Goal: Task Accomplishment & Management: Manage account settings

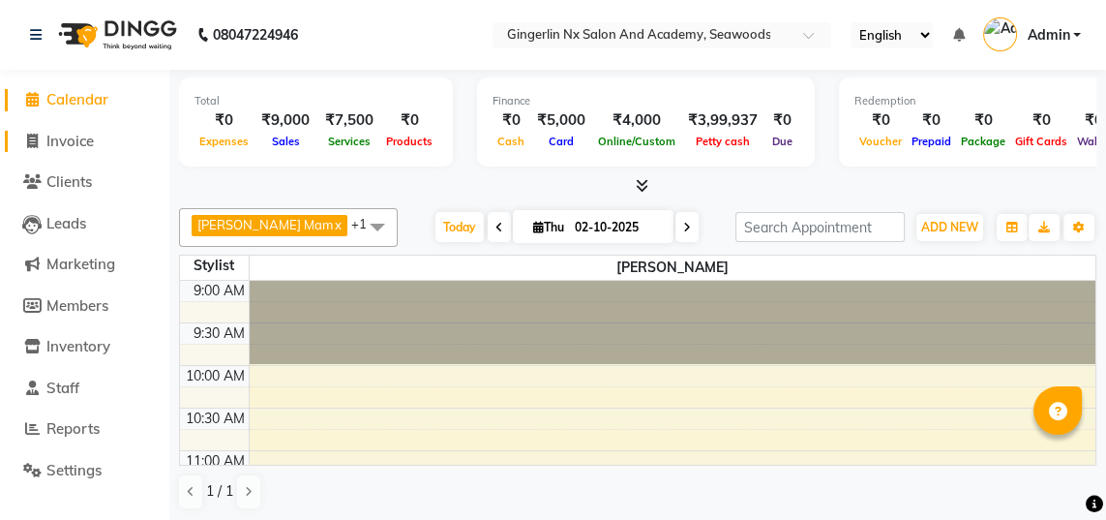
click at [92, 150] on link "Invoice" at bounding box center [85, 142] width 160 height 22
select select "service"
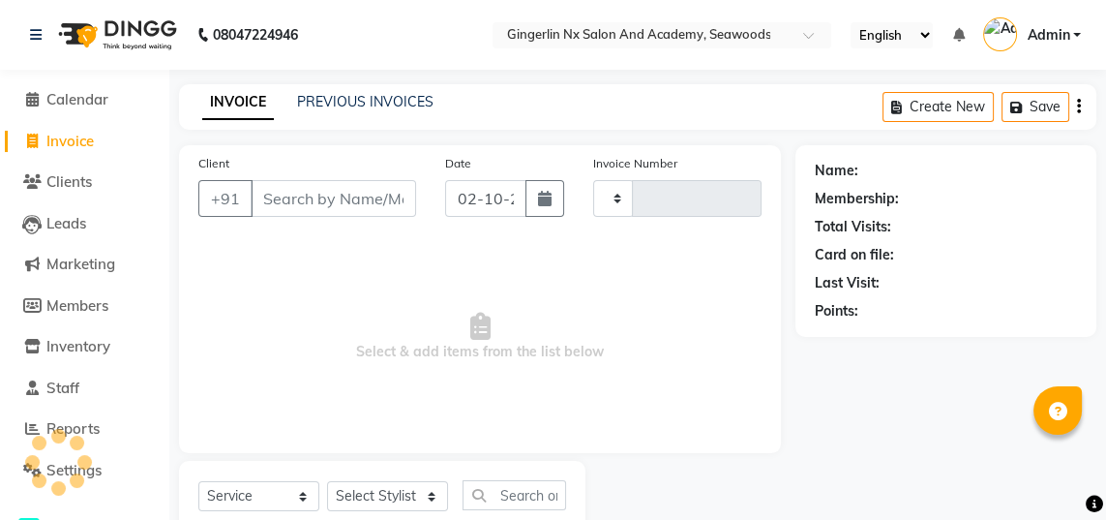
type input "0807"
select select "480"
select select "membership"
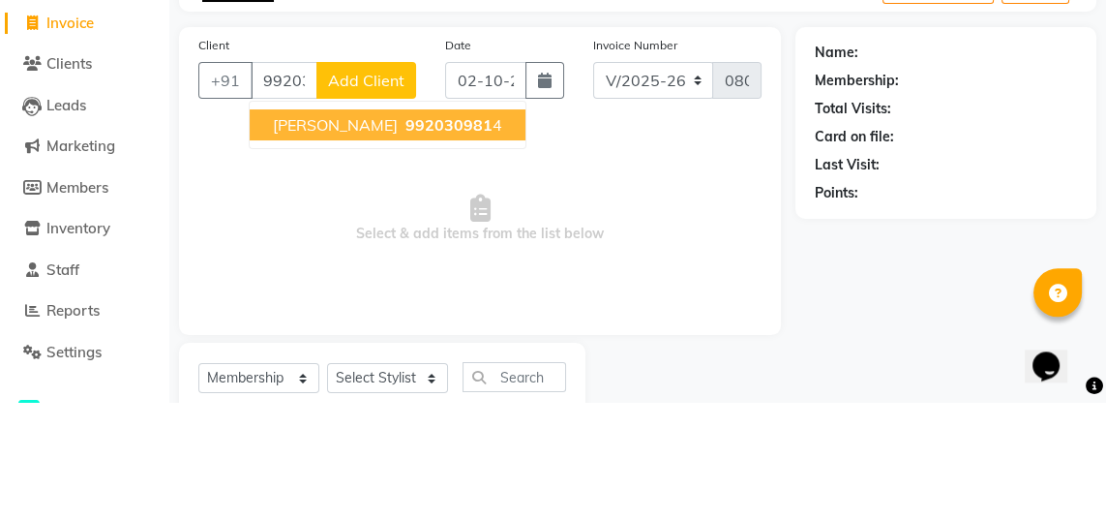
type input "9920309814"
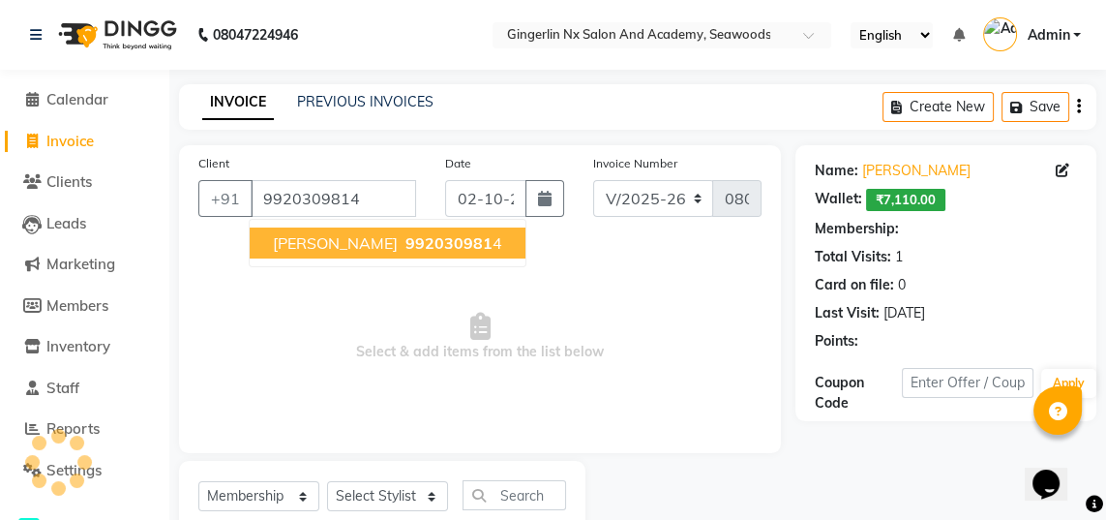
select select "1: Object"
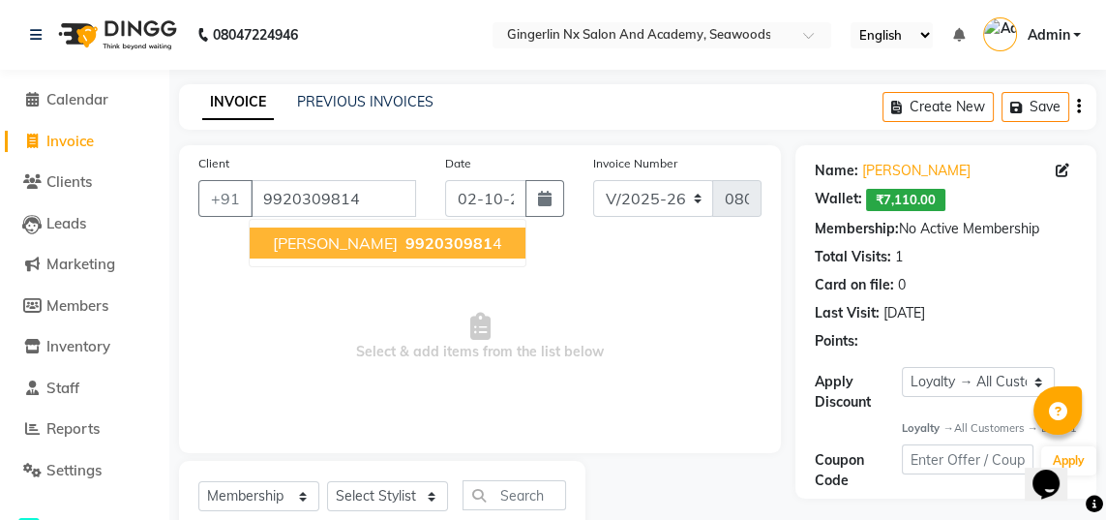
click at [406, 244] on span "992030981" at bounding box center [449, 242] width 87 height 19
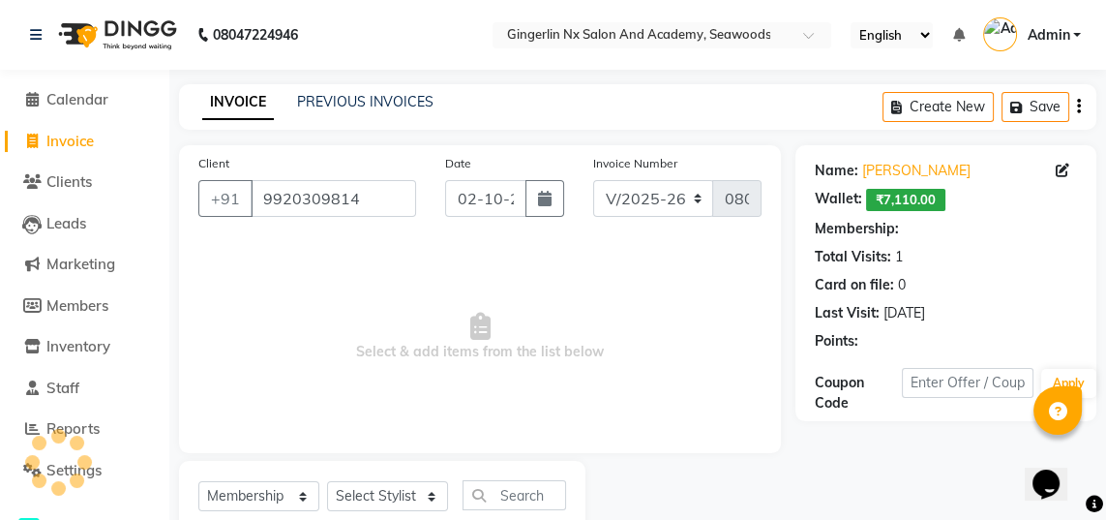
select select "1: Object"
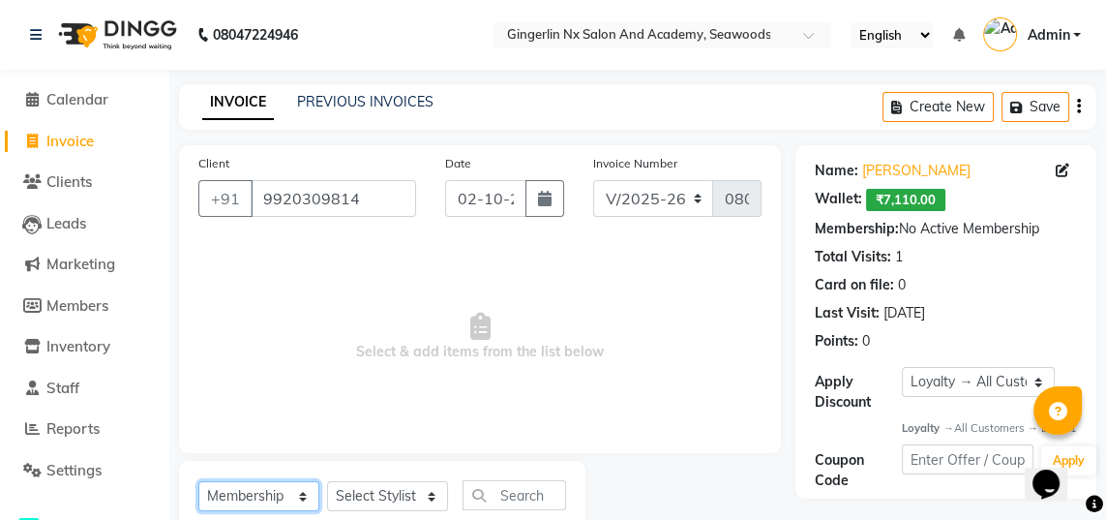
click at [244, 505] on select "Select Service Product Membership Package Voucher Prepaid Gift Card" at bounding box center [258, 496] width 121 height 30
select select "service"
click at [198, 481] on select "Select Service Product Membership Package Voucher Prepaid Gift Card" at bounding box center [258, 496] width 121 height 30
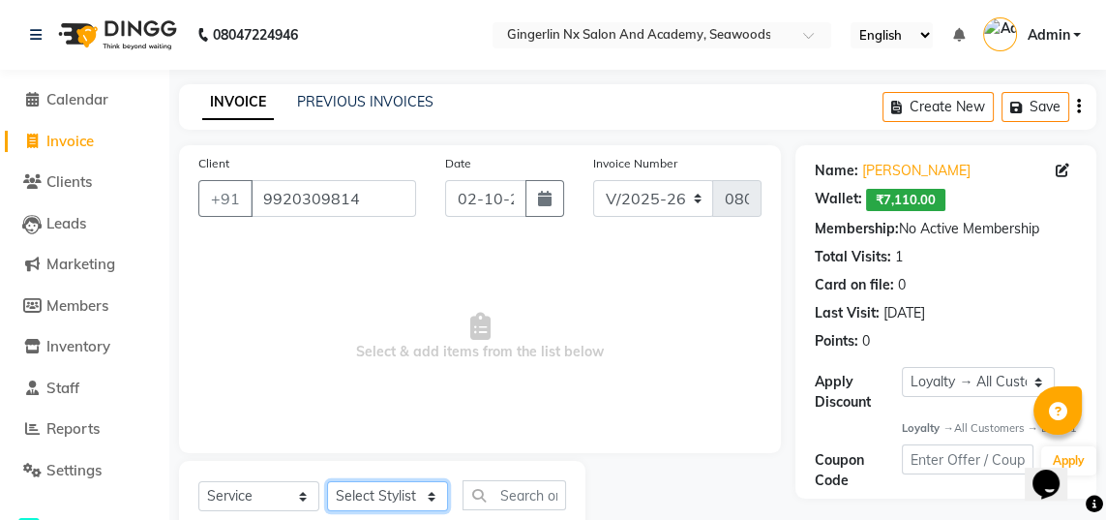
click at [384, 490] on select "Select Stylist Naina [PERSON_NAME] Sanya [PERSON_NAME]" at bounding box center [387, 496] width 121 height 30
click at [411, 496] on select "Select Stylist Naina [PERSON_NAME] Sanya [PERSON_NAME]" at bounding box center [387, 496] width 121 height 30
select select "84215"
click at [327, 481] on select "Select Stylist Naina [PERSON_NAME] Sanya [PERSON_NAME]" at bounding box center [387, 496] width 121 height 30
click at [522, 490] on input "text" at bounding box center [515, 495] width 104 height 30
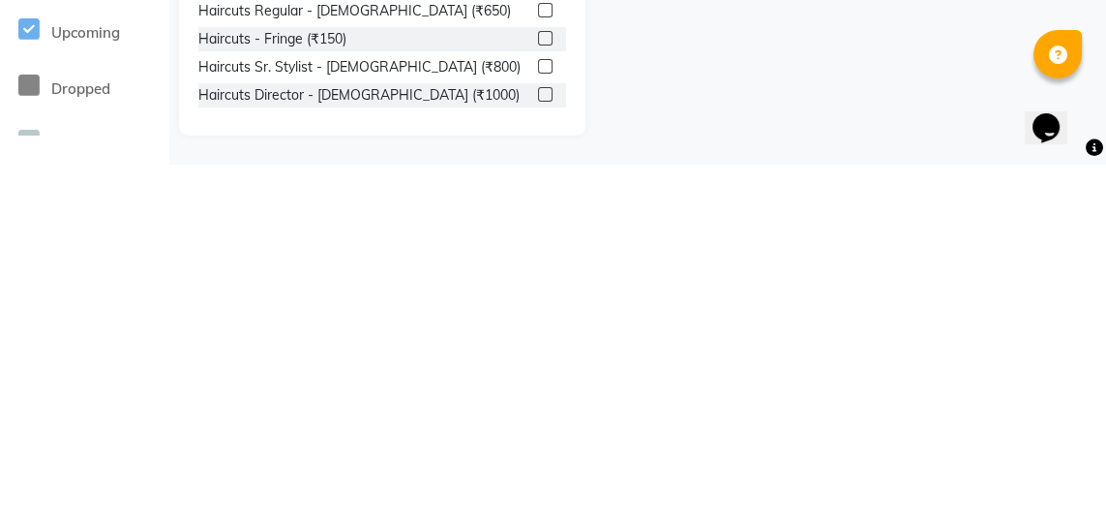
scroll to position [255, 0]
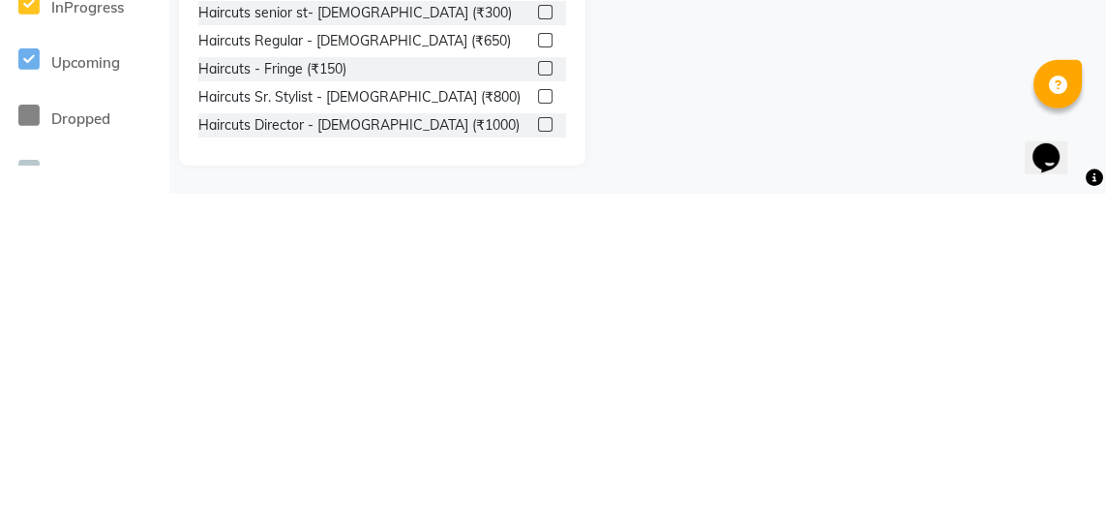
type input "Hair cut"
click at [543, 368] on label at bounding box center [545, 366] width 15 height 15
click at [543, 368] on input "checkbox" at bounding box center [544, 367] width 13 height 13
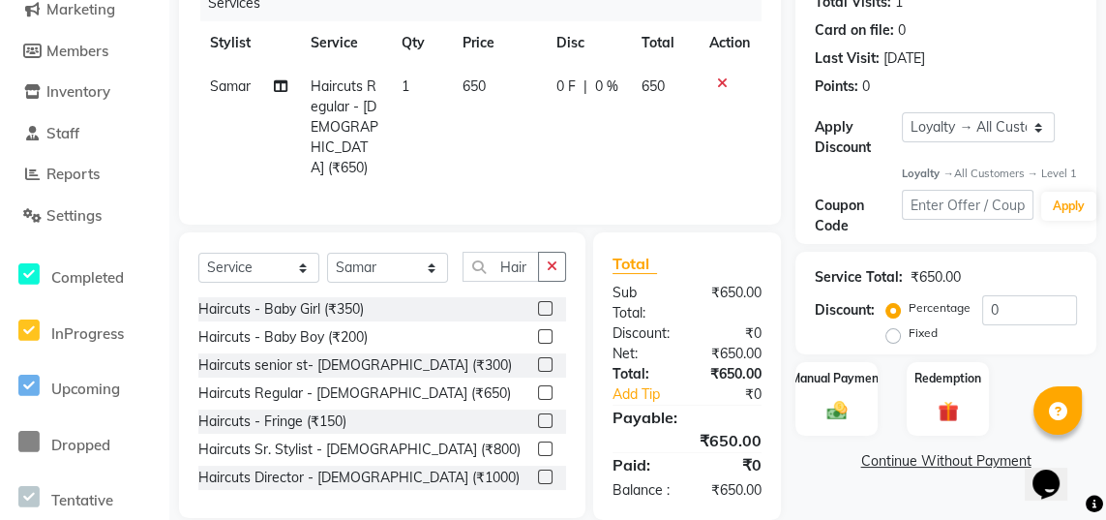
checkbox input "false"
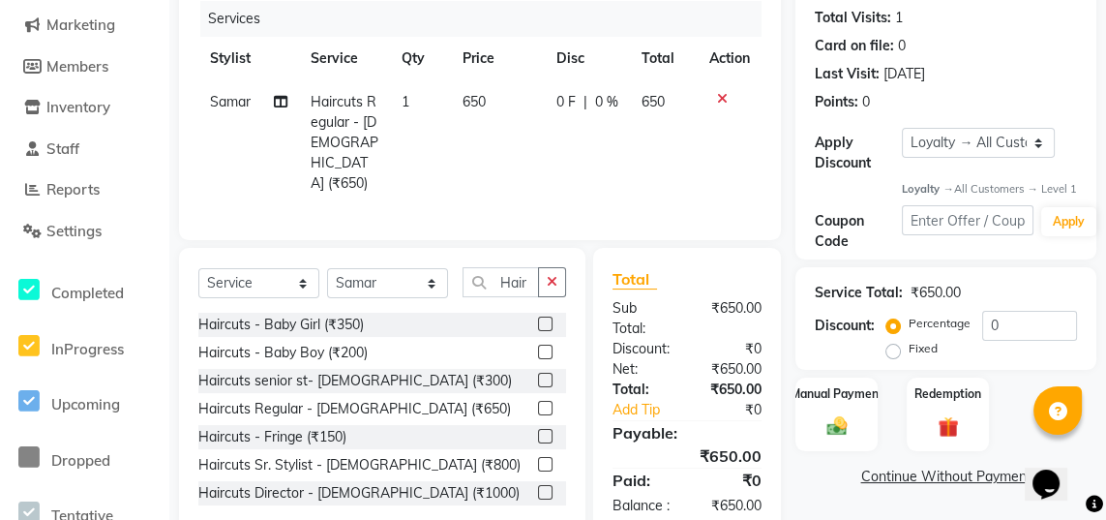
scroll to position [173, 0]
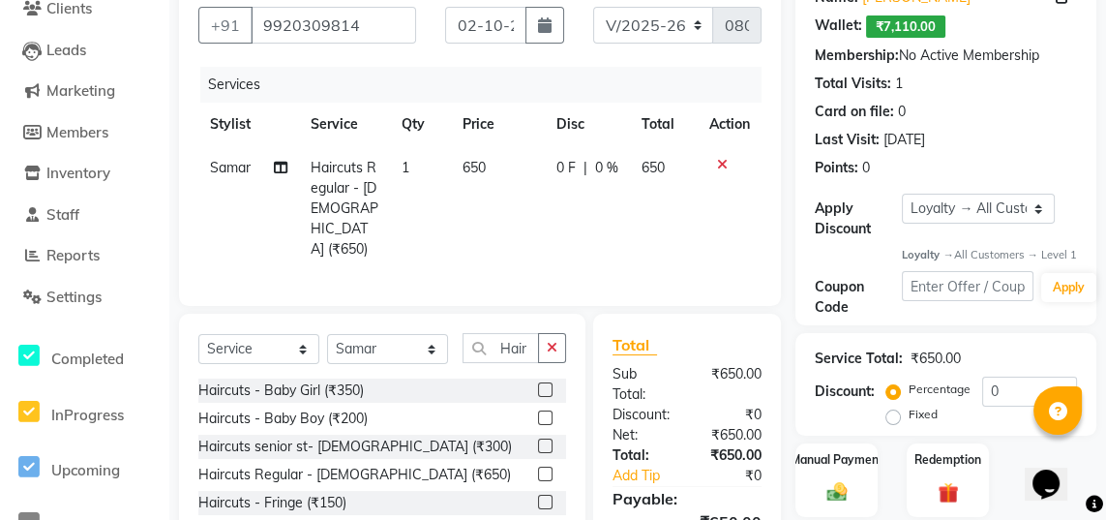
click at [850, 501] on img at bounding box center [837, 491] width 33 height 23
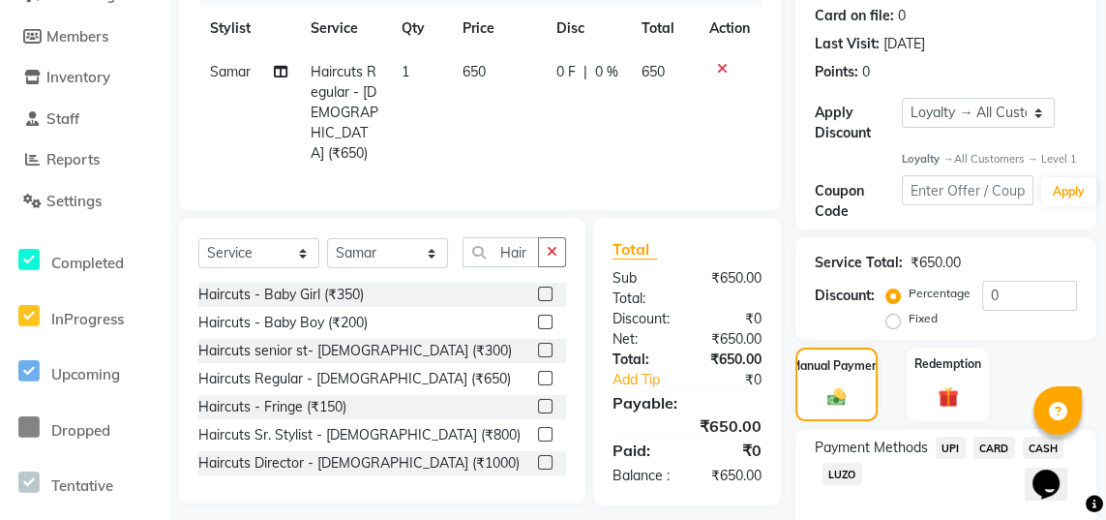
click at [951, 455] on span "UPI" at bounding box center [951, 448] width 30 height 22
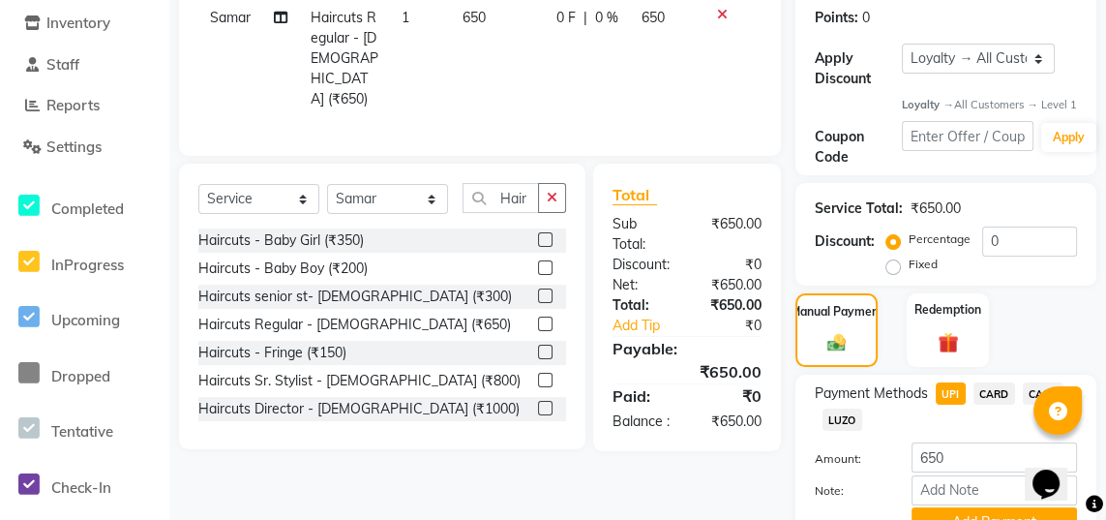
click at [979, 519] on button "Add Payment" at bounding box center [995, 522] width 166 height 30
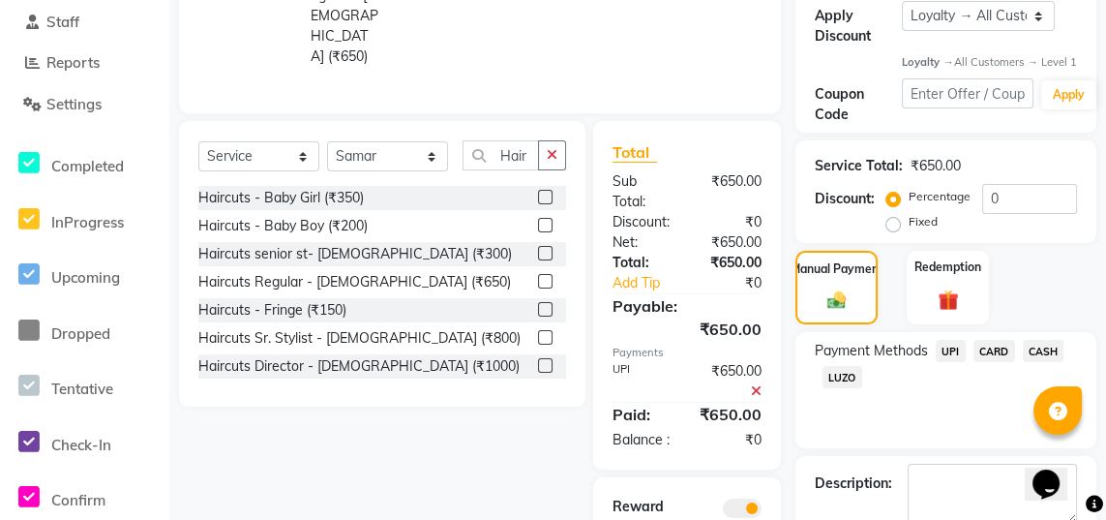
scroll to position [390, 0]
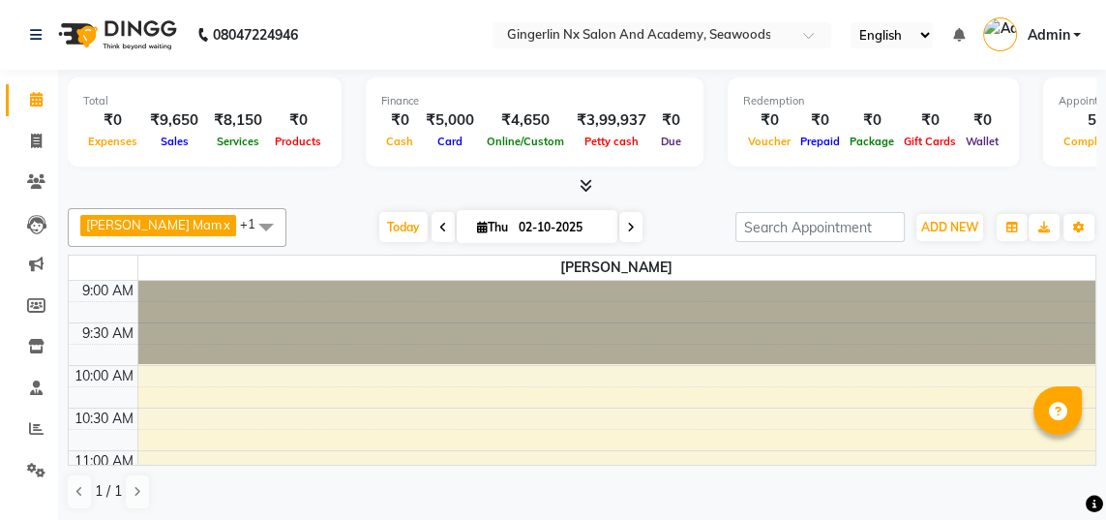
select select "en"
click at [36, 34] on icon at bounding box center [36, 35] width 12 height 14
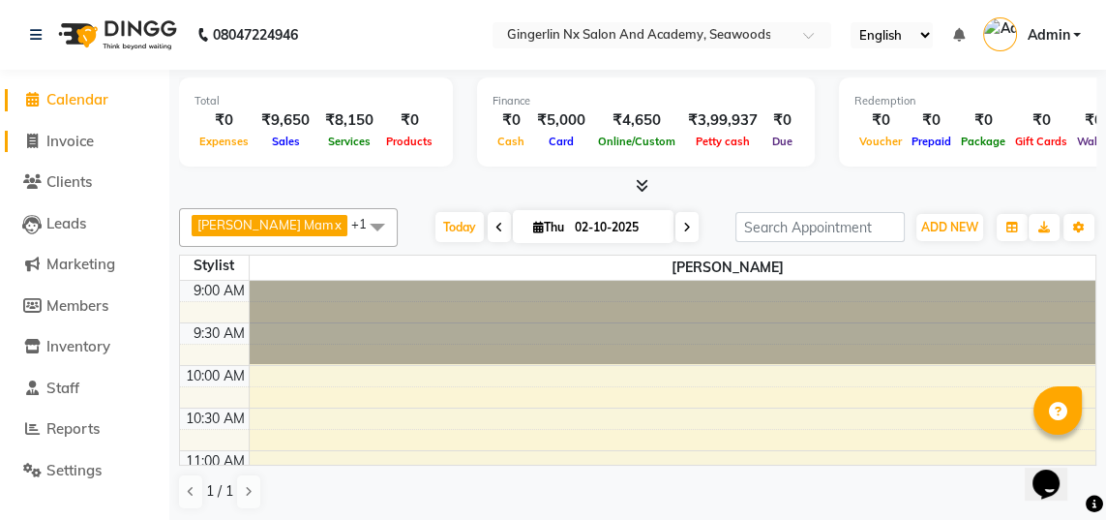
click at [91, 135] on span "Invoice" at bounding box center [69, 141] width 47 height 18
select select "service"
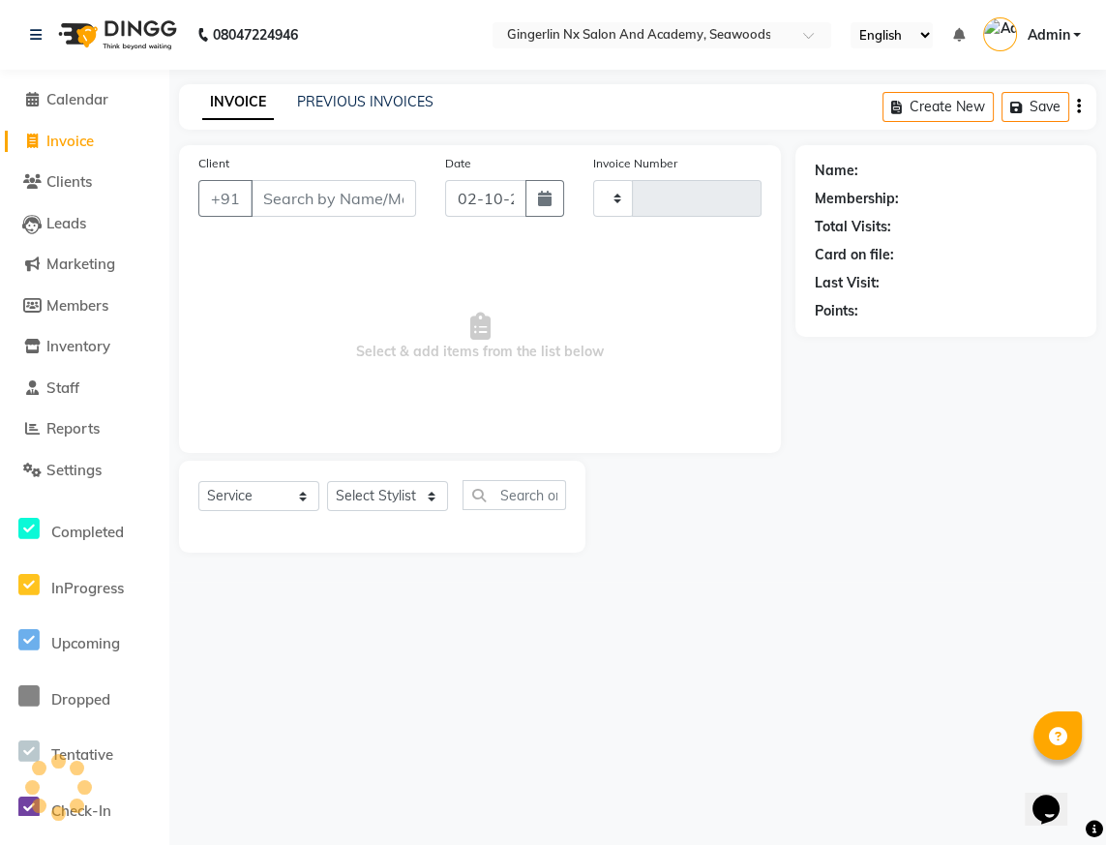
type input "0808"
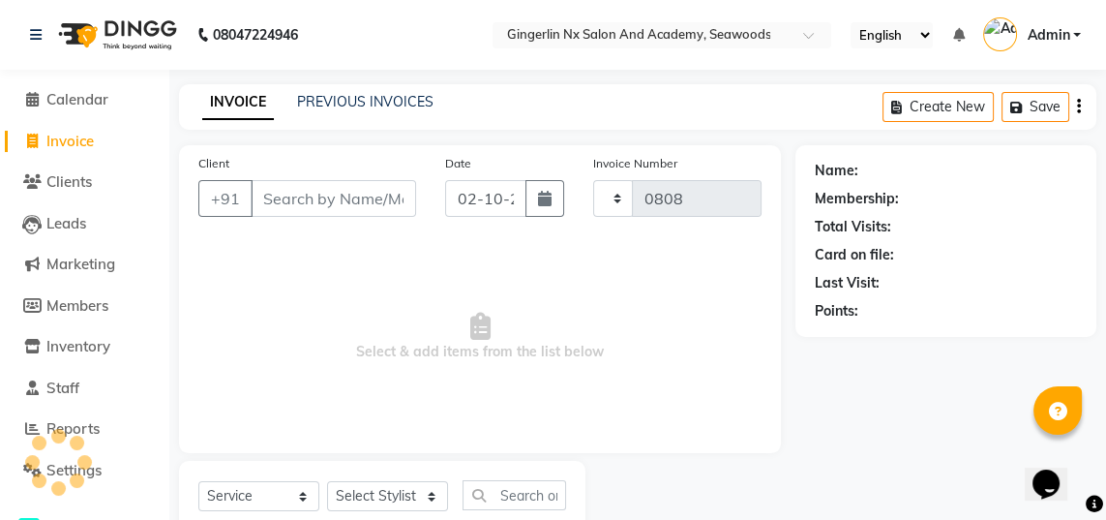
select select "480"
select select "membership"
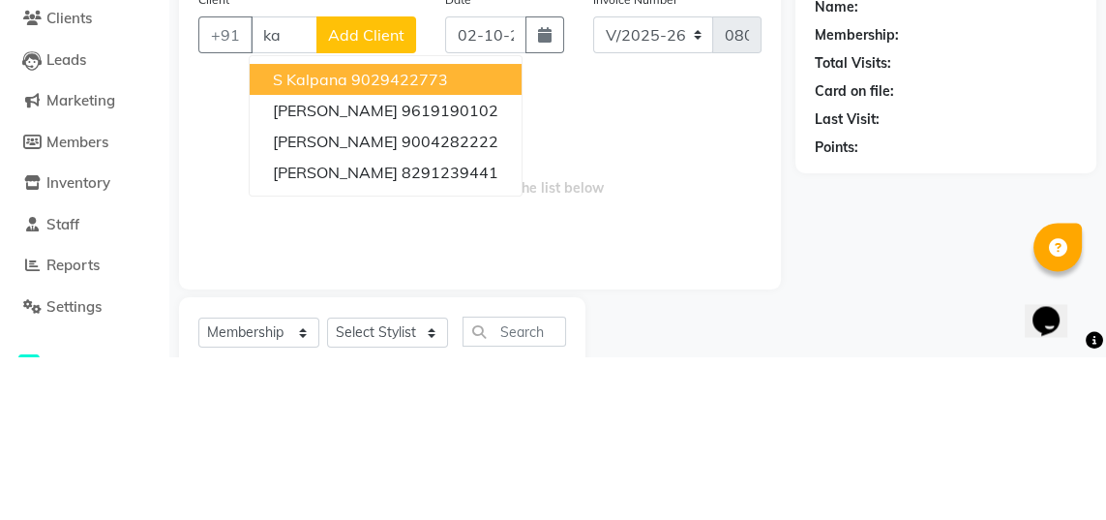
type input "k"
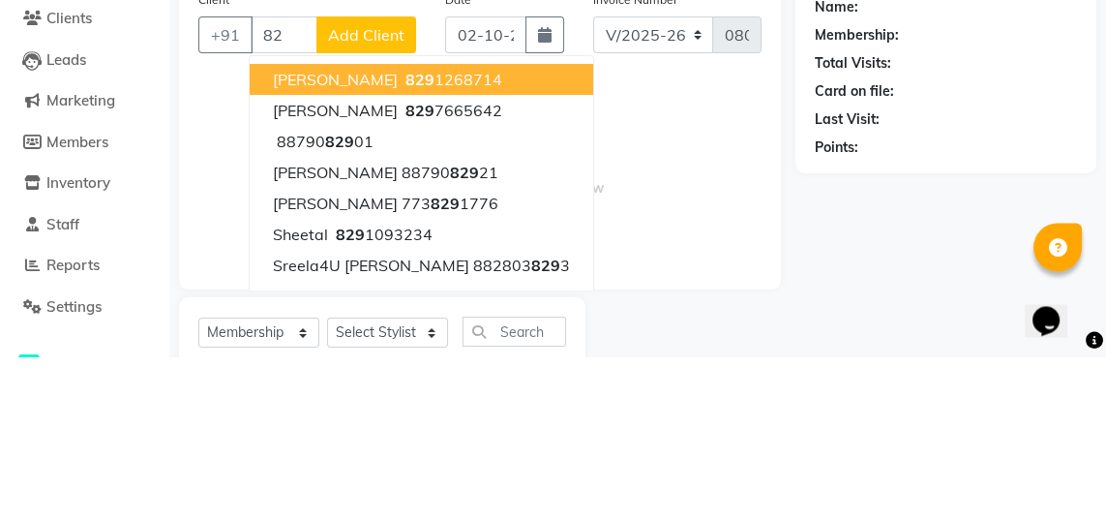
type input "8"
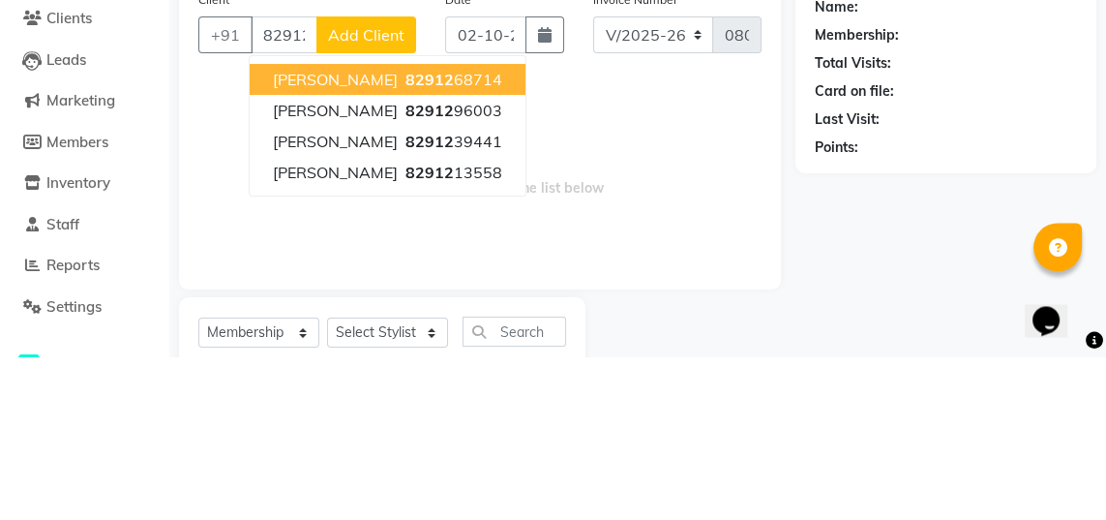
click at [502, 305] on ngb-highlight "82912 39441" at bounding box center [452, 304] width 101 height 19
type input "8291239441"
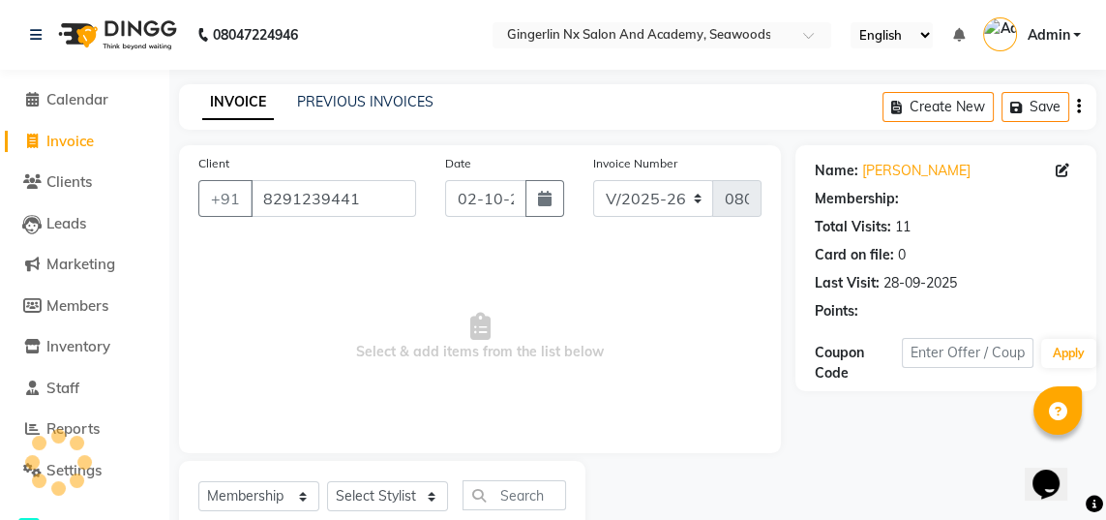
select select "2: Object"
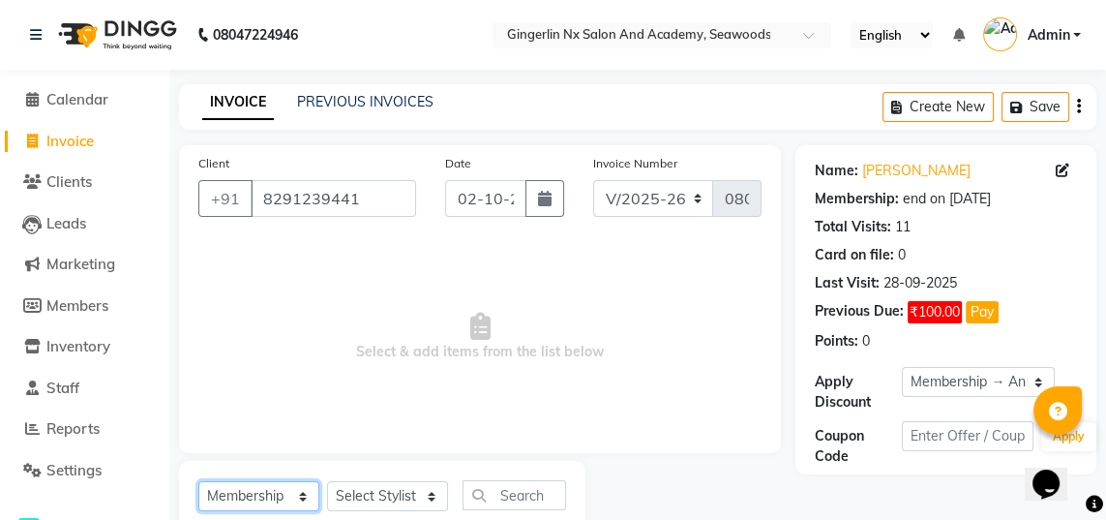
click at [276, 505] on select "Select Service Product Membership Package Voucher Prepaid Gift Card" at bounding box center [258, 496] width 121 height 30
click at [198, 481] on select "Select Service Product Membership Package Voucher Prepaid Gift Card" at bounding box center [258, 496] width 121 height 30
click at [248, 497] on select "Select Service Product Membership Package Voucher Prepaid Gift Card" at bounding box center [258, 496] width 121 height 30
select select "service"
click at [198, 481] on select "Select Service Product Membership Package Voucher Prepaid Gift Card" at bounding box center [258, 496] width 121 height 30
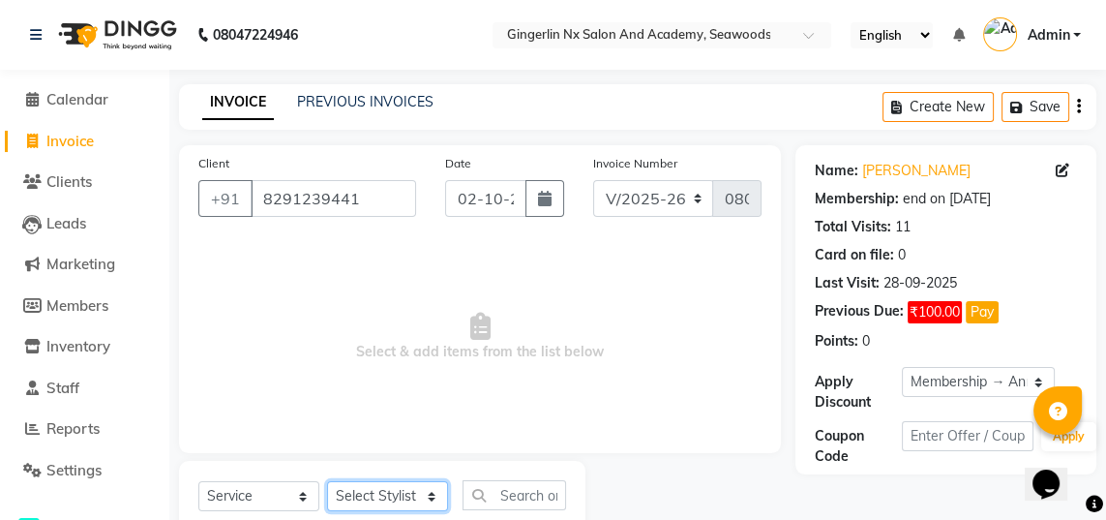
click at [377, 496] on select "Select Stylist Naina [PERSON_NAME] Sanya [PERSON_NAME]" at bounding box center [387, 496] width 121 height 30
select select "84216"
click at [327, 481] on select "Select Stylist Naina [PERSON_NAME] Sanya [PERSON_NAME]" at bounding box center [387, 496] width 121 height 30
click at [511, 500] on input "text" at bounding box center [515, 495] width 104 height 30
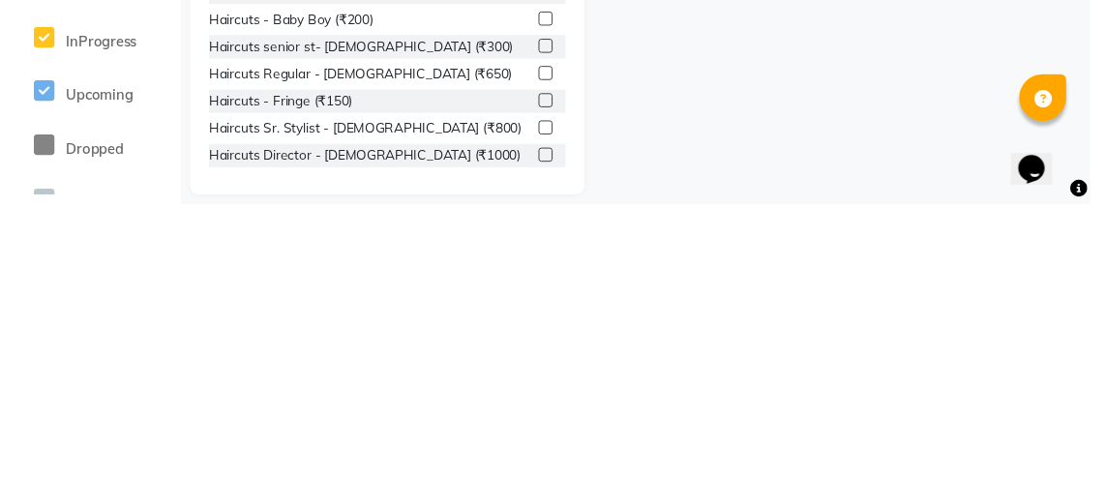
scroll to position [236, 0]
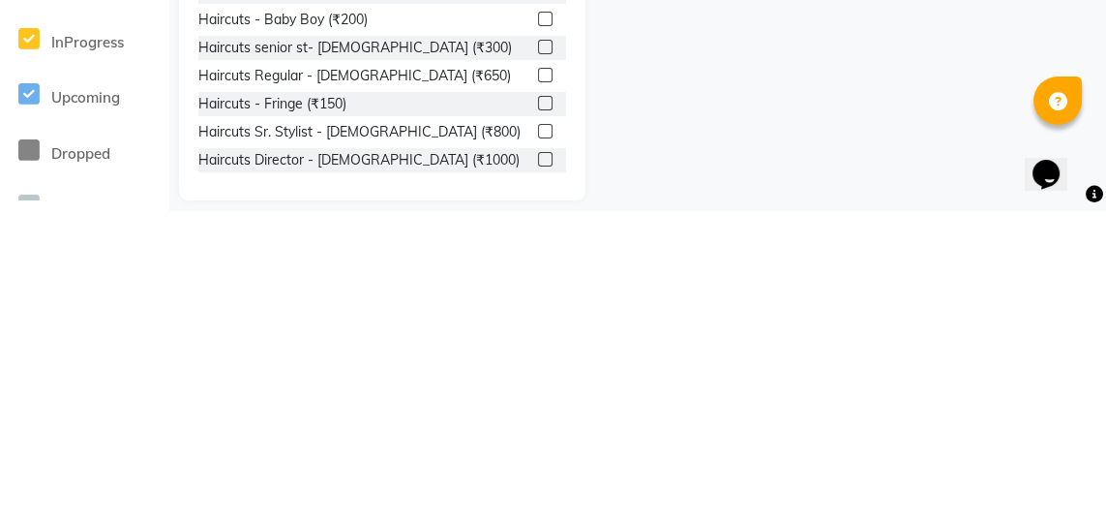
type input "Haircut"
click at [543, 473] on label at bounding box center [545, 469] width 15 height 15
click at [543, 473] on input "checkbox" at bounding box center [544, 470] width 13 height 13
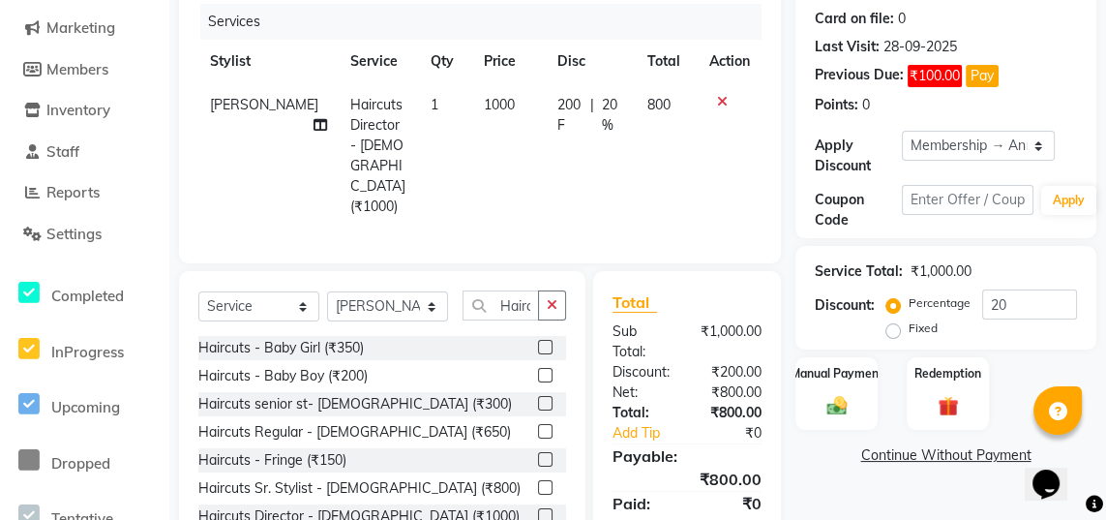
checkbox input "false"
click at [513, 290] on input "Haircut" at bounding box center [501, 305] width 76 height 30
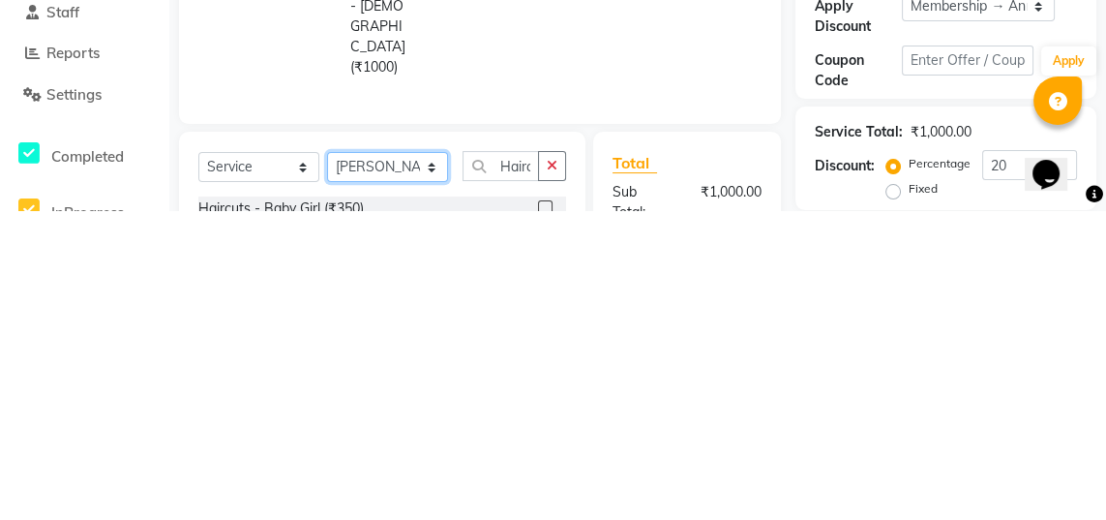
click at [386, 462] on select "Select Stylist Naina [PERSON_NAME] Sanya [PERSON_NAME]" at bounding box center [387, 477] width 121 height 30
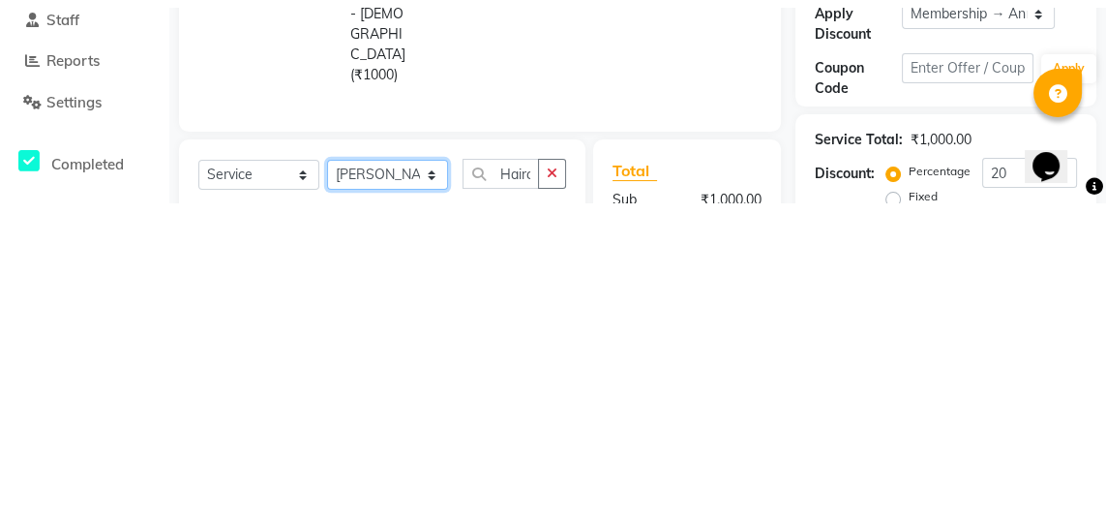
scroll to position [66, 0]
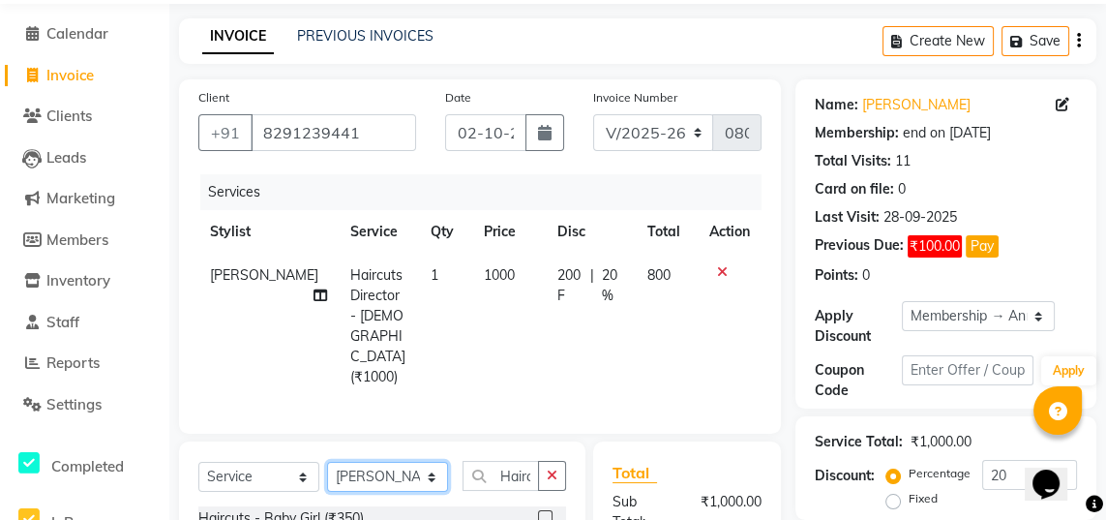
select select "84225"
click at [327, 462] on select "Select Stylist Naina [PERSON_NAME] Sanya [PERSON_NAME]" at bounding box center [387, 477] width 121 height 30
click at [517, 461] on input "Haircut" at bounding box center [501, 476] width 76 height 30
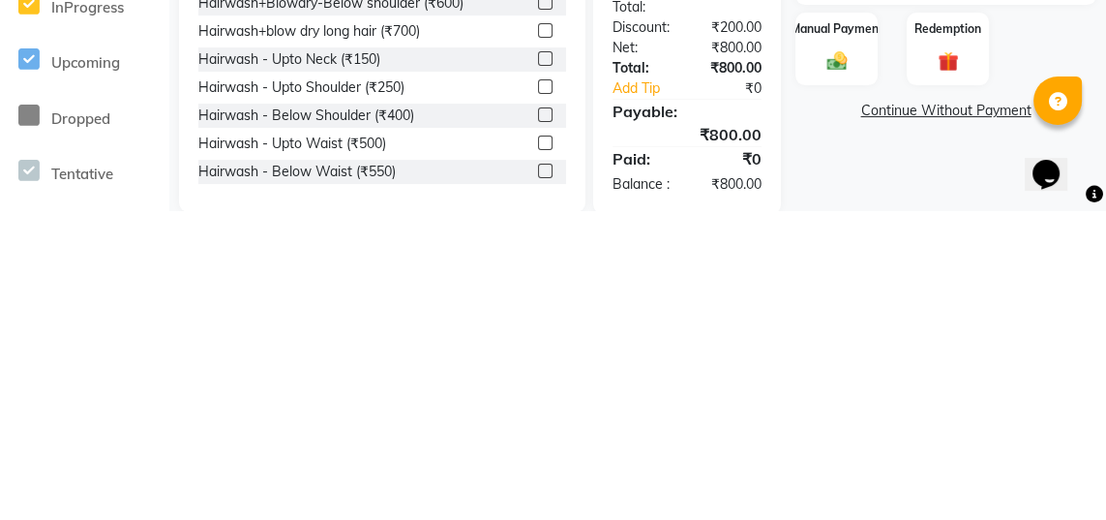
scroll to position [276, 0]
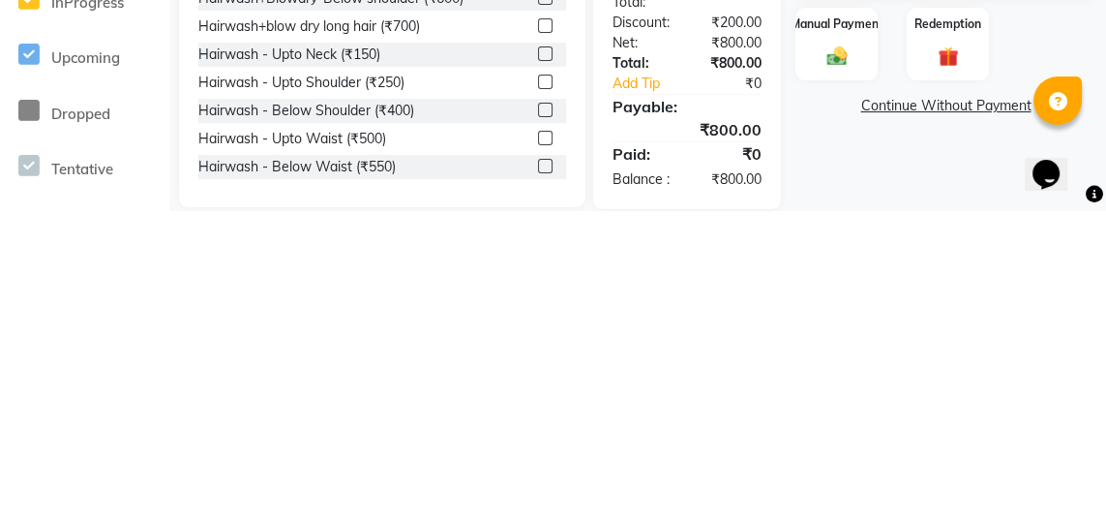
type input "Hair wash"
click at [543, 440] on label at bounding box center [545, 447] width 15 height 15
click at [543, 442] on input "checkbox" at bounding box center [544, 448] width 13 height 13
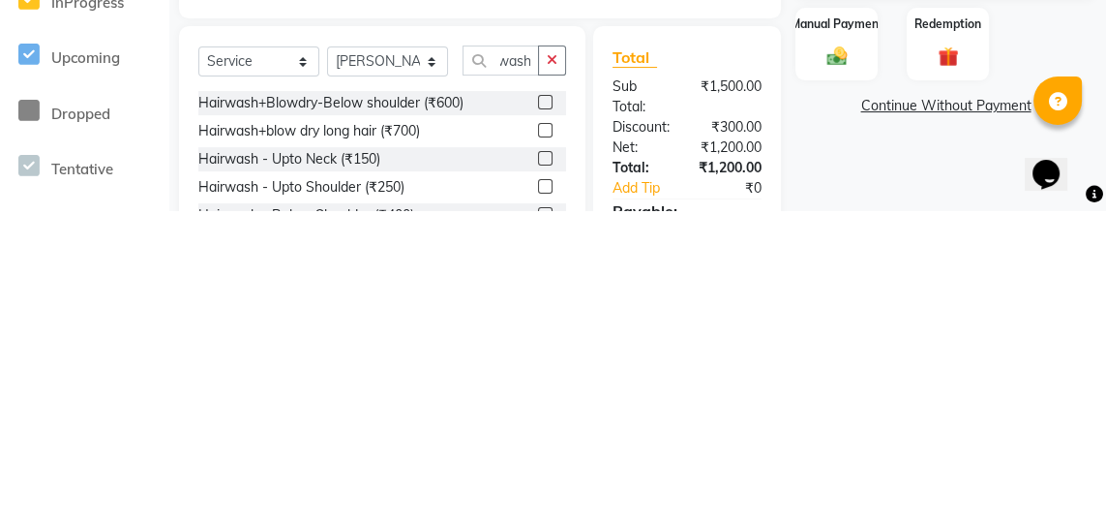
scroll to position [0, 0]
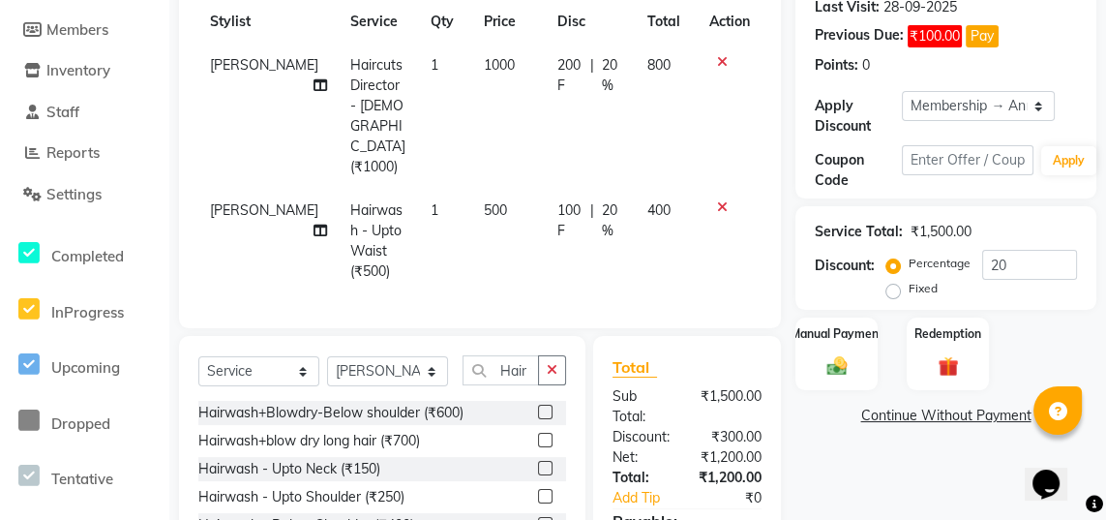
checkbox input "false"
click at [523, 355] on input "Hair wash" at bounding box center [501, 370] width 76 height 30
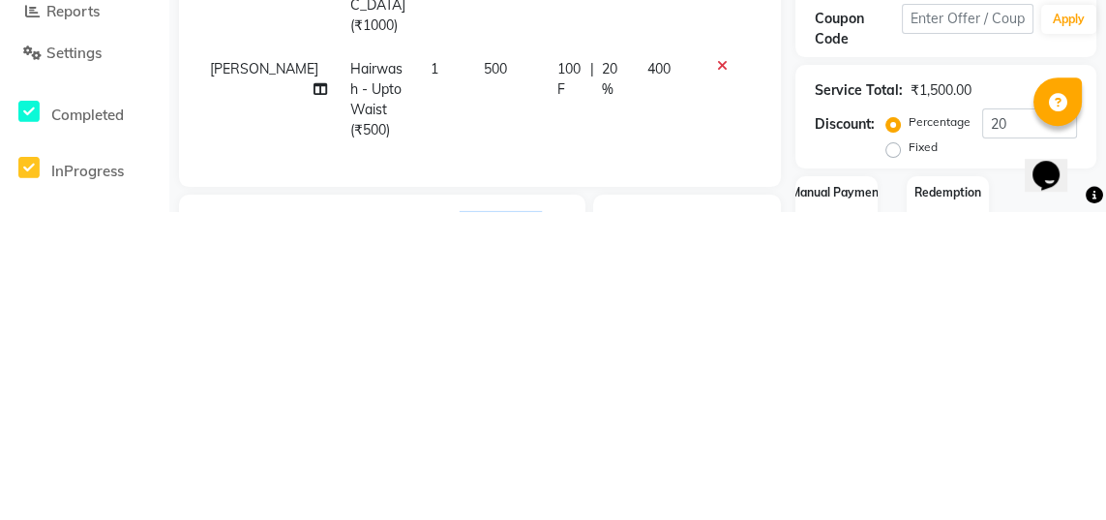
type input "H"
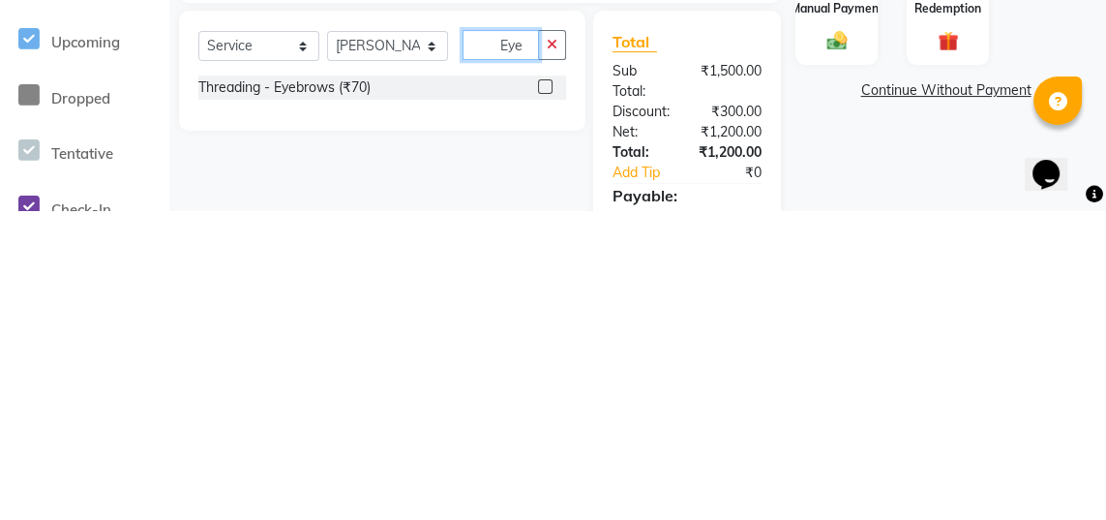
type input "Eye"
click at [546, 389] on label at bounding box center [545, 396] width 15 height 15
click at [546, 391] on input "checkbox" at bounding box center [544, 397] width 13 height 13
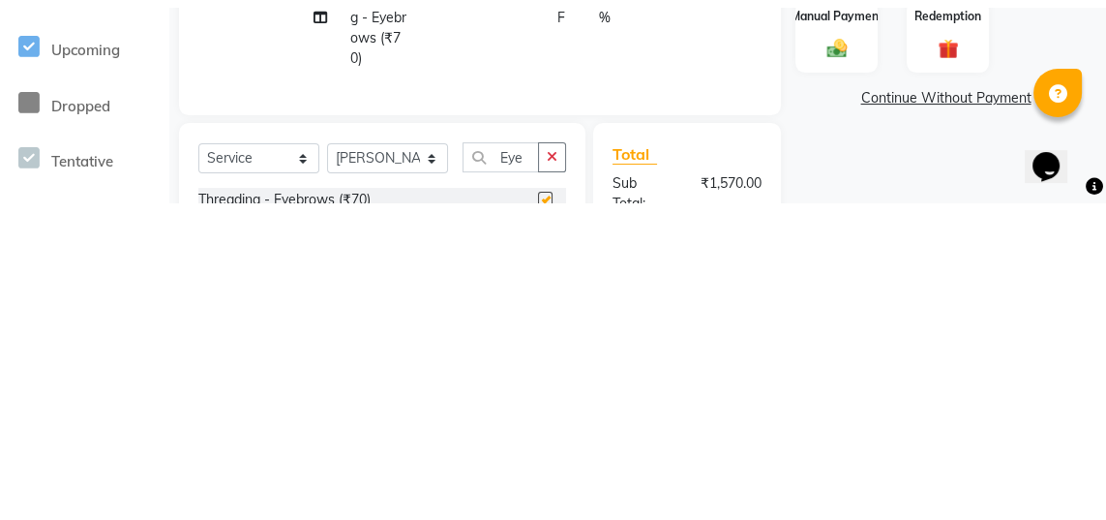
scroll to position [291, 0]
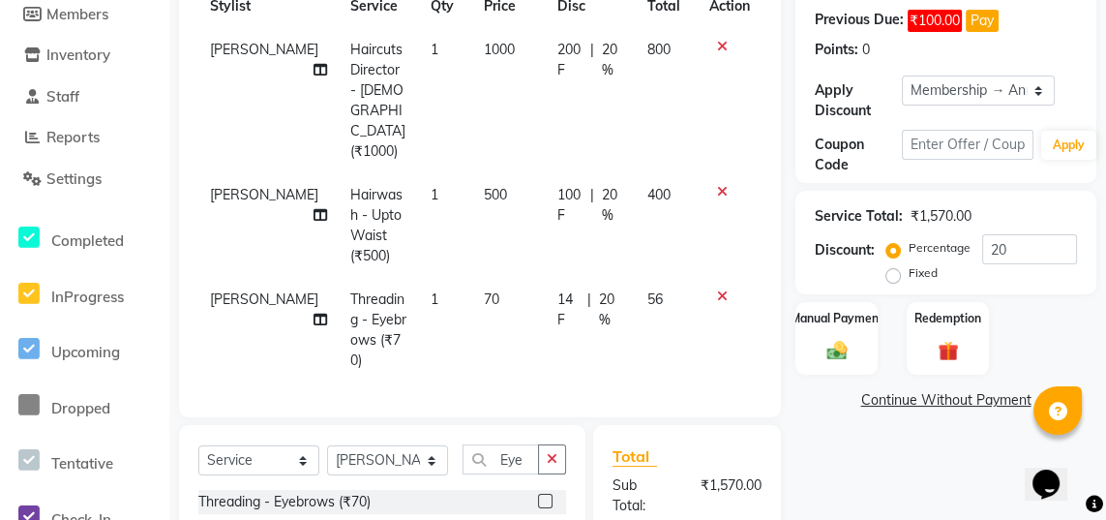
checkbox input "false"
click at [523, 444] on input "Eye" at bounding box center [501, 459] width 76 height 30
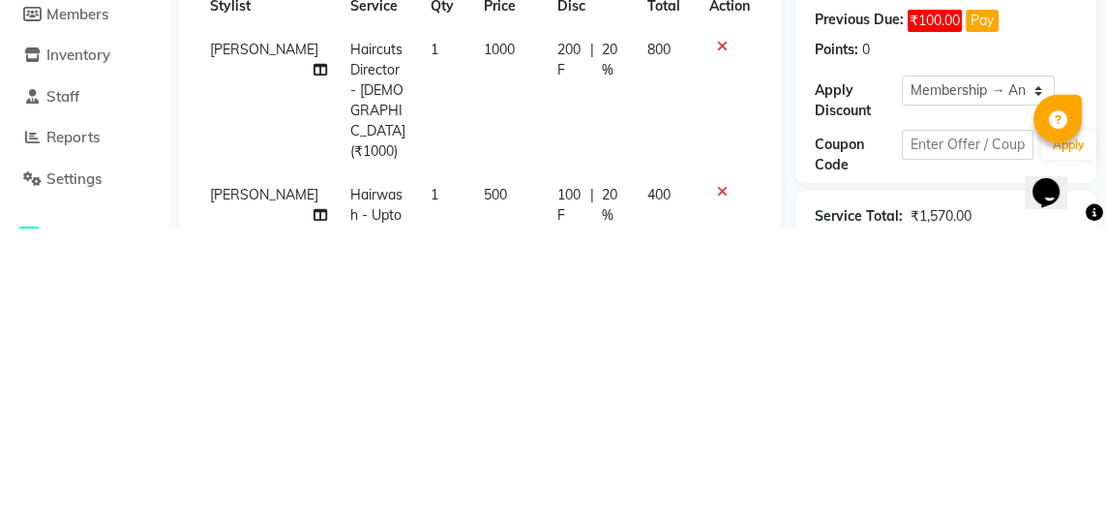
type input "E"
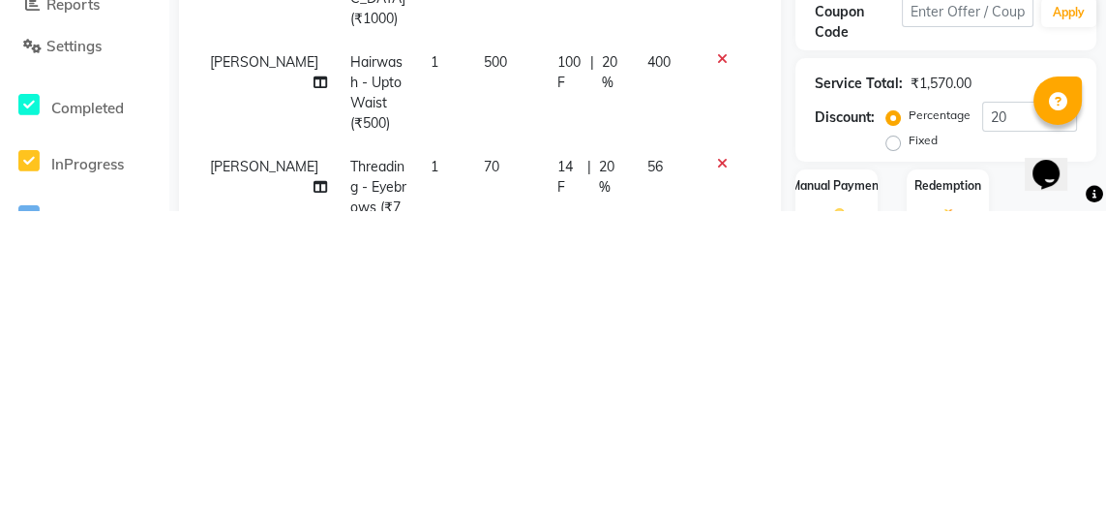
scroll to position [177, 0]
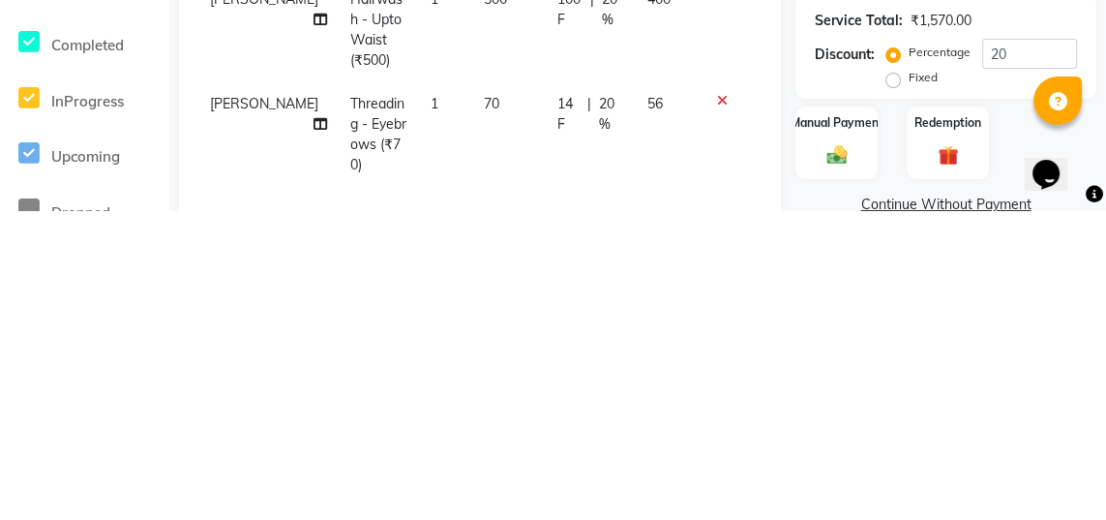
type input "U"
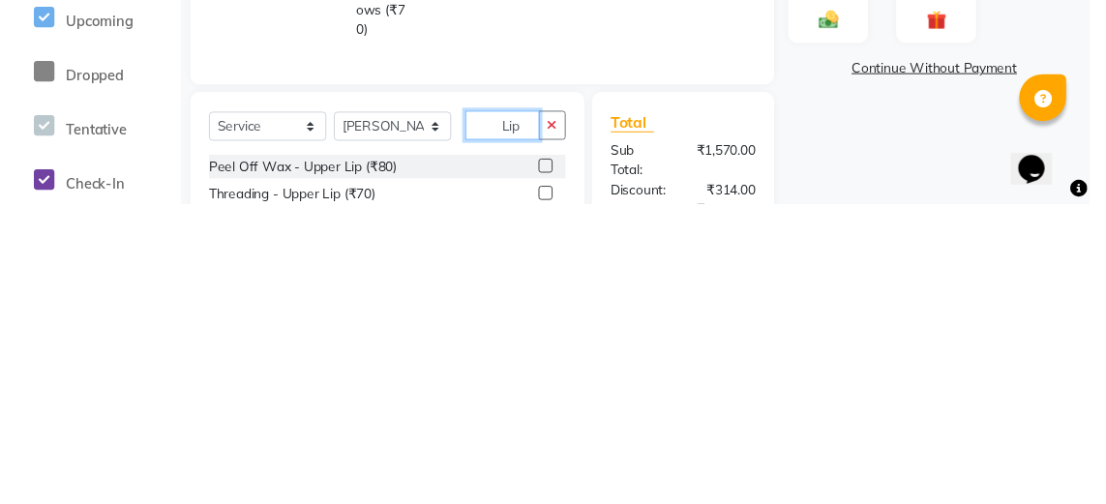
scroll to position [314, 0]
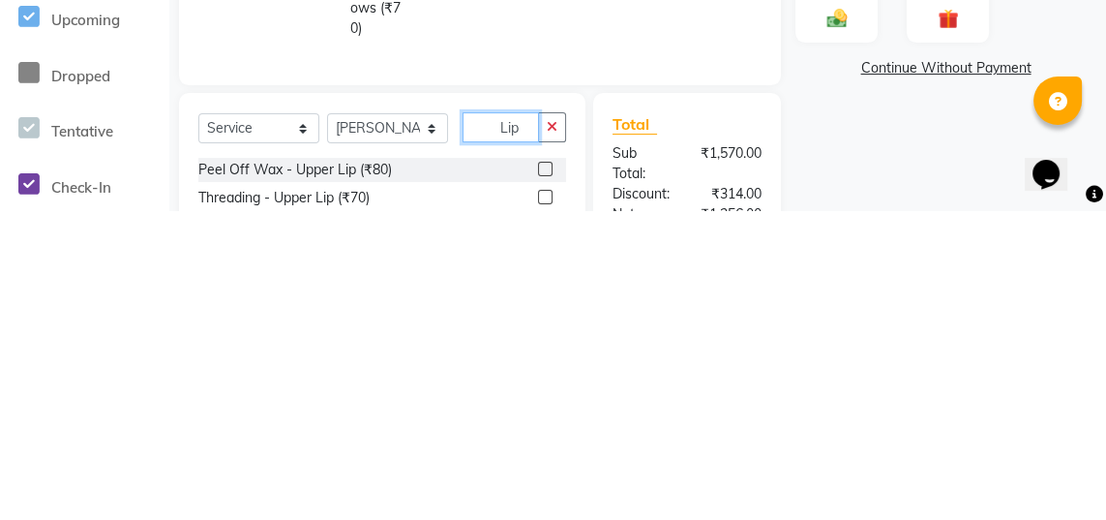
type input "Lip"
click at [543, 499] on label at bounding box center [545, 506] width 15 height 15
click at [543, 501] on input "checkbox" at bounding box center [544, 507] width 13 height 13
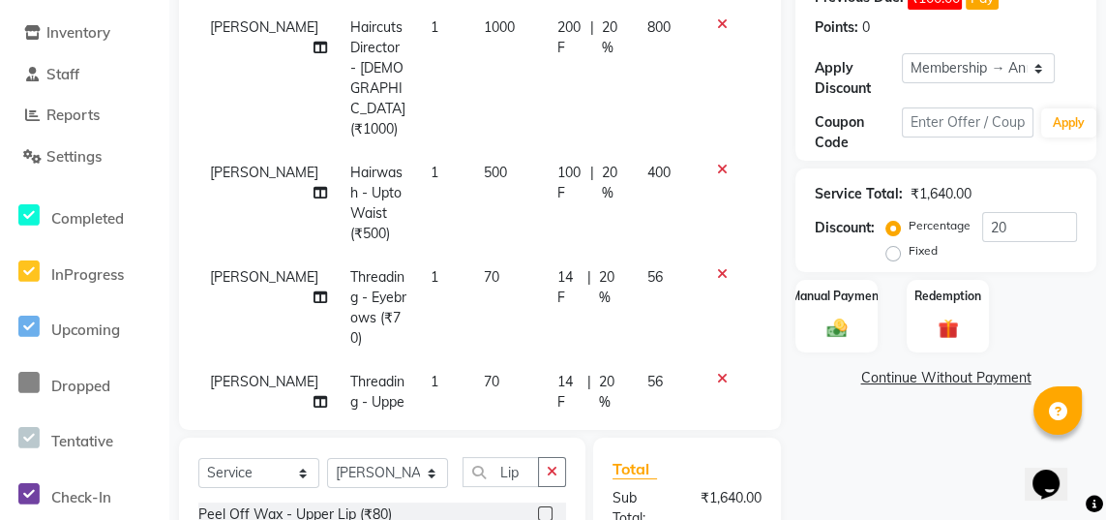
checkbox input "false"
click at [610, 372] on span "20 %" at bounding box center [611, 392] width 25 height 41
select select "84225"
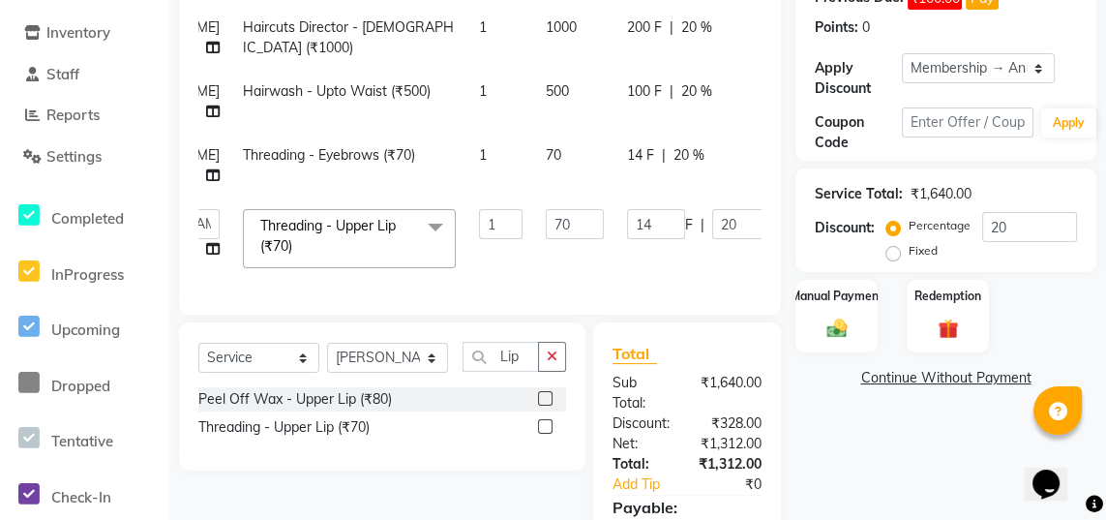
scroll to position [0, 105]
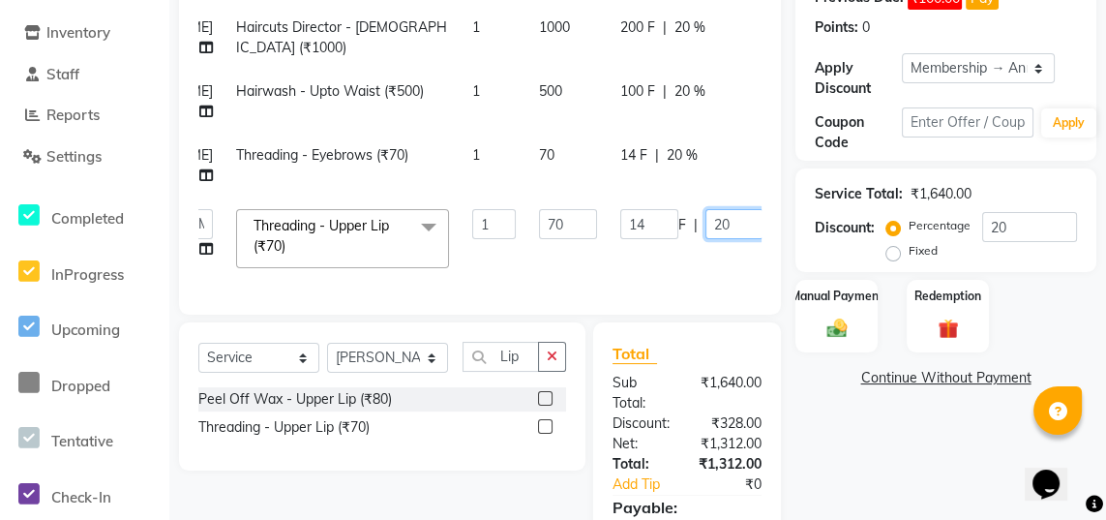
click at [706, 226] on input "20" at bounding box center [735, 224] width 58 height 30
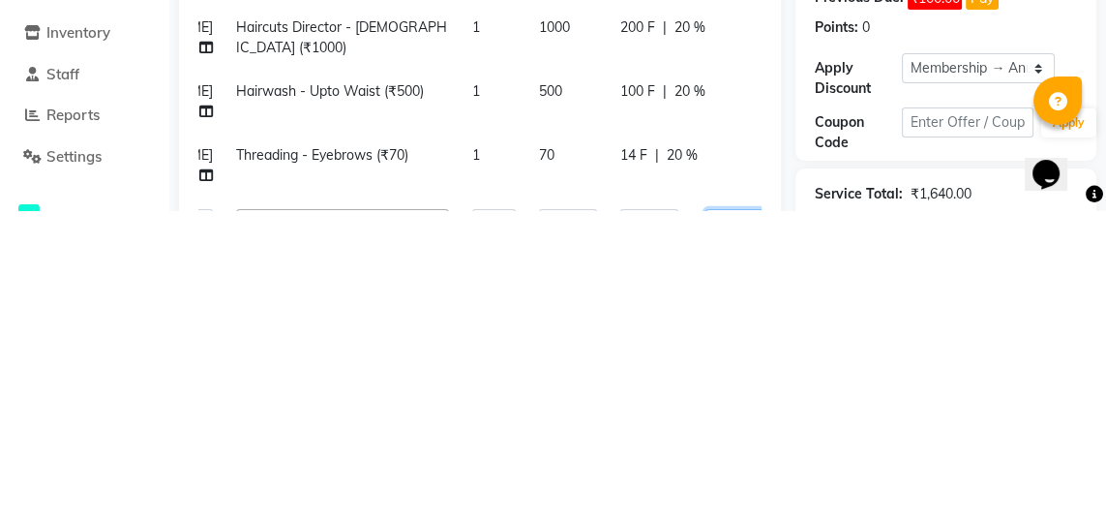
type input "2"
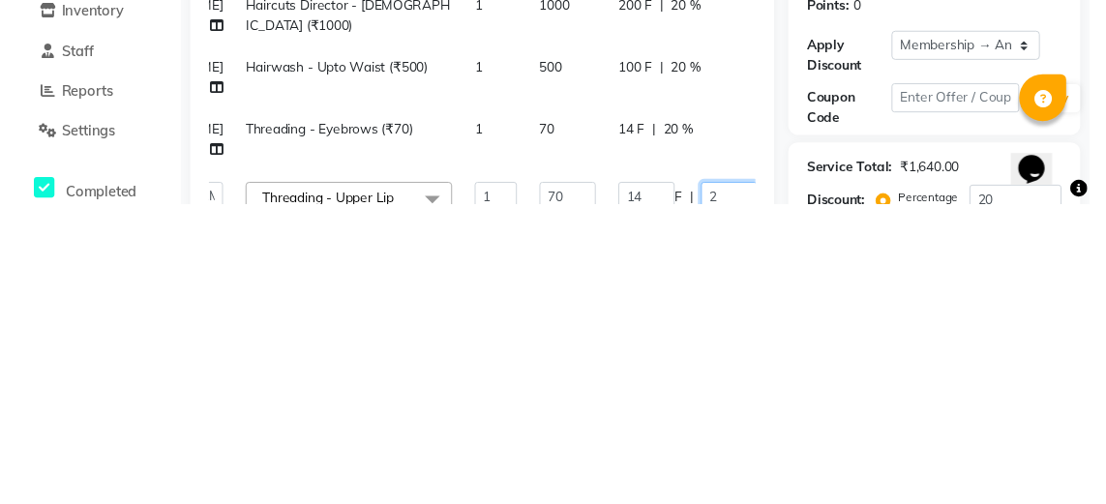
scroll to position [25, 0]
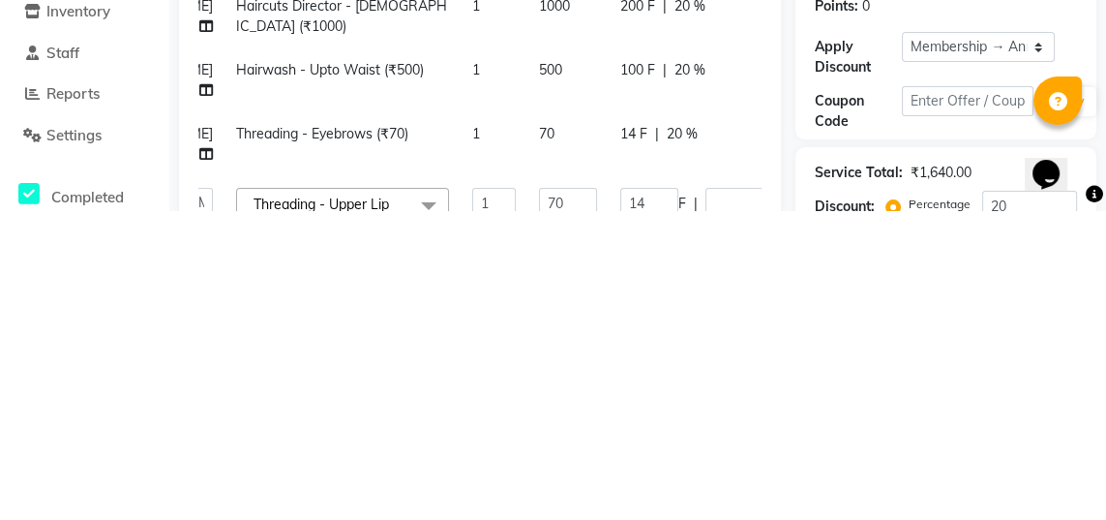
click at [690, 458] on tbody "Sashina Haircuts Director - Female (₹1000) 1 1000 200 F | 20 % 800 Sajida Hairw…" at bounding box center [500, 431] width 814 height 274
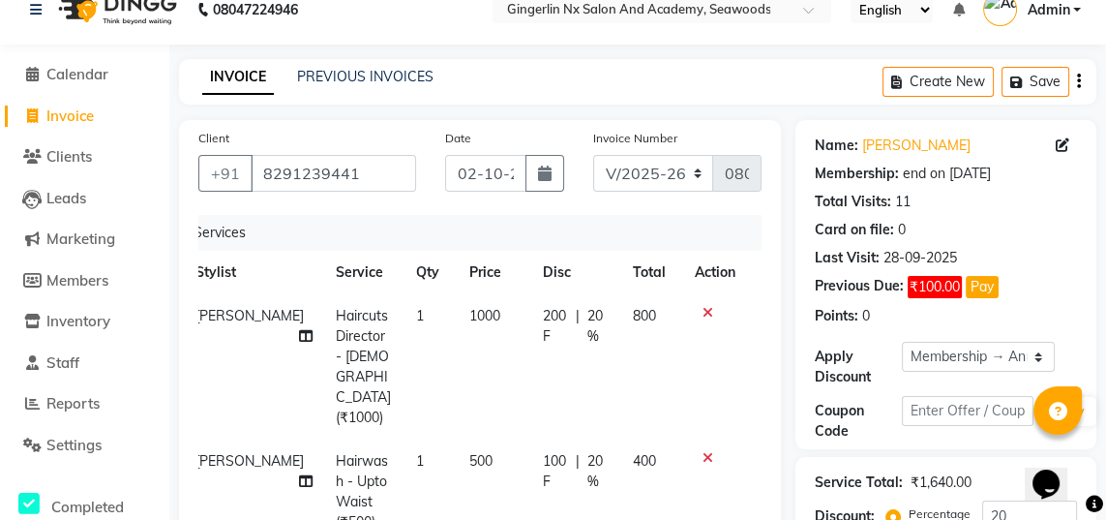
scroll to position [0, 0]
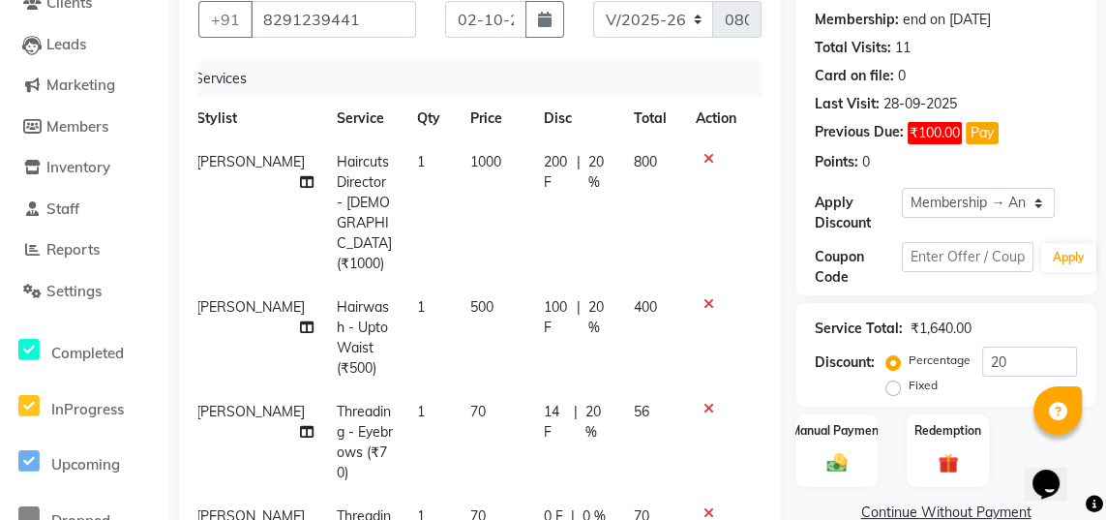
click at [589, 402] on span "20 %" at bounding box center [598, 422] width 25 height 41
select select "84225"
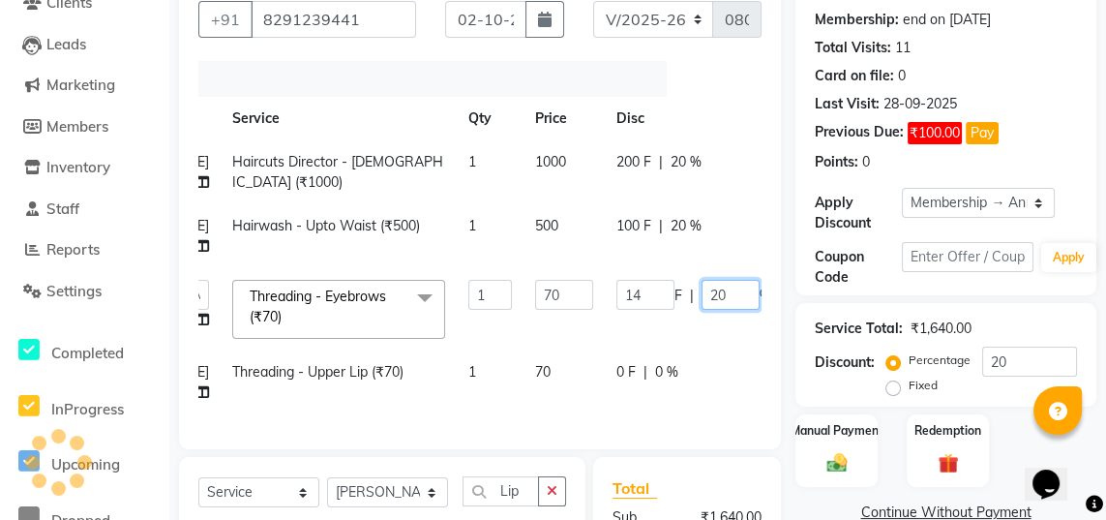
click at [702, 296] on input "20" at bounding box center [731, 295] width 58 height 30
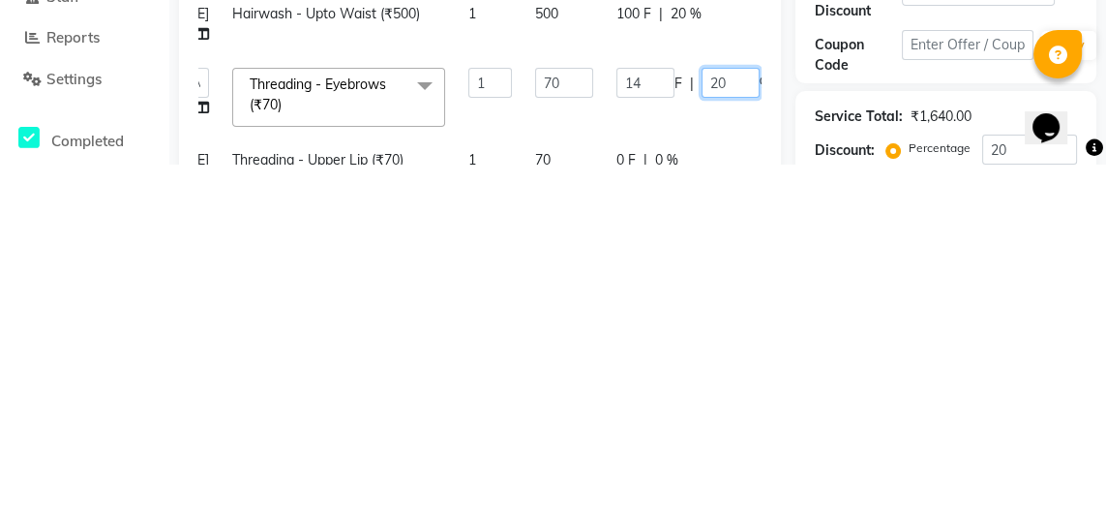
type input "2"
click at [695, 475] on tbody "Sashina Haircuts Director - Female (₹1000) 1 1000 200 F | 20 % 800 Sajida Hairw…" at bounding box center [496, 422] width 814 height 274
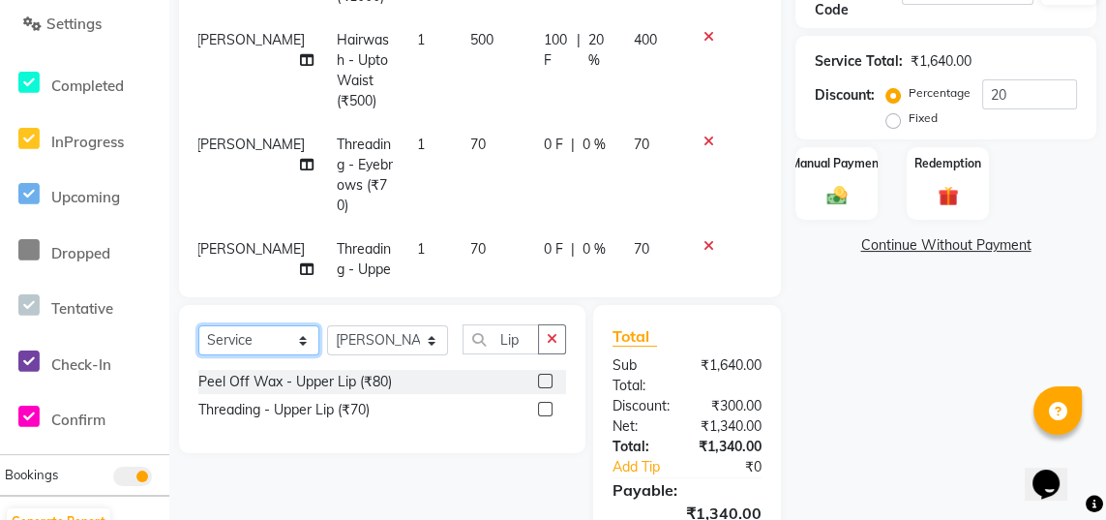
click at [269, 325] on select "Select Service Product Membership Package Voucher Prepaid Gift Card" at bounding box center [258, 340] width 121 height 30
select select "product"
click at [198, 325] on select "Select Service Product Membership Package Voucher Prepaid Gift Card" at bounding box center [258, 340] width 121 height 30
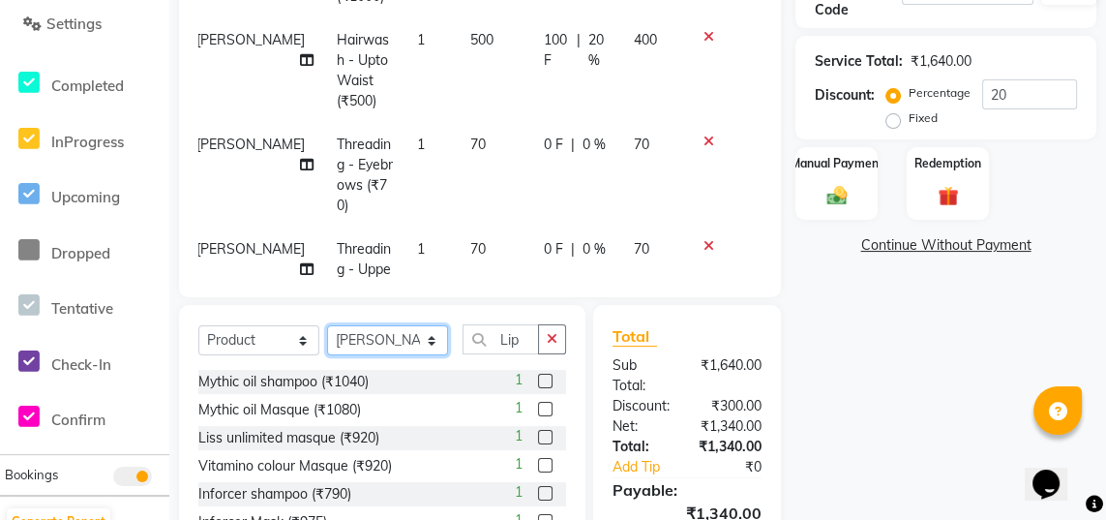
click at [404, 328] on select "Select Stylist Naina [PERSON_NAME] Sanya [PERSON_NAME]" at bounding box center [387, 340] width 121 height 30
select select "84216"
click at [327, 325] on select "Select Stylist Naina [PERSON_NAME] Sanya [PERSON_NAME]" at bounding box center [387, 340] width 121 height 30
click at [523, 330] on input "Lip" at bounding box center [501, 339] width 76 height 30
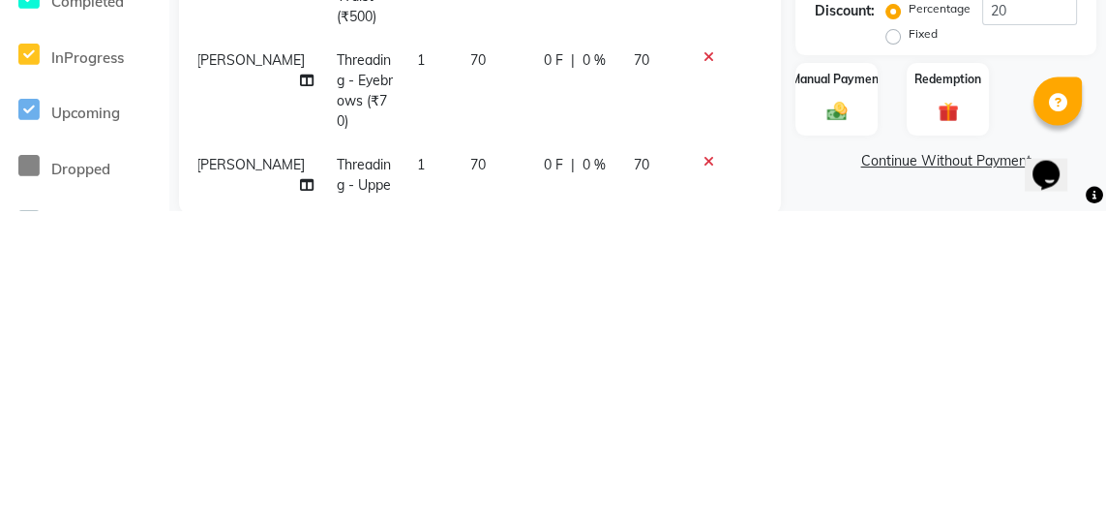
scroll to position [335, 0]
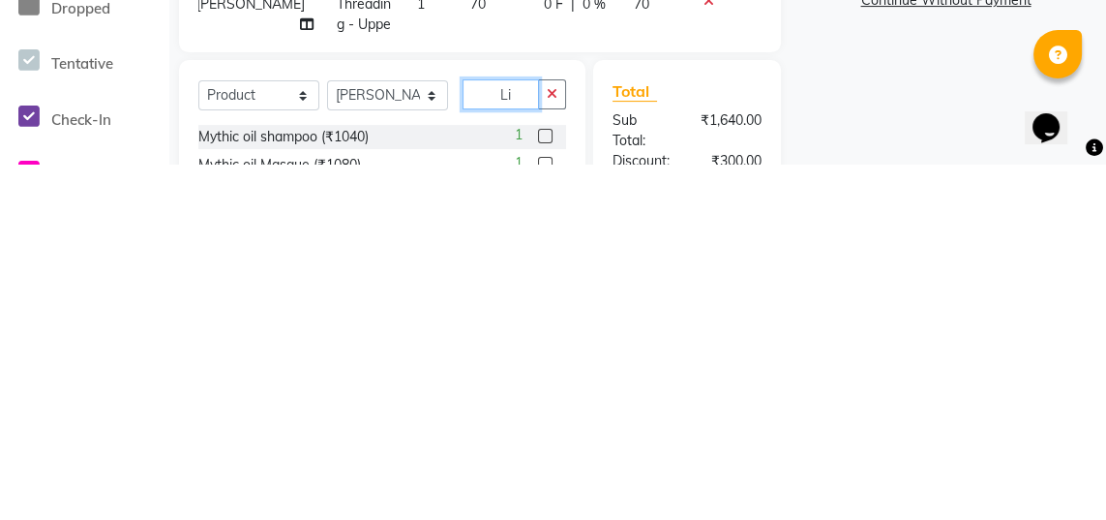
type input "L"
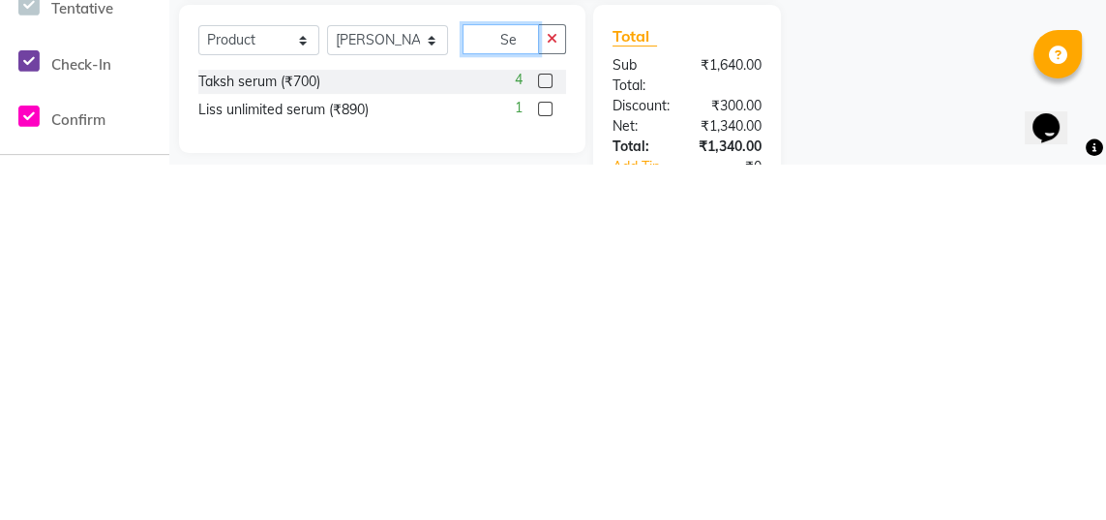
type input "Se"
click at [548, 430] on label at bounding box center [545, 437] width 15 height 15
click at [548, 432] on input "checkbox" at bounding box center [544, 438] width 13 height 13
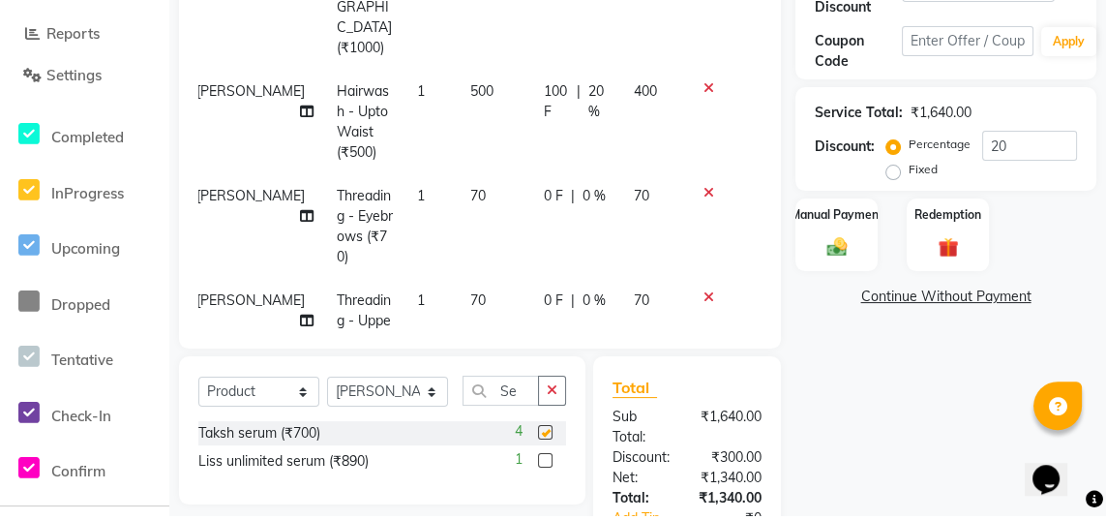
scroll to position [390, 0]
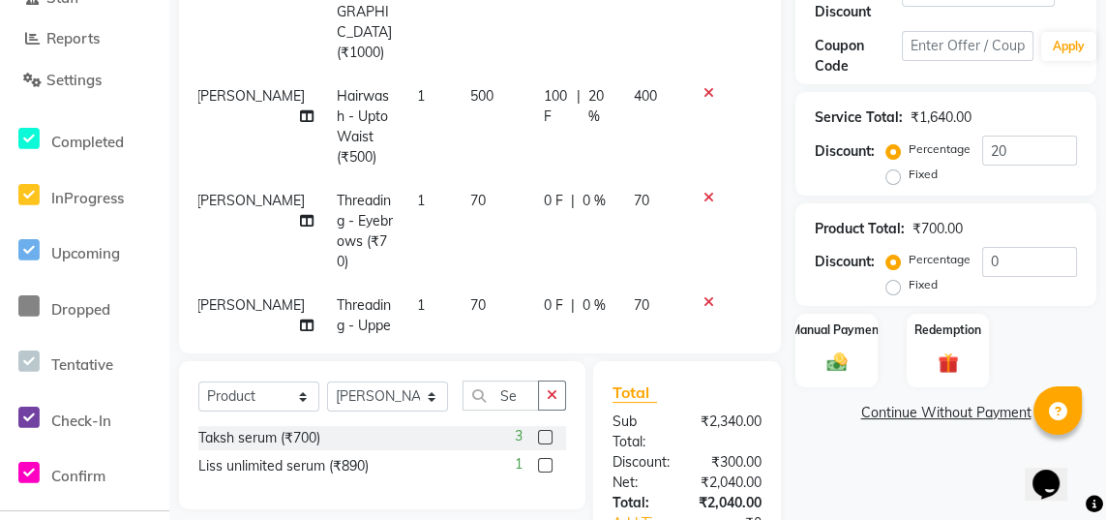
checkbox input "false"
click at [470, 296] on span "70" at bounding box center [477, 304] width 15 height 17
select select "84225"
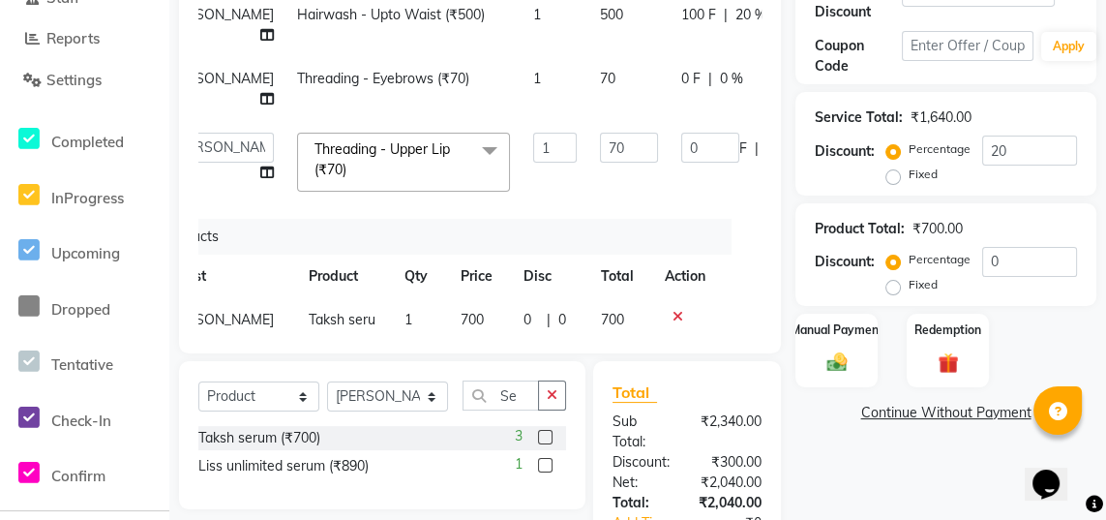
scroll to position [0, 59]
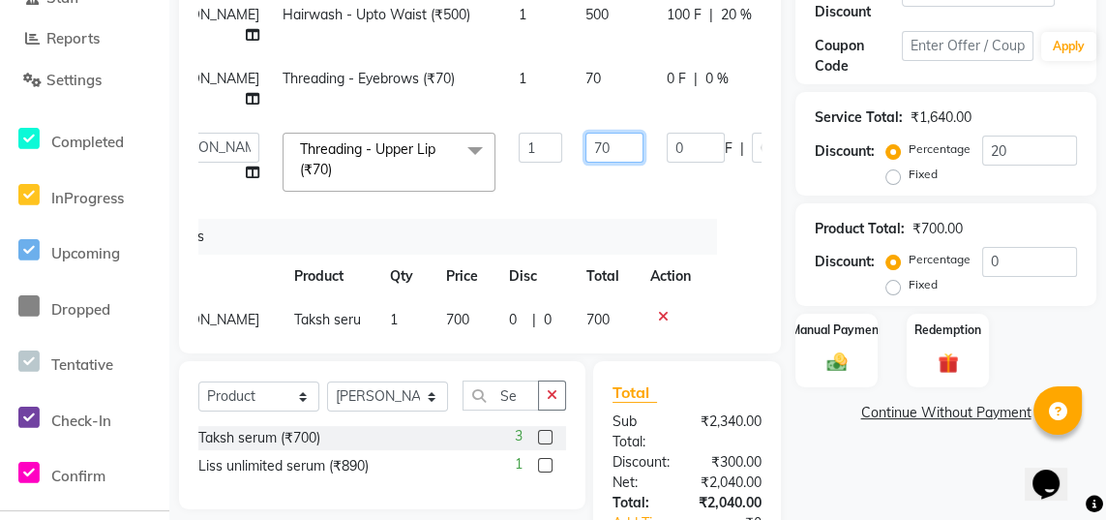
click at [586, 155] on input "70" at bounding box center [615, 148] width 58 height 30
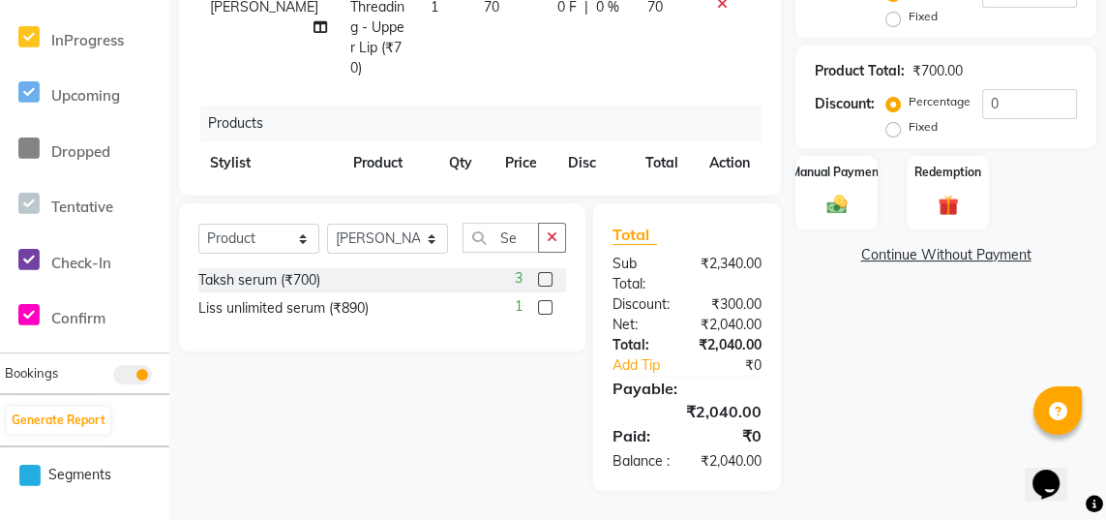
scroll to position [147, 0]
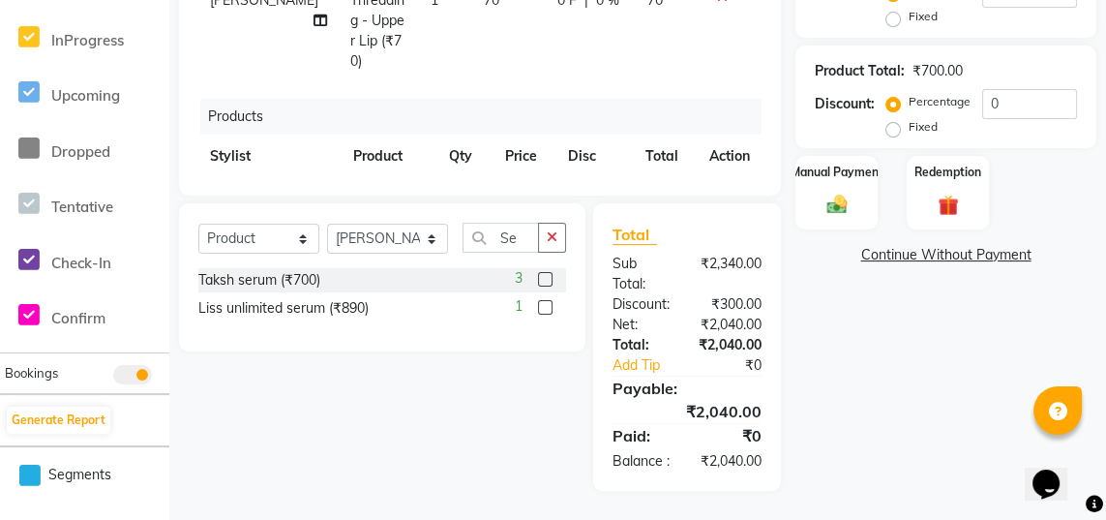
click at [512, 178] on td "700" at bounding box center [525, 210] width 63 height 64
select select "84216"
click at [439, 190] on input "700" at bounding box center [442, 205] width 32 height 30
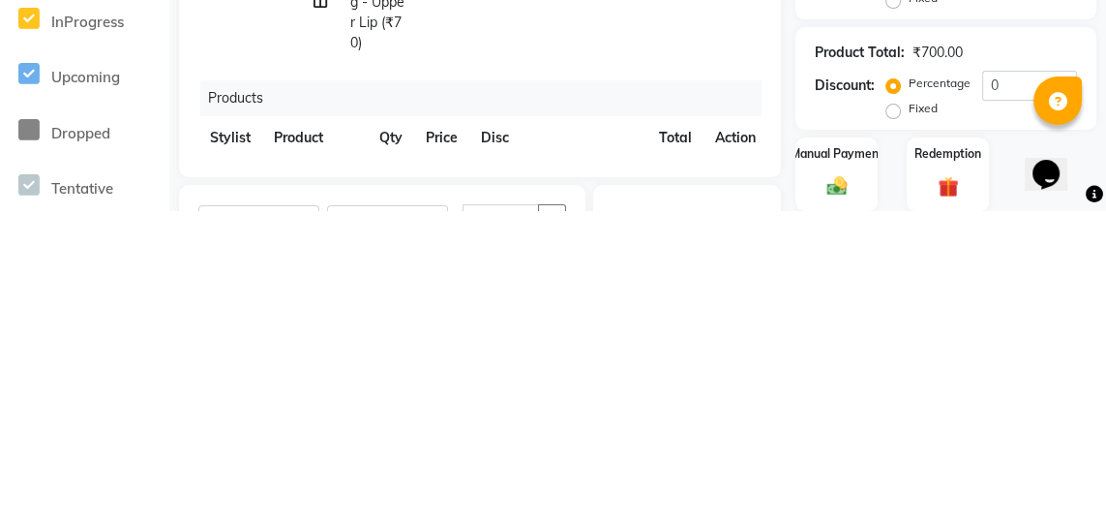
type input "7"
type input "1200"
click at [680, 469] on td "700" at bounding box center [676, 501] width 56 height 64
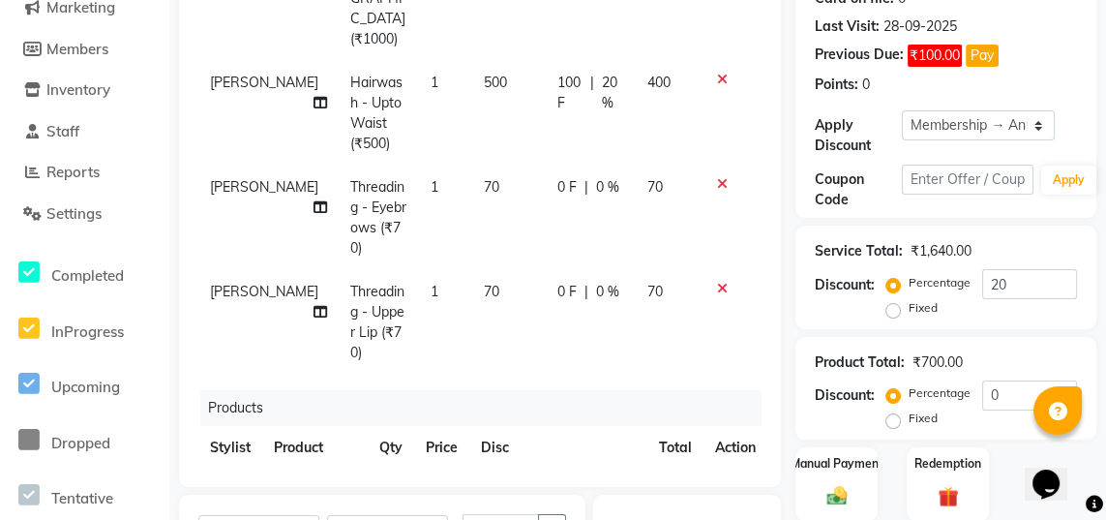
scroll to position [147, 0]
select select "84216"
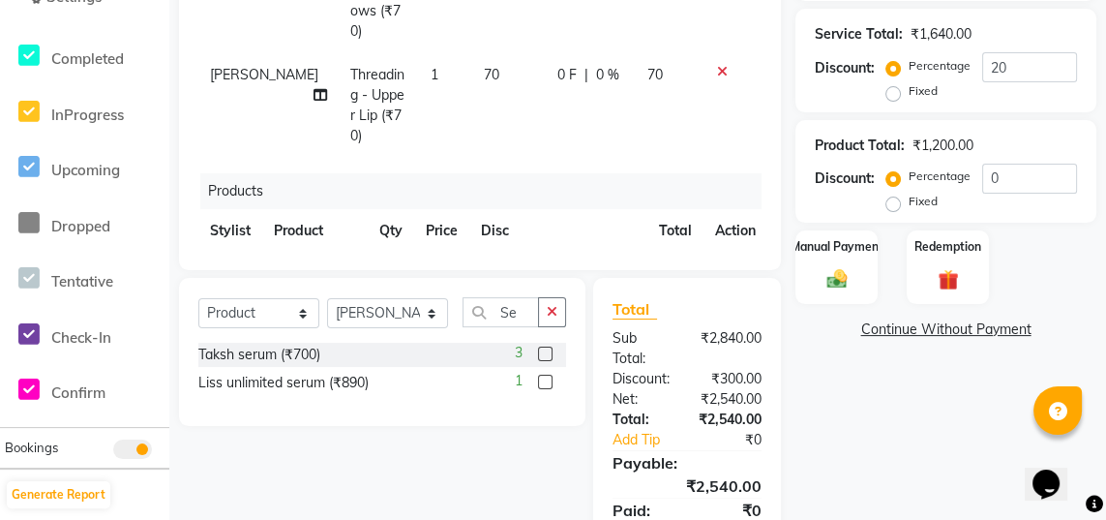
scroll to position [489, 0]
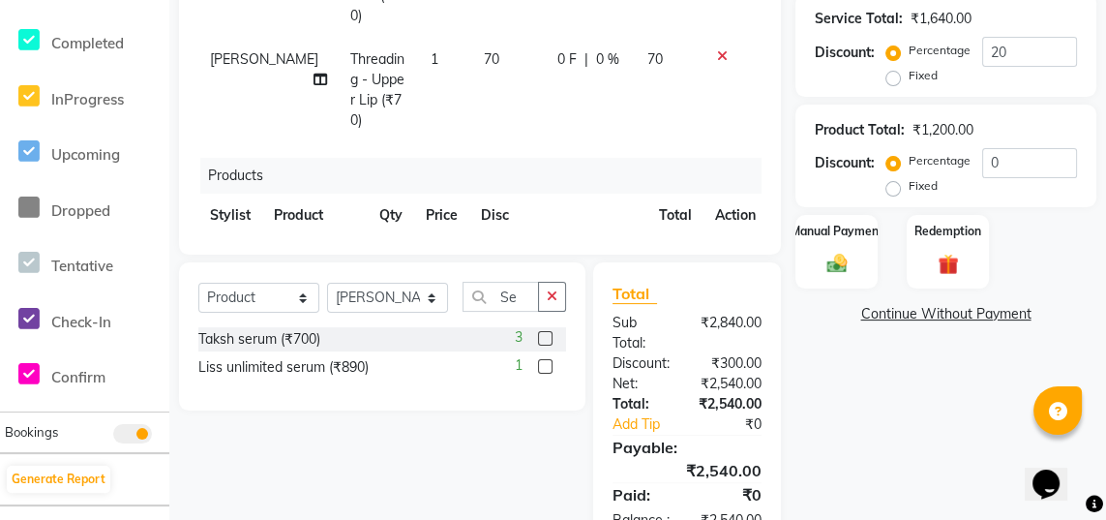
click at [872, 256] on div "Manual Payment" at bounding box center [837, 252] width 82 height 74
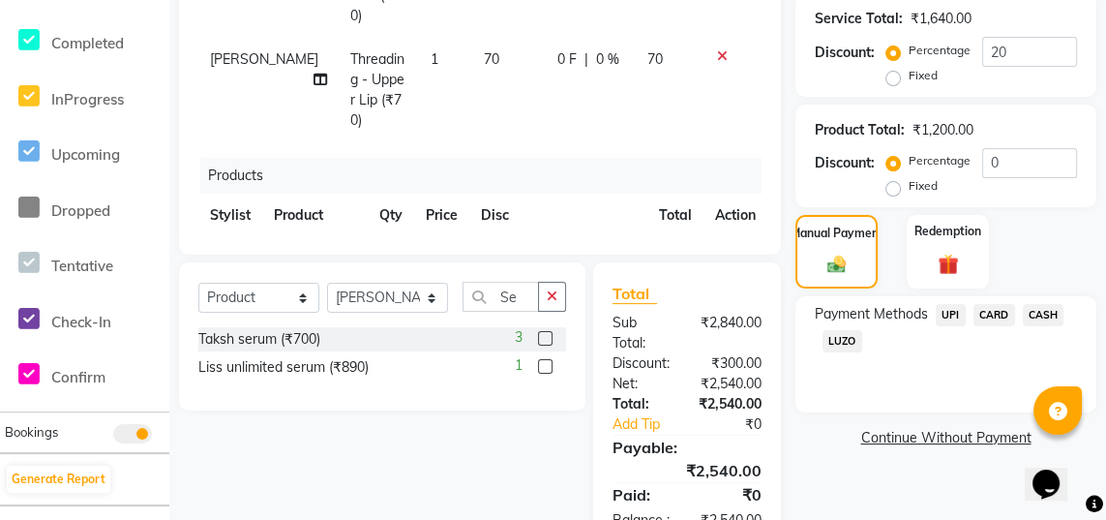
click at [1047, 308] on span "CASH" at bounding box center [1044, 315] width 42 height 22
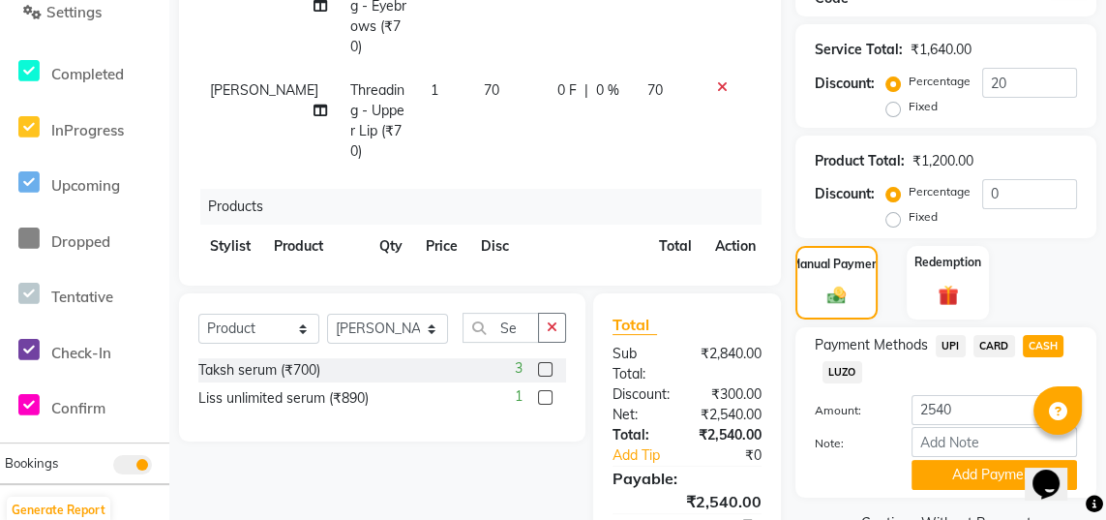
click at [973, 472] on button "Add Payment" at bounding box center [995, 475] width 166 height 30
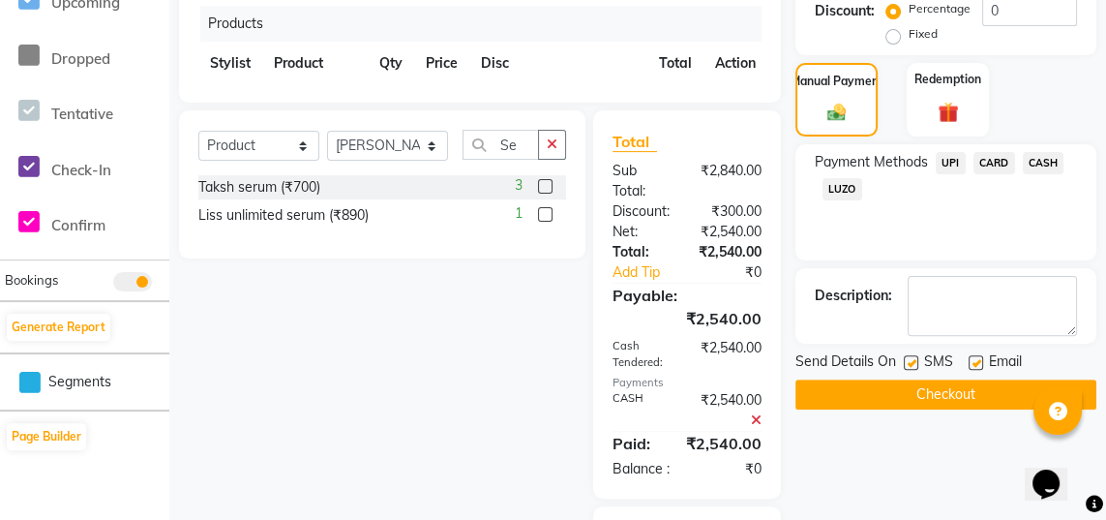
scroll to position [647, 0]
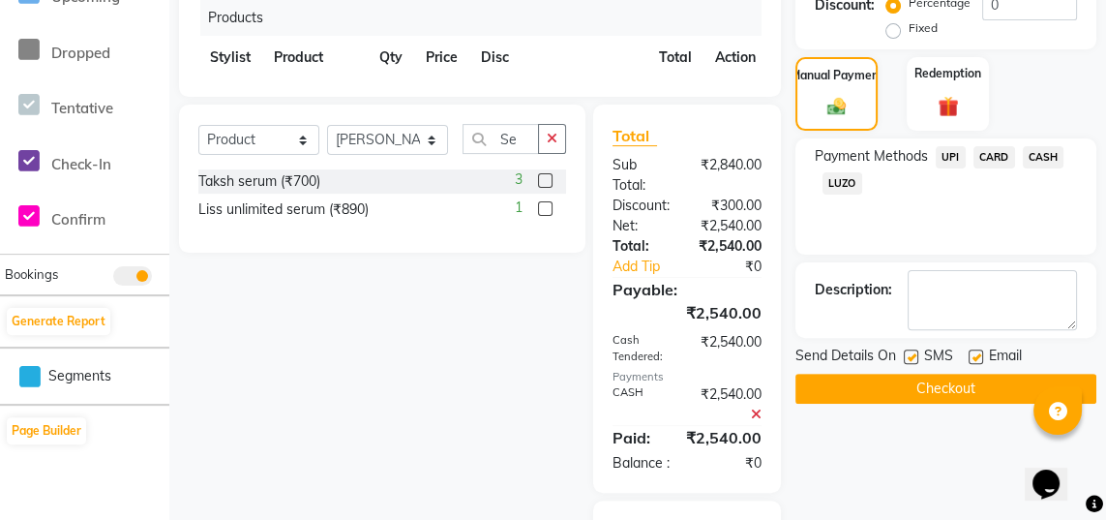
click at [946, 386] on button "Checkout" at bounding box center [946, 389] width 301 height 30
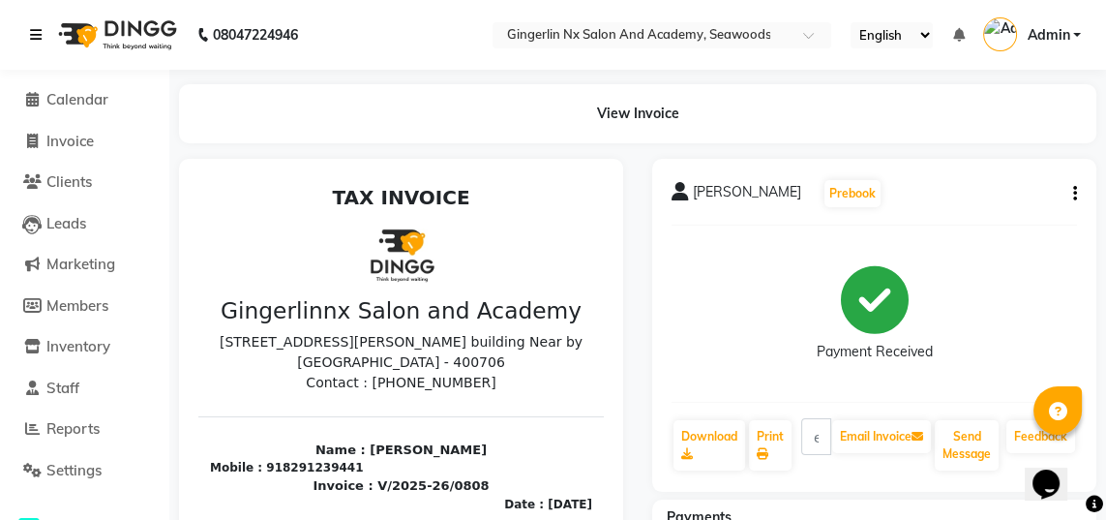
click at [44, 37] on link at bounding box center [39, 35] width 19 height 54
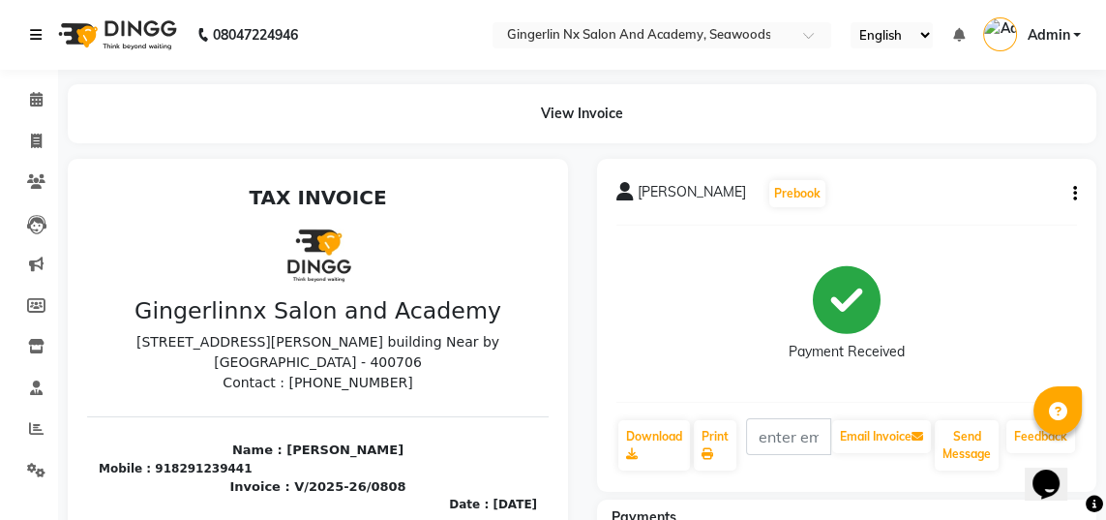
click at [41, 35] on icon at bounding box center [36, 35] width 12 height 14
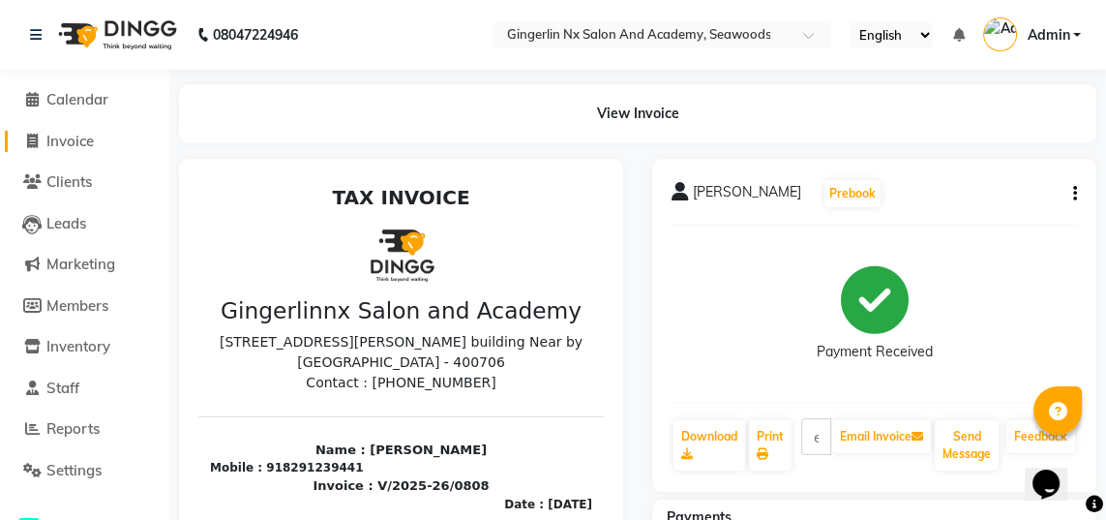
click at [82, 140] on span "Invoice" at bounding box center [69, 141] width 47 height 18
select select "service"
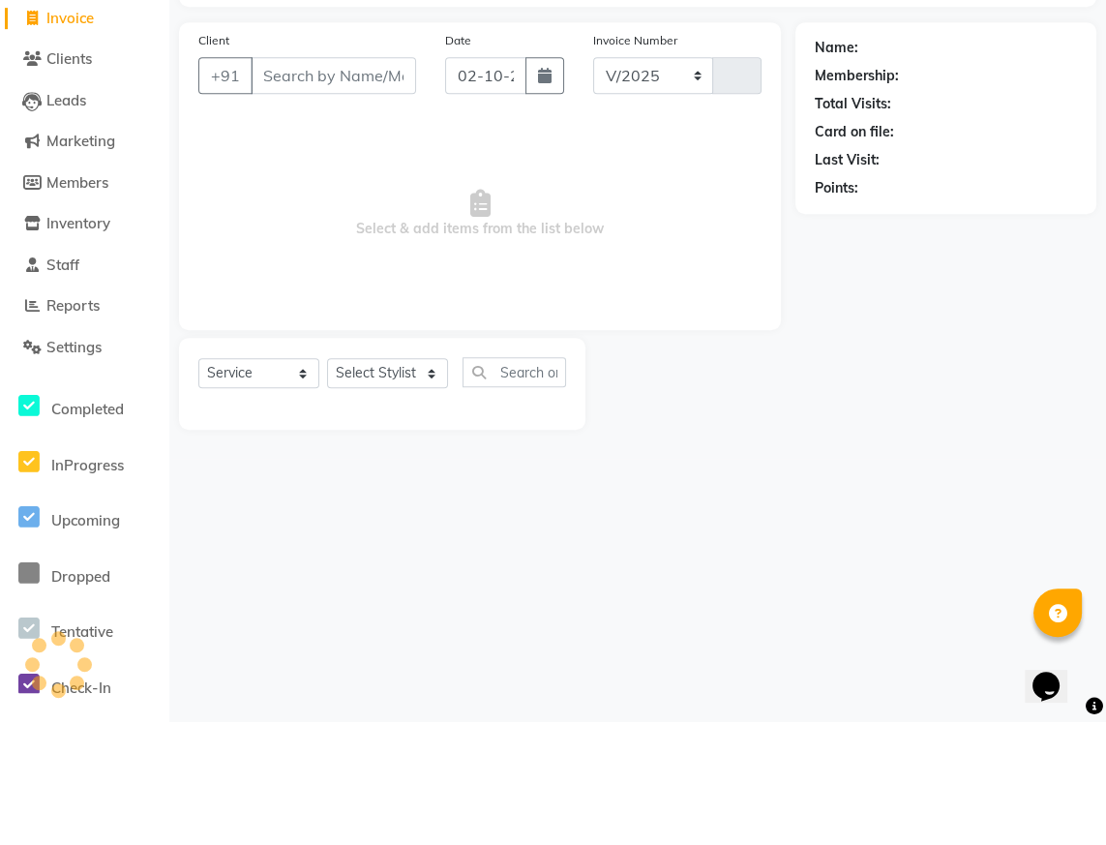
select select "480"
type input "0809"
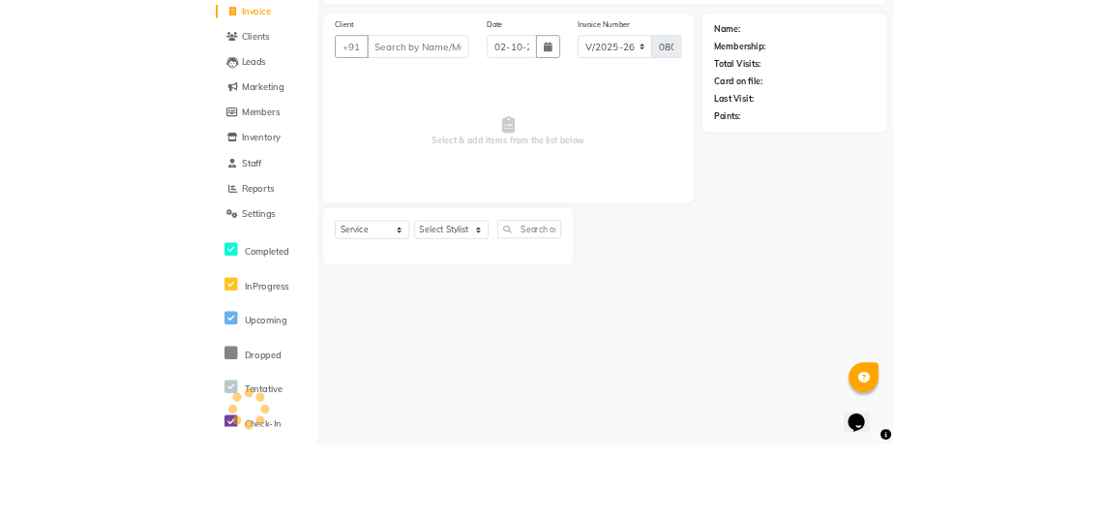
scroll to position [61, 0]
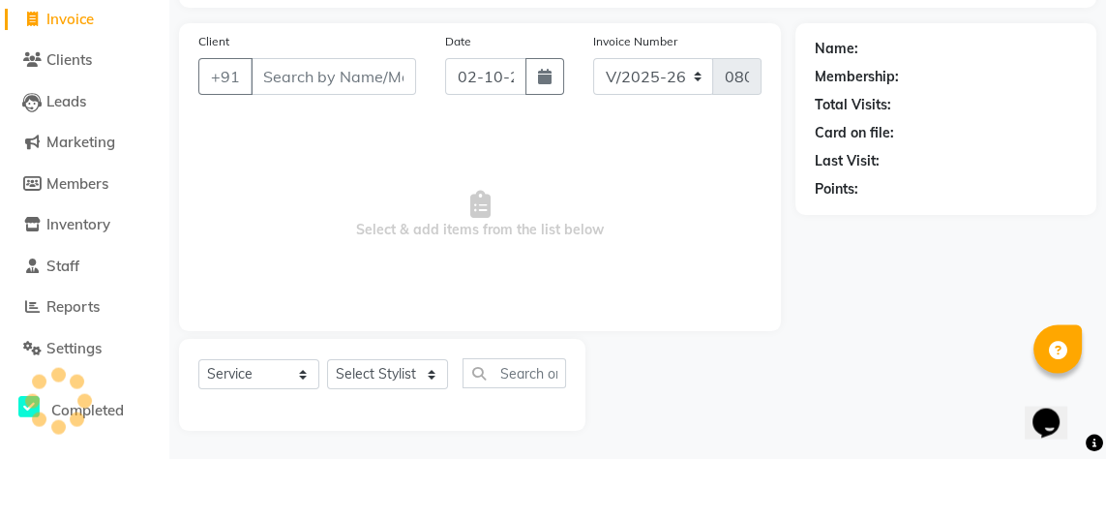
select select "membership"
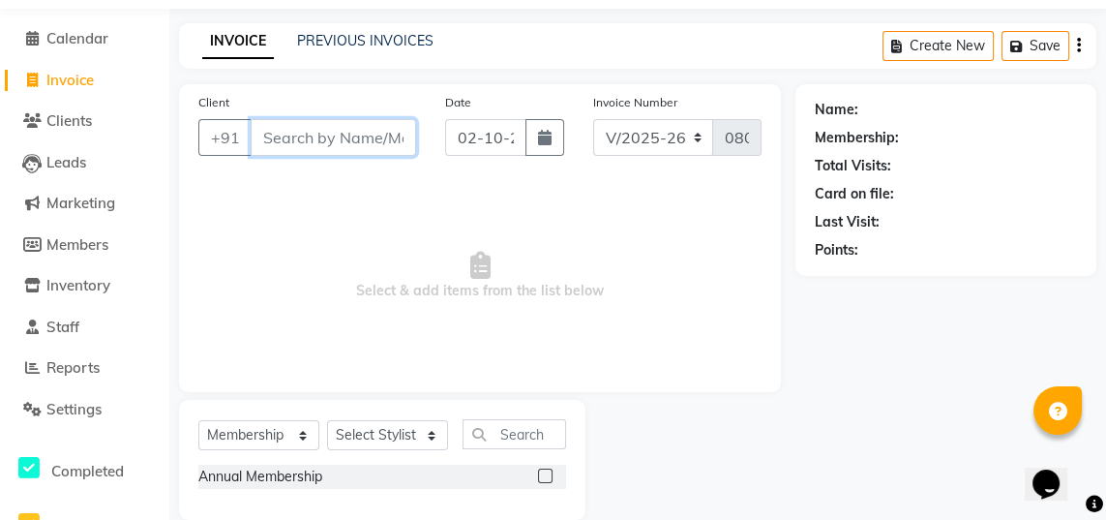
type input "I"
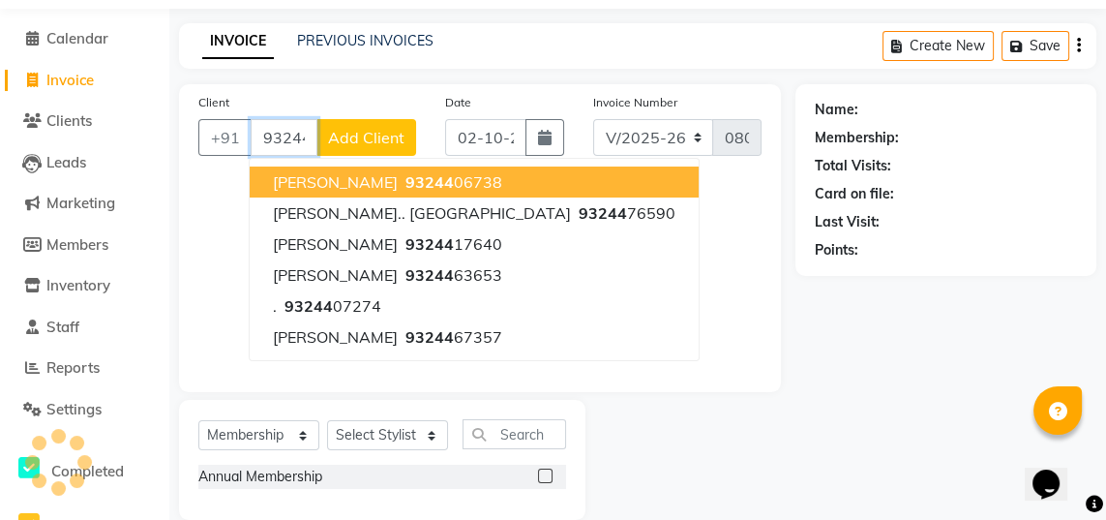
scroll to position [0, 0]
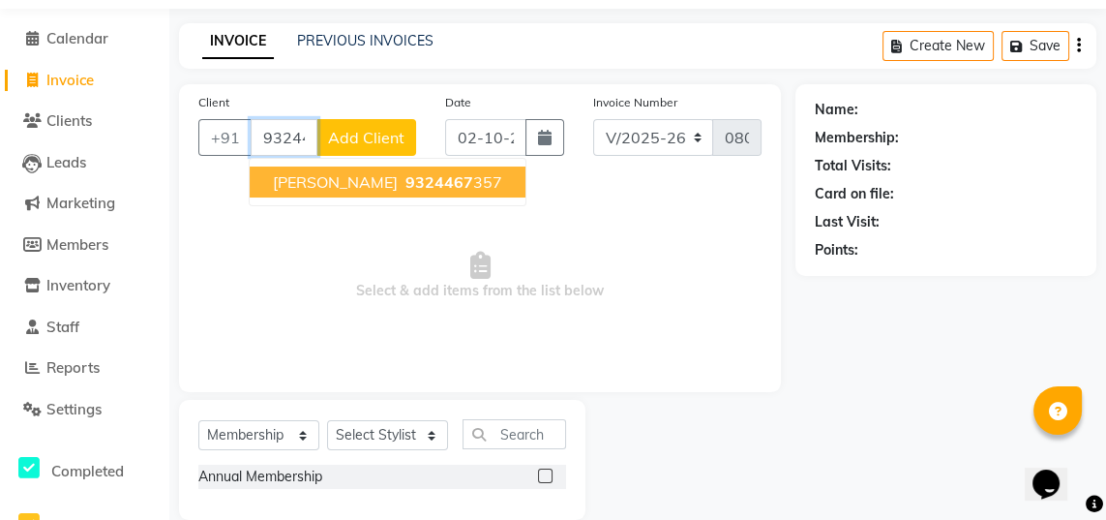
click at [419, 184] on span "9324467" at bounding box center [440, 181] width 68 height 19
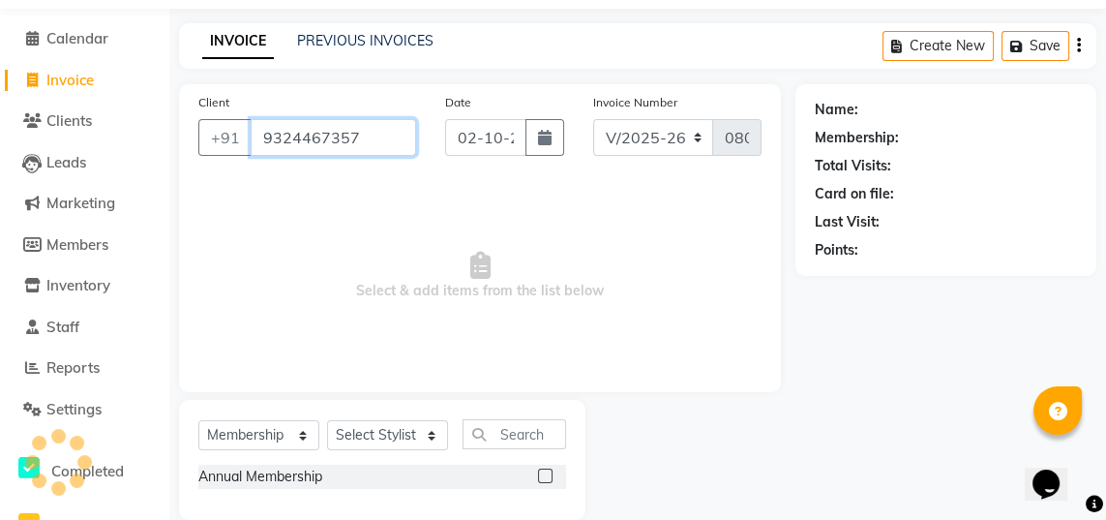
type input "9324467357"
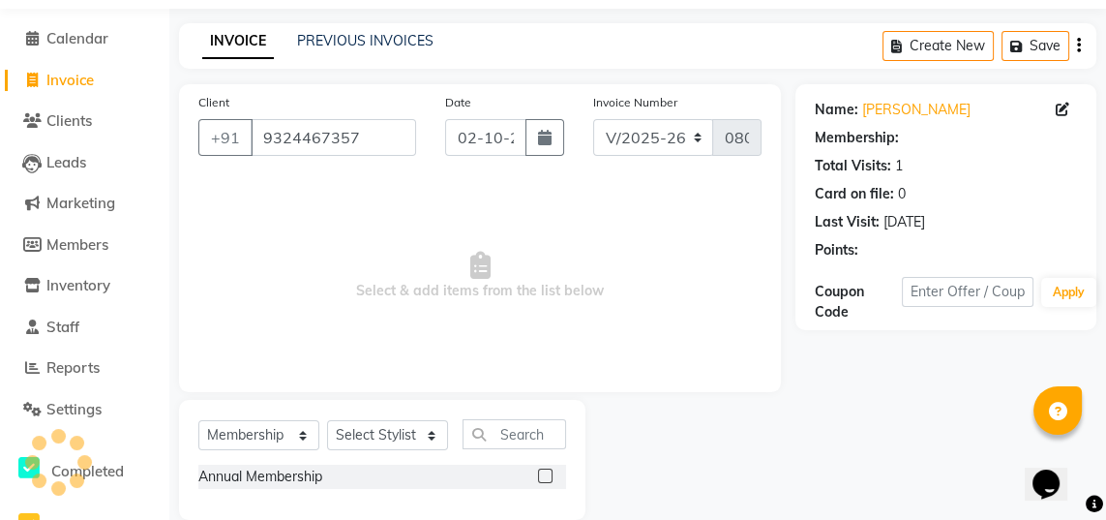
select select "2: Object"
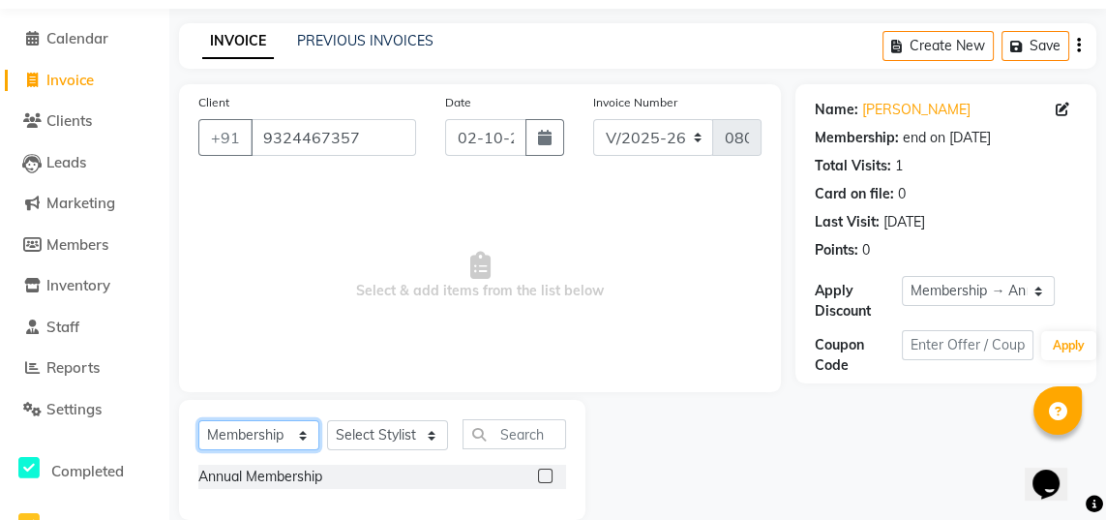
click at [285, 445] on select "Select Service Product Membership Package Voucher Prepaid Gift Card" at bounding box center [258, 435] width 121 height 30
select select "service"
click at [198, 420] on select "Select Service Product Membership Package Voucher Prepaid Gift Card" at bounding box center [258, 435] width 121 height 30
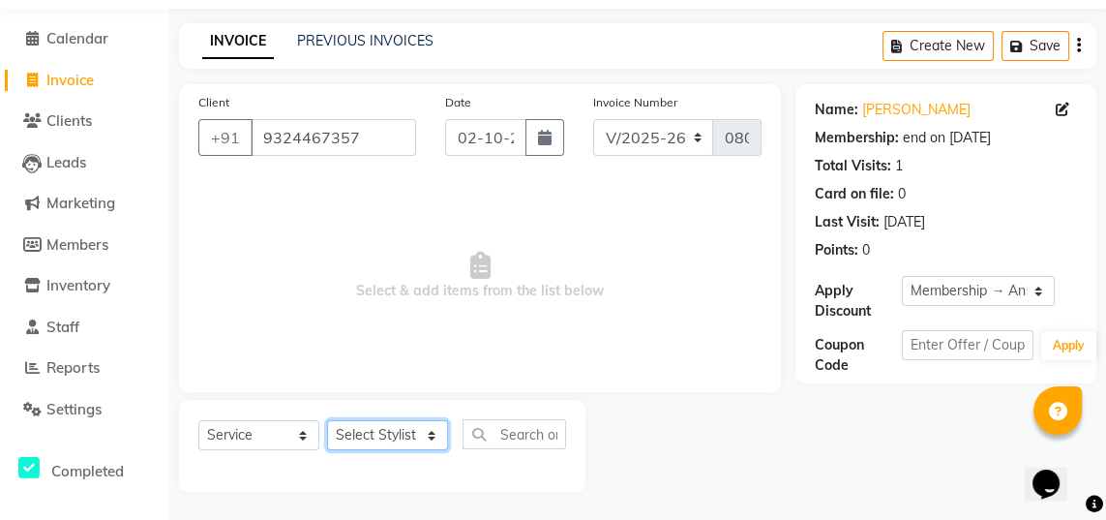
click at [401, 436] on select "Select Stylist Naina [PERSON_NAME] Sanya [PERSON_NAME]" at bounding box center [387, 435] width 121 height 30
select select "84216"
click at [327, 420] on select "Select Stylist Naina [PERSON_NAME] Sanya [PERSON_NAME]" at bounding box center [387, 435] width 121 height 30
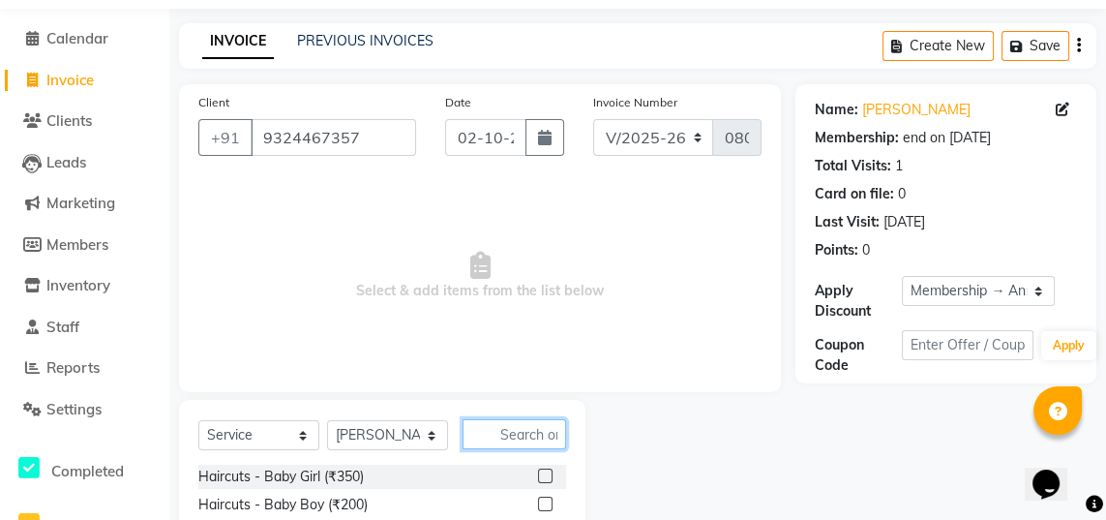
click at [509, 435] on input "text" at bounding box center [515, 434] width 104 height 30
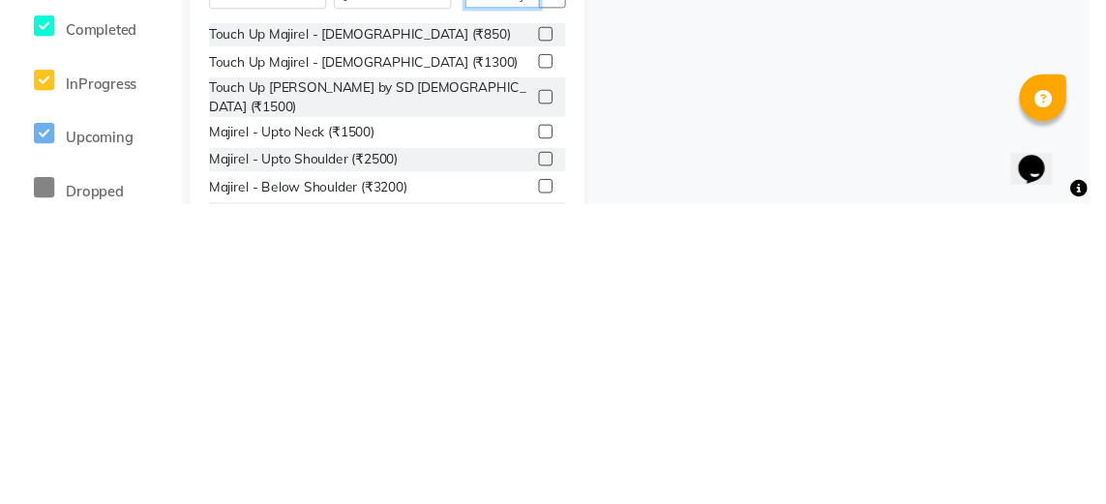
scroll to position [255, 0]
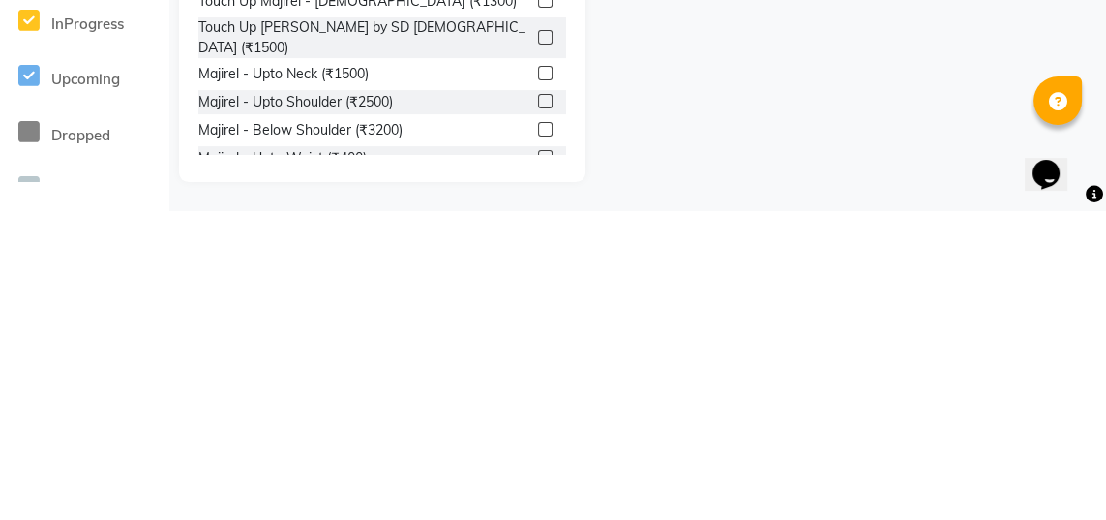
type input "Maji"
click at [546, 460] on label at bounding box center [545, 467] width 15 height 15
click at [546, 462] on input "checkbox" at bounding box center [544, 468] width 13 height 13
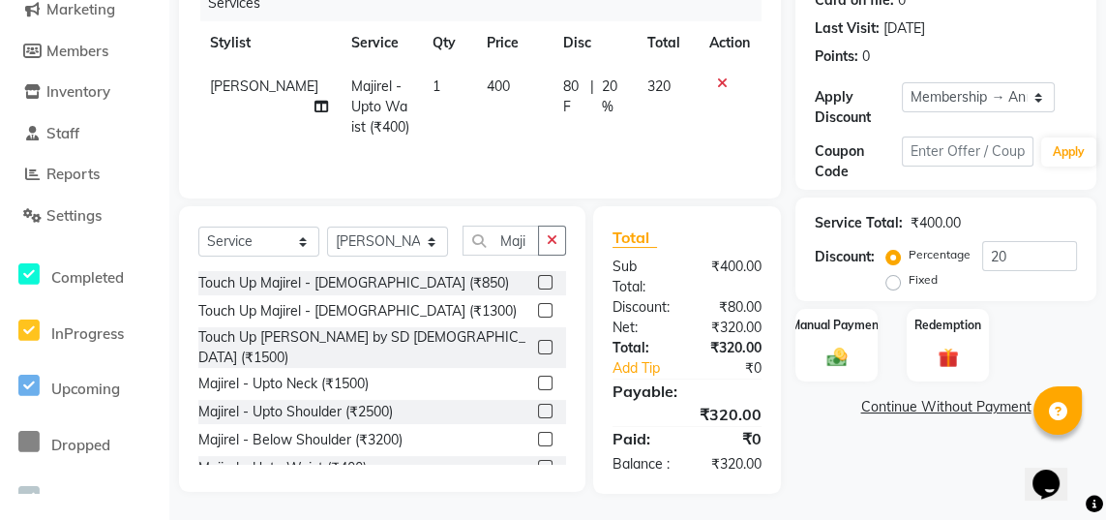
checkbox input "false"
click at [485, 98] on td "400" at bounding box center [513, 107] width 76 height 84
select select "84216"
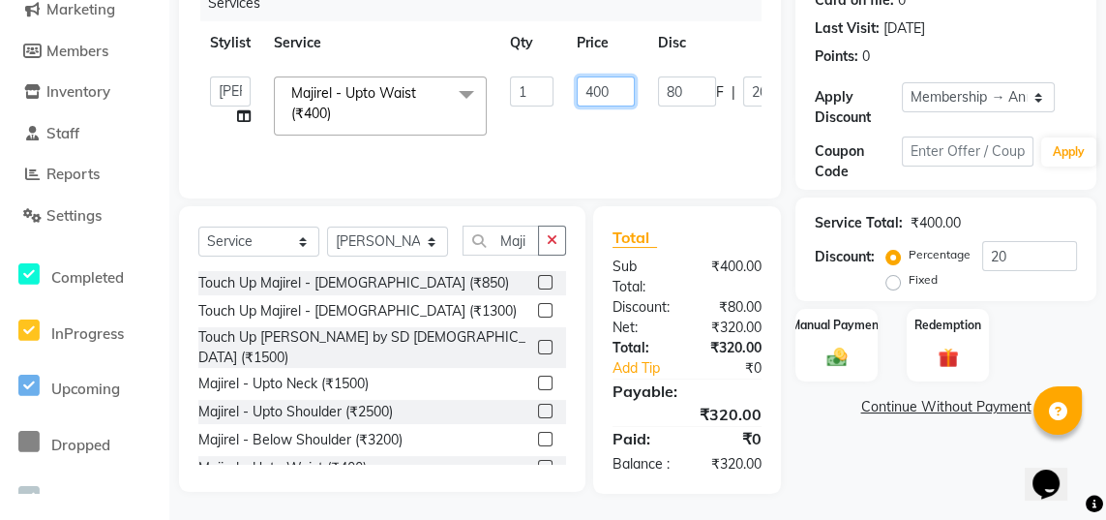
click at [618, 95] on input "400" at bounding box center [606, 91] width 58 height 30
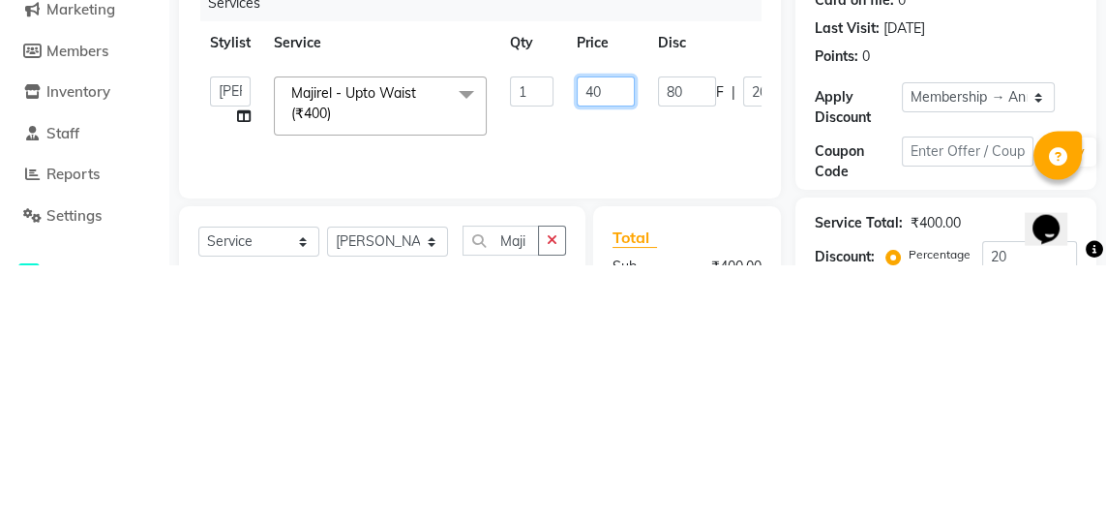
type input "4"
type input "6000"
click at [692, 419] on div "Services Stylist Service Qty Price Disc Total Action Naina Sajida Samar Sanya S…" at bounding box center [479, 337] width 563 height 194
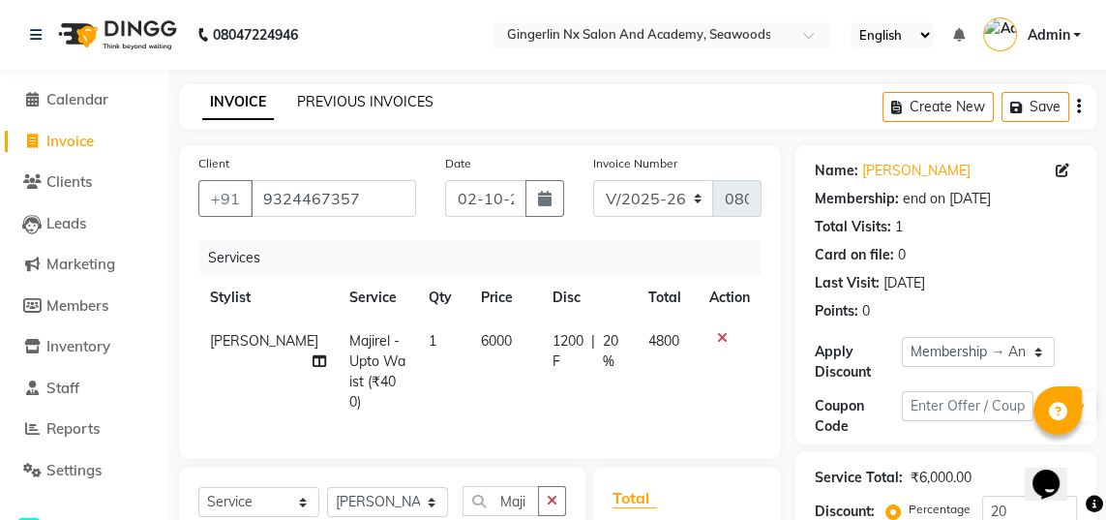
click at [368, 103] on link "PREVIOUS INVOICES" at bounding box center [365, 101] width 136 height 17
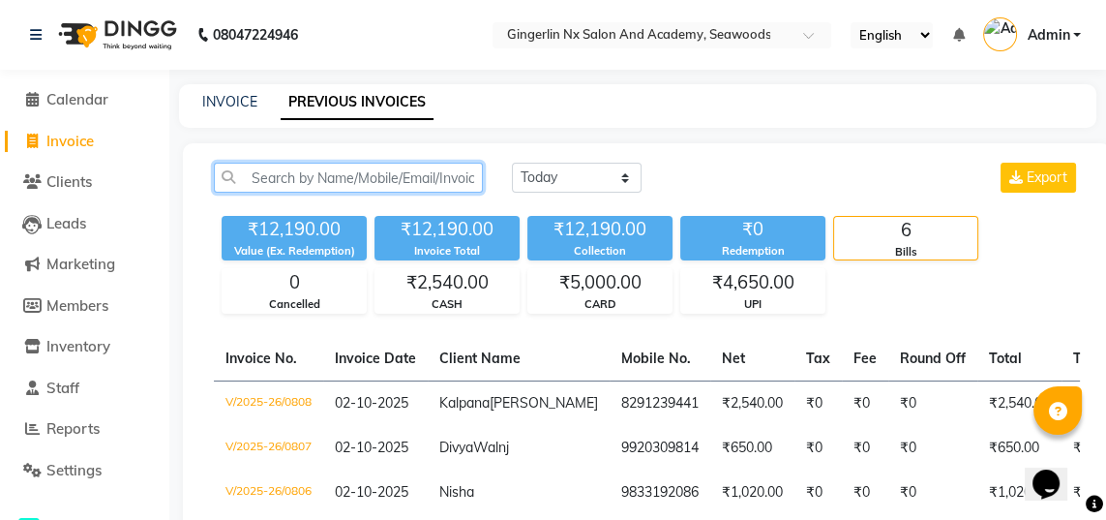
click at [305, 177] on input "text" at bounding box center [348, 178] width 269 height 30
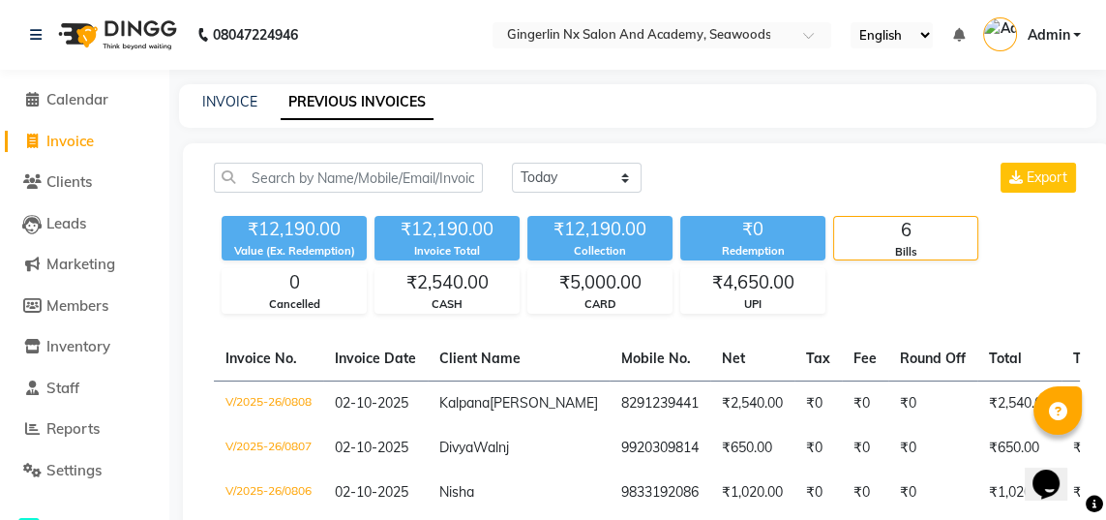
click at [99, 143] on link "Invoice" at bounding box center [85, 142] width 160 height 22
select select "service"
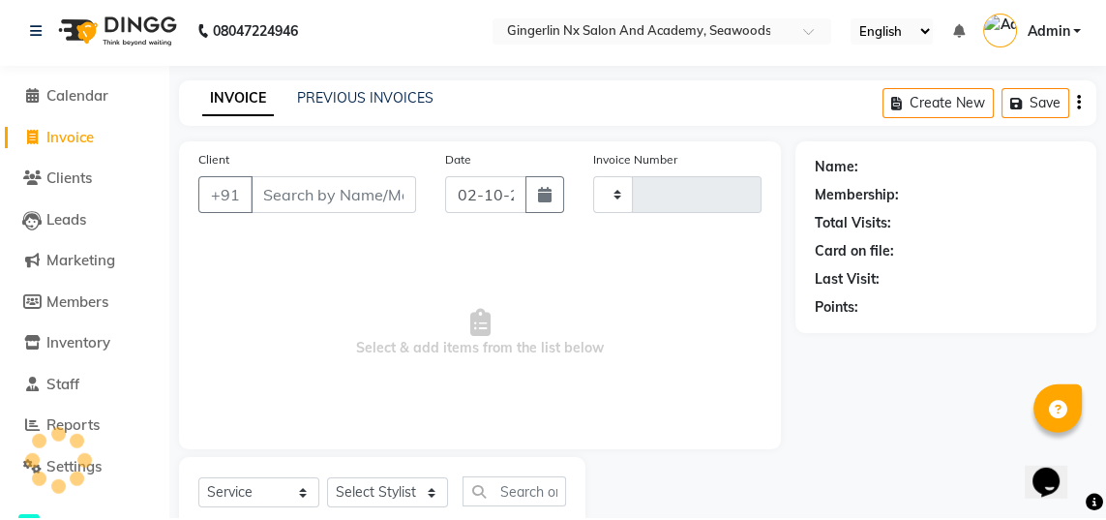
type input "0809"
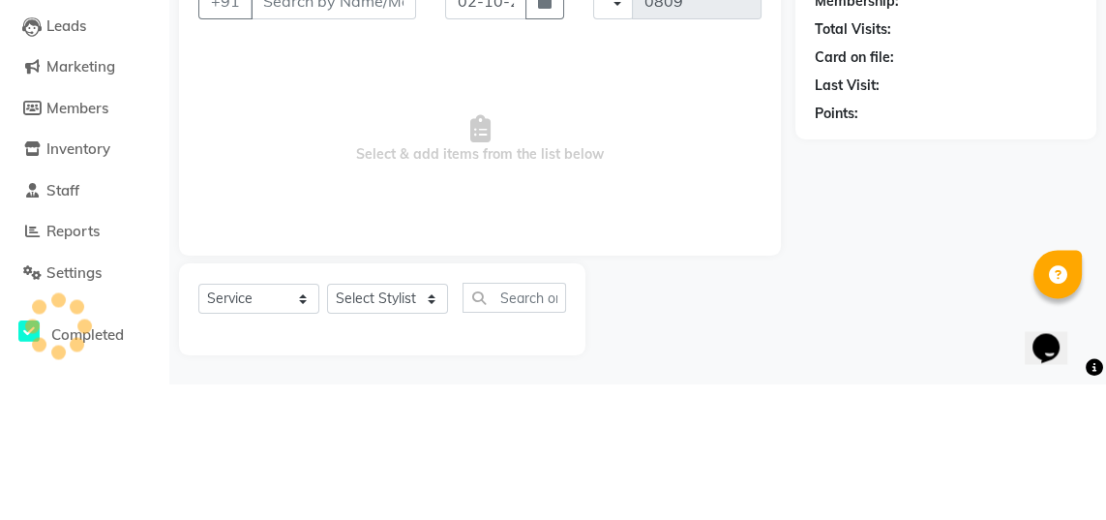
select select "480"
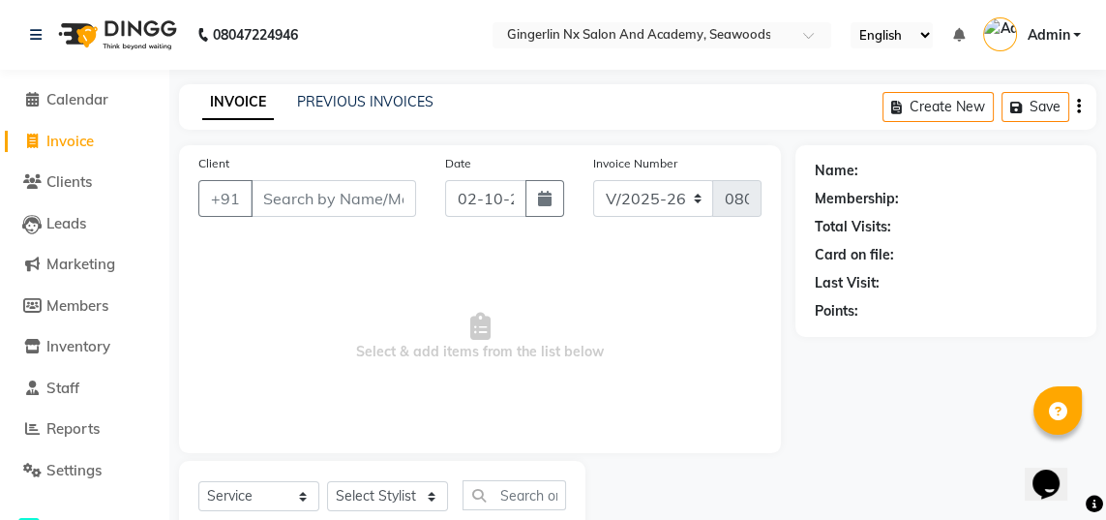
select select "membership"
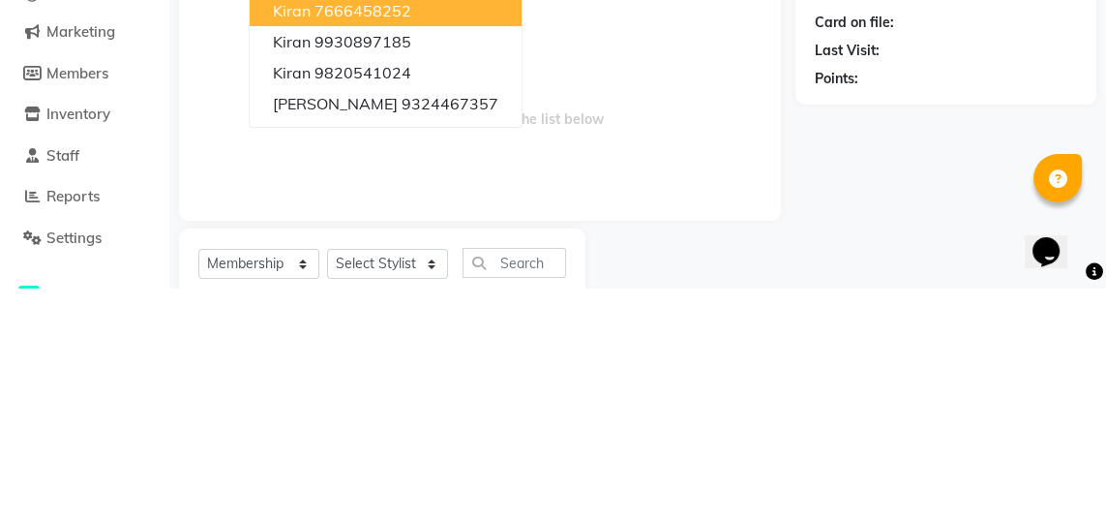
click at [445, 341] on ngb-highlight "9324467357" at bounding box center [450, 335] width 97 height 19
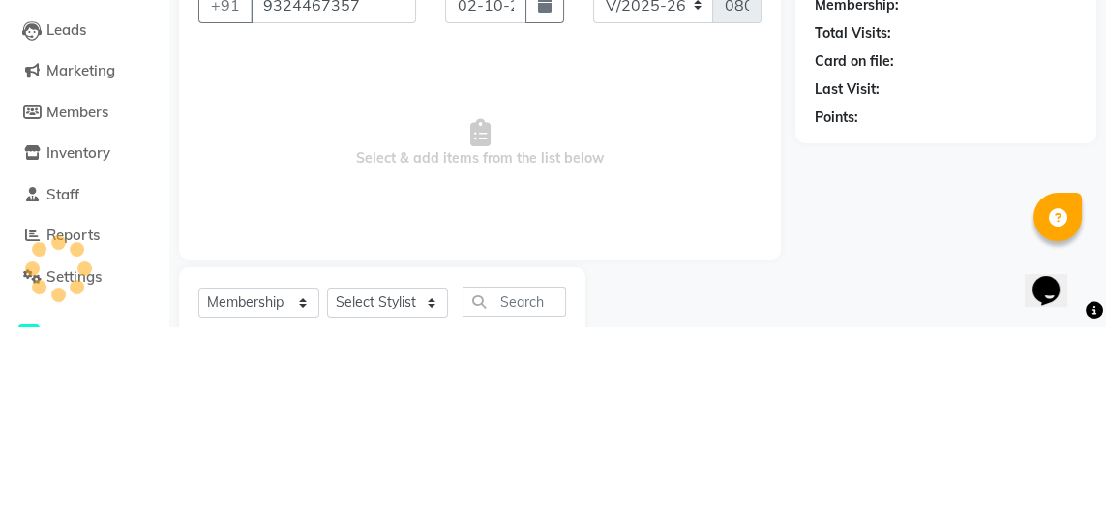
type input "9324467357"
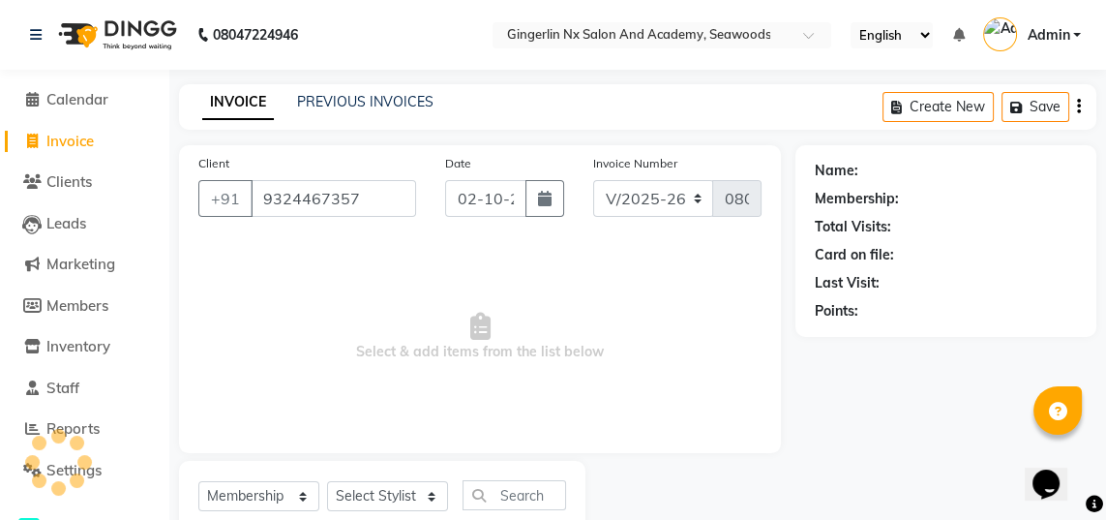
scroll to position [90, 0]
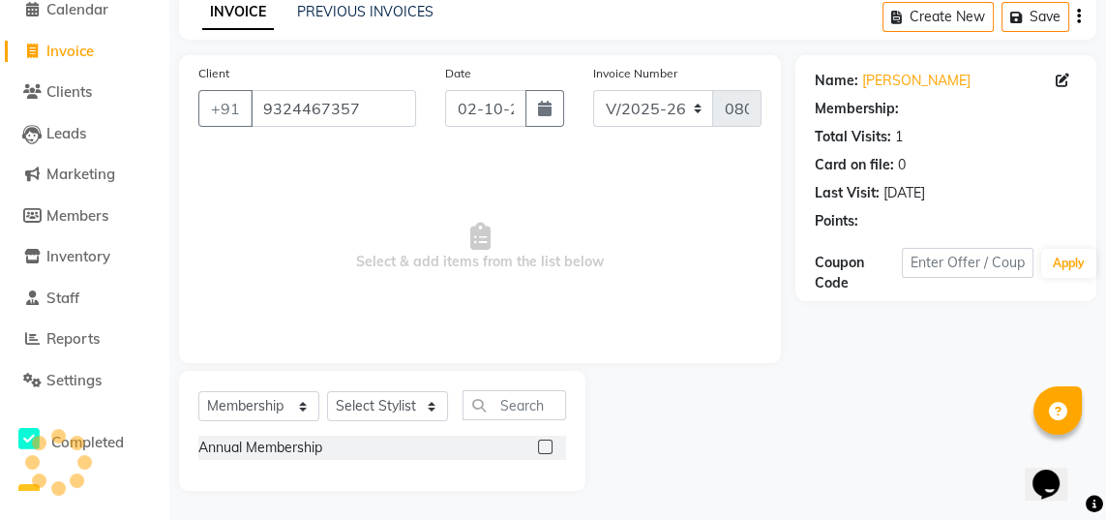
select select "2: Object"
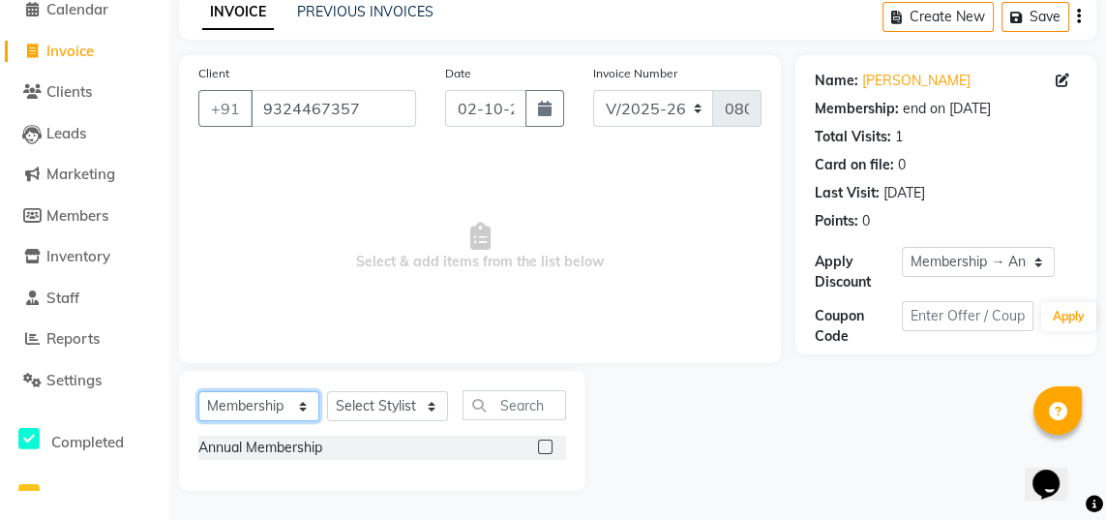
click at [288, 397] on select "Select Service Product Membership Package Voucher Prepaid Gift Card" at bounding box center [258, 406] width 121 height 30
select select "service"
click at [198, 419] on select "Select Service Product Membership Package Voucher Prepaid Gift Card" at bounding box center [258, 406] width 121 height 30
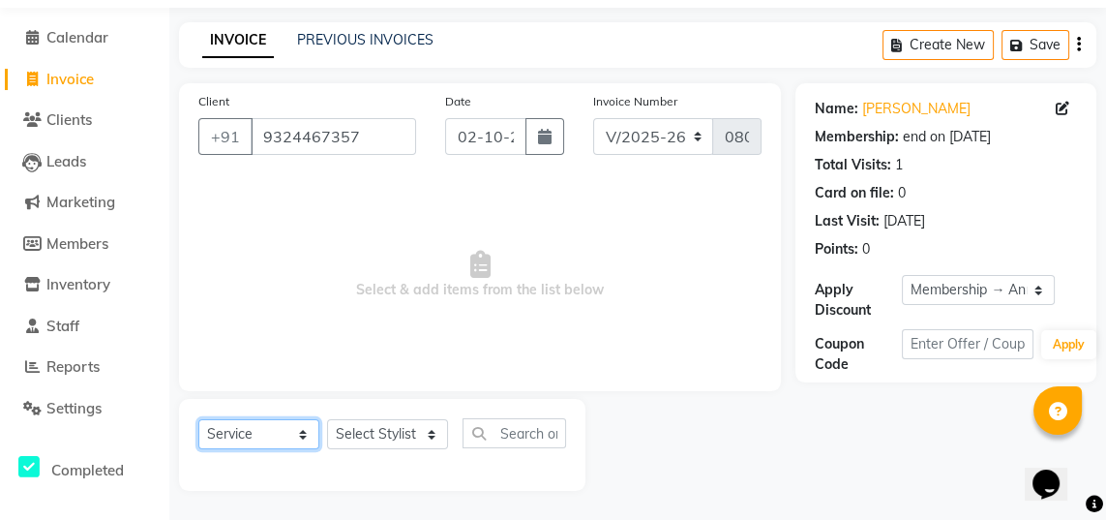
scroll to position [61, 0]
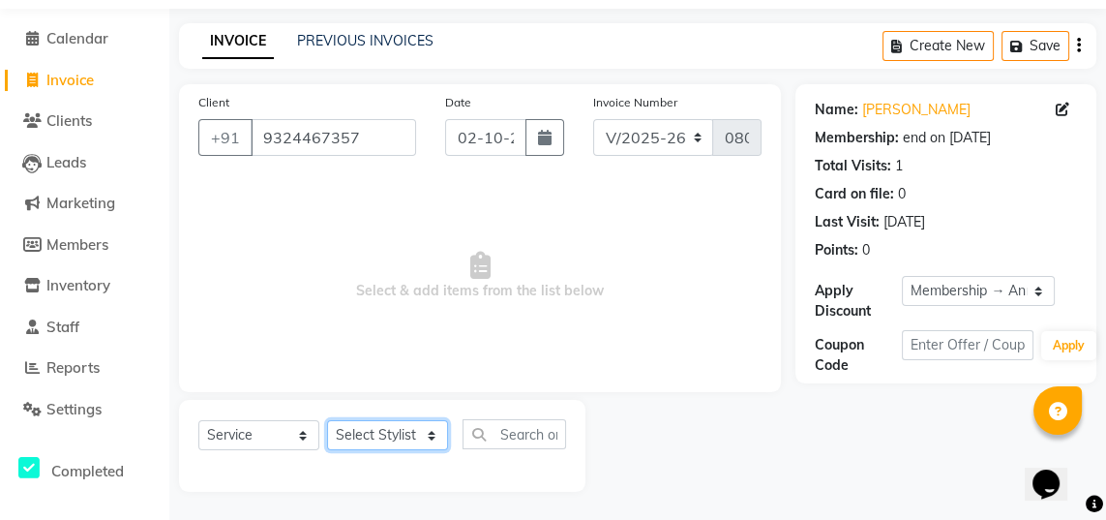
click at [415, 439] on select "Select Stylist Naina [PERSON_NAME] Sanya [PERSON_NAME]" at bounding box center [387, 435] width 121 height 30
select select "84216"
click at [327, 420] on select "Select Stylist Naina [PERSON_NAME] Sanya [PERSON_NAME]" at bounding box center [387, 435] width 121 height 30
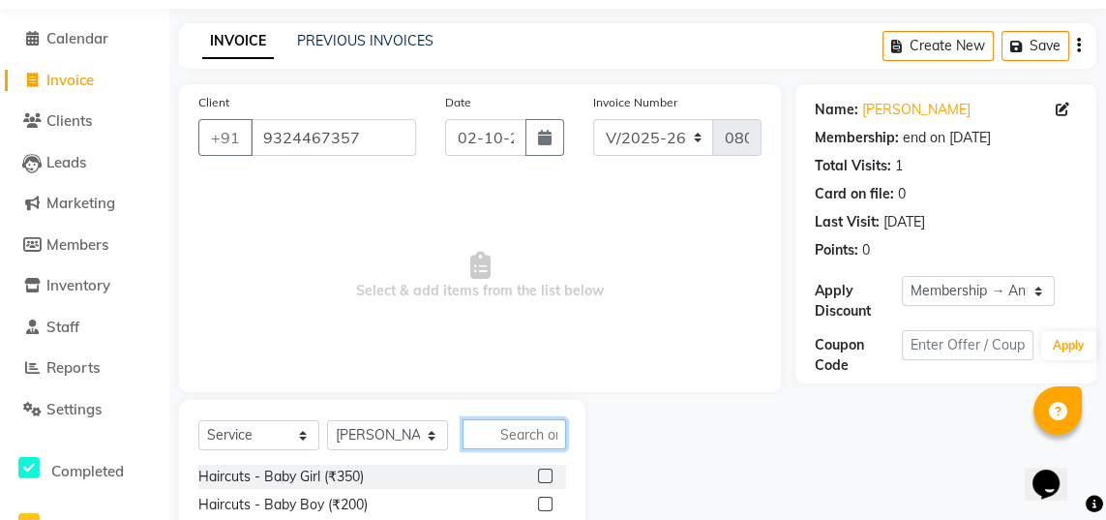
click at [513, 430] on input "text" at bounding box center [515, 434] width 104 height 30
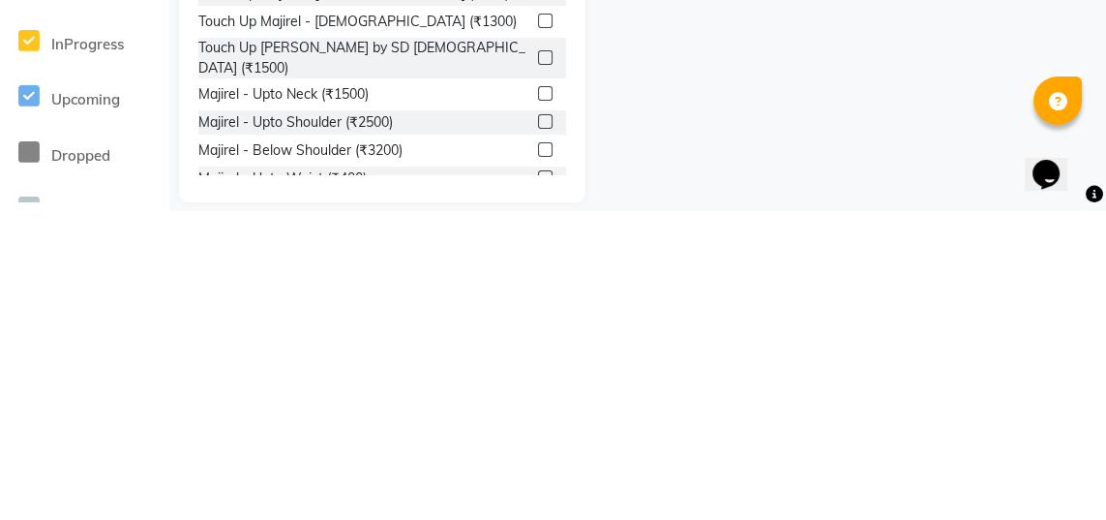
scroll to position [255, 0]
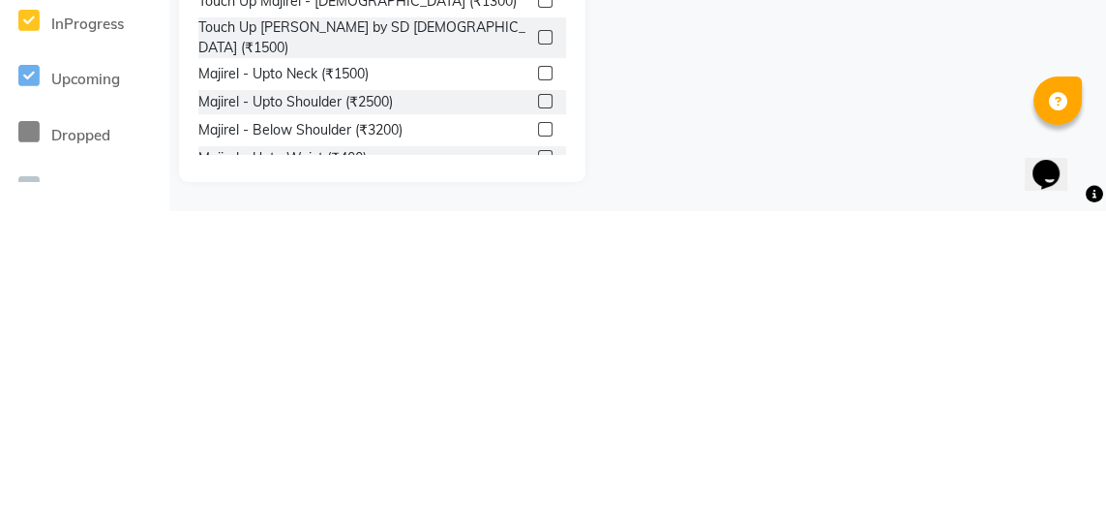
type input "Maji"
click at [543, 460] on label at bounding box center [545, 467] width 15 height 15
click at [543, 462] on input "checkbox" at bounding box center [544, 468] width 13 height 13
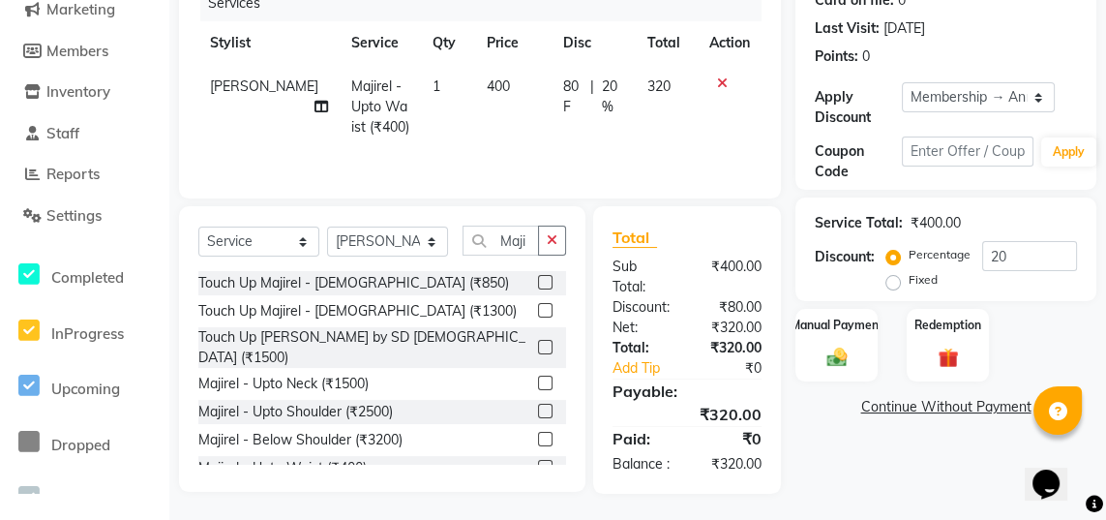
checkbox input "false"
click at [485, 88] on td "400" at bounding box center [513, 107] width 76 height 84
select select "84216"
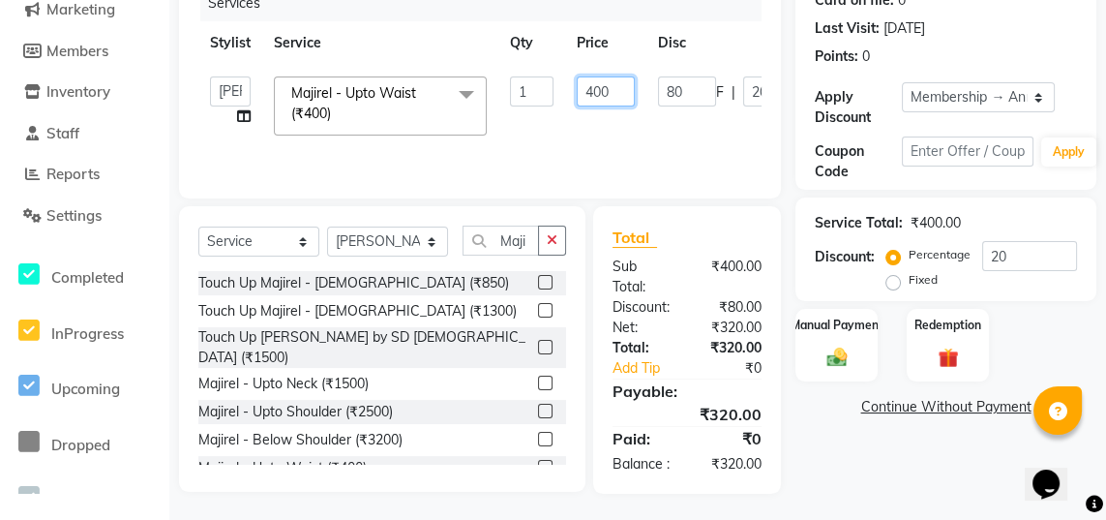
click at [617, 94] on input "400" at bounding box center [606, 91] width 58 height 30
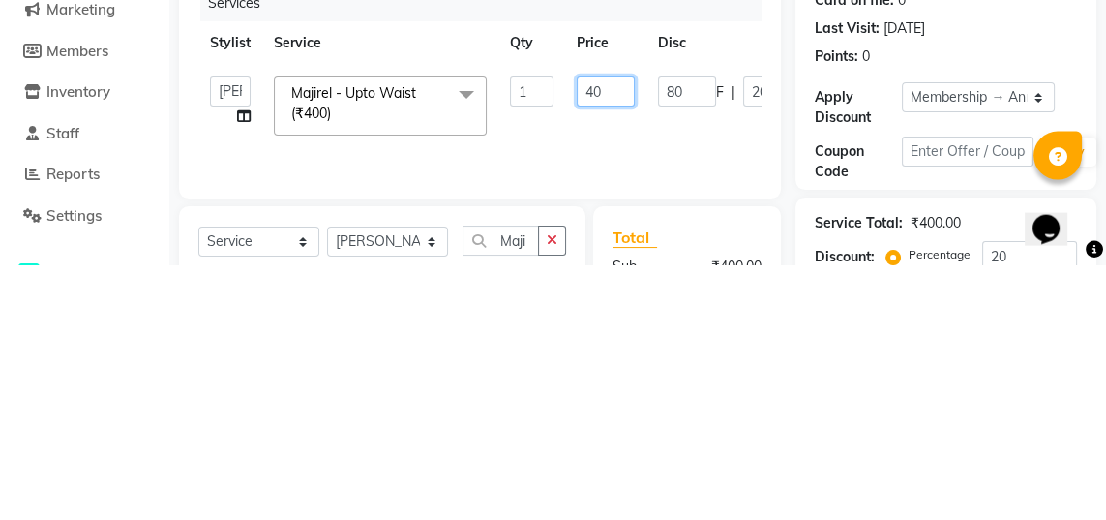
type input "4"
type input "6000"
click at [701, 386] on tr "Naina Sajida Samar Sanya Sashina Tosif Majirel - Upto Waist (₹400) x Haircuts -…" at bounding box center [571, 360] width 746 height 82
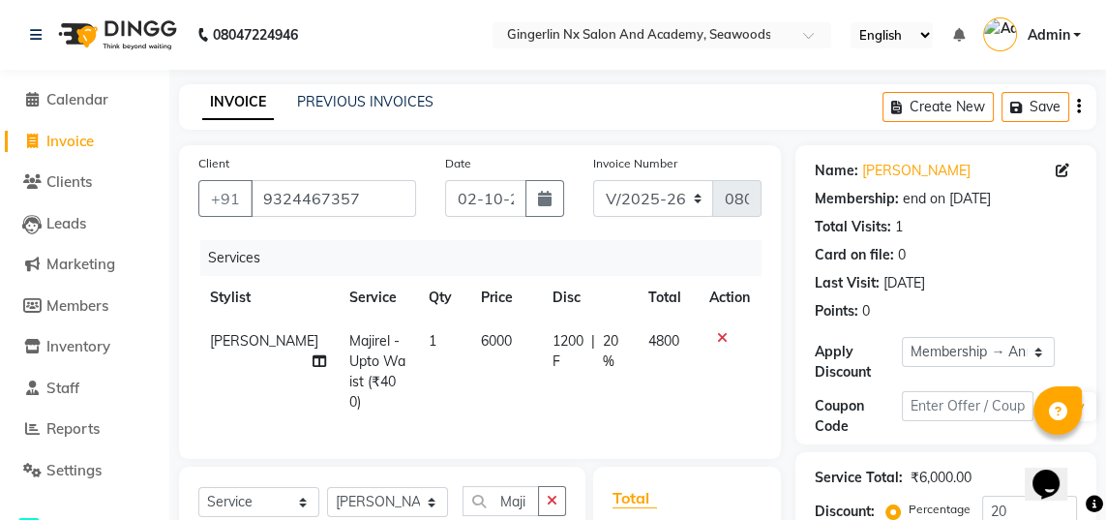
scroll to position [188, 0]
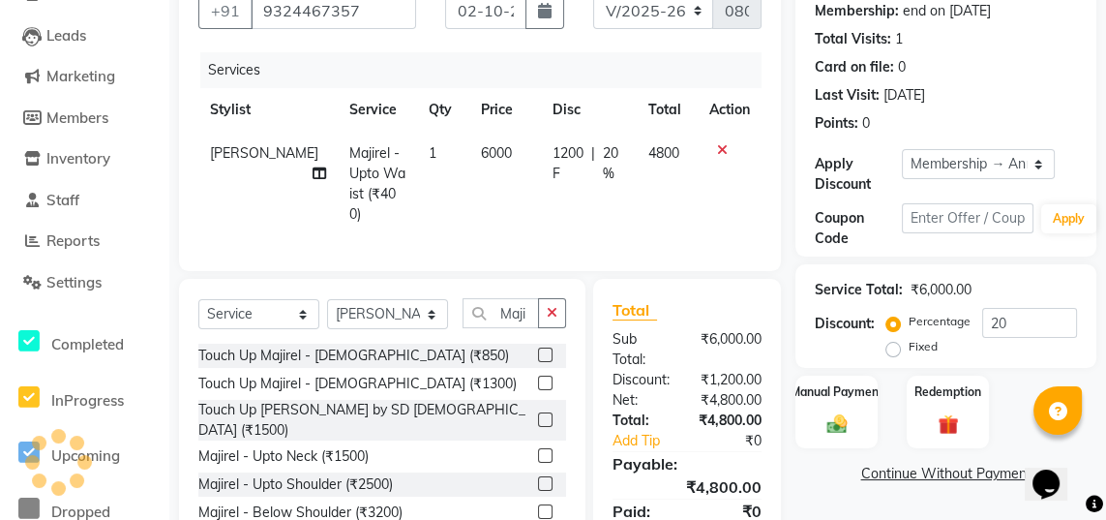
click at [832, 422] on img at bounding box center [837, 423] width 33 height 23
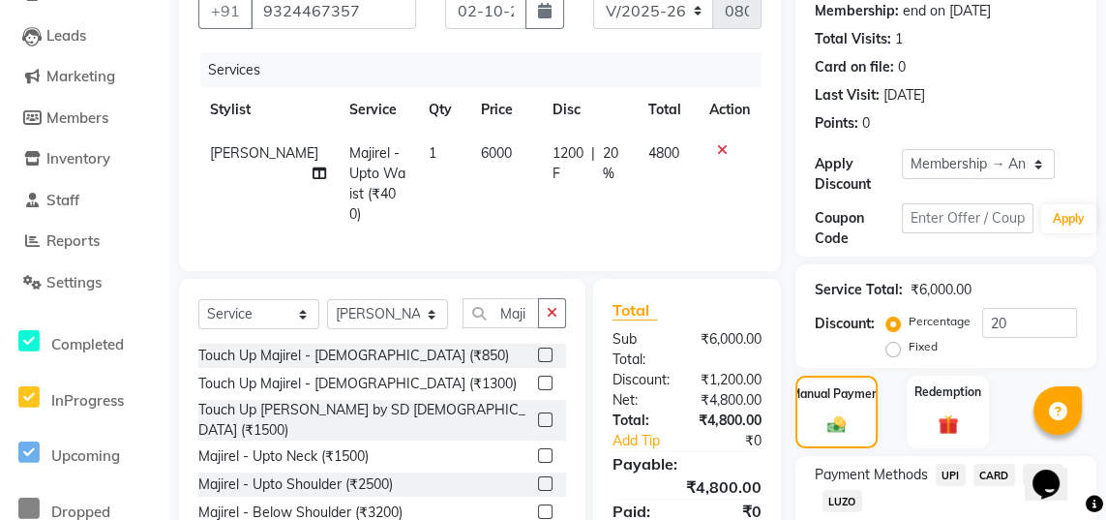
click at [996, 469] on span "CARD" at bounding box center [995, 475] width 42 height 22
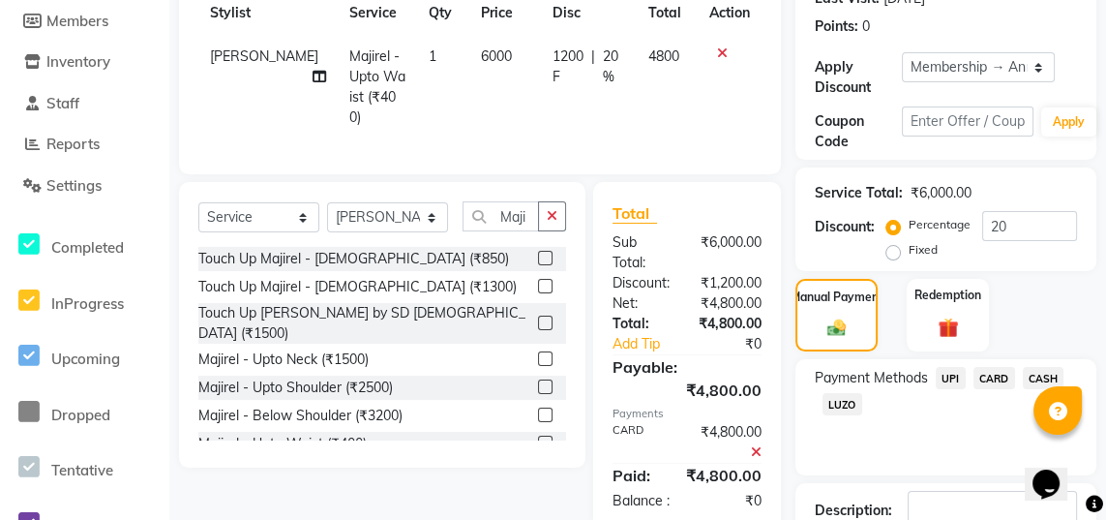
scroll to position [336, 0]
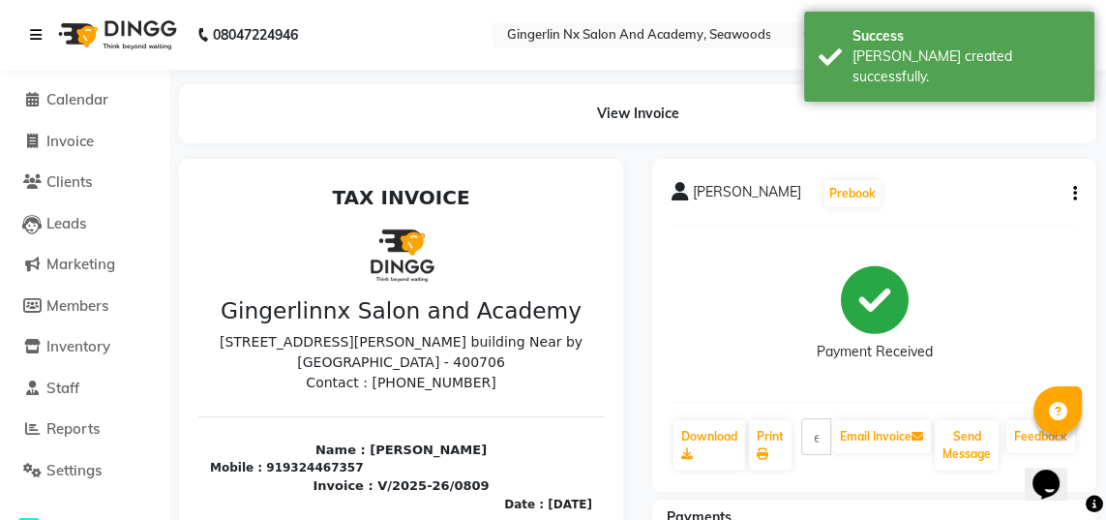
click at [45, 41] on link at bounding box center [39, 35] width 19 height 54
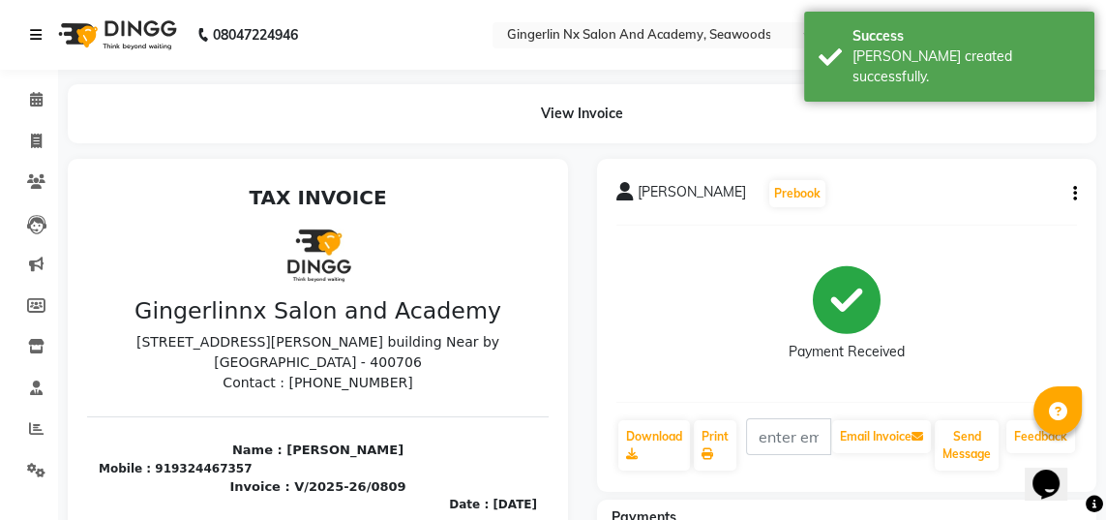
click at [35, 34] on icon at bounding box center [36, 35] width 12 height 14
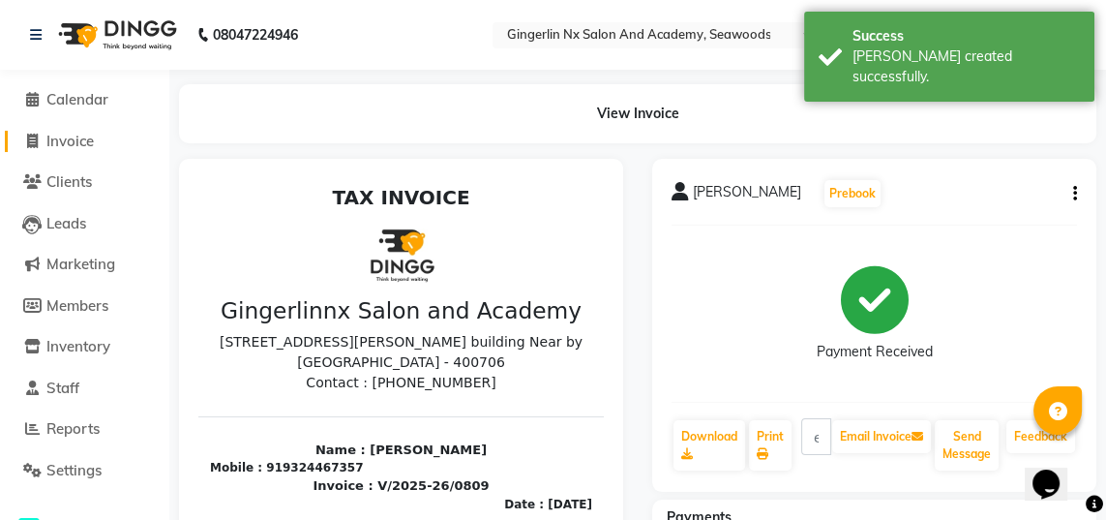
click at [91, 136] on span "Invoice" at bounding box center [69, 141] width 47 height 18
select select "480"
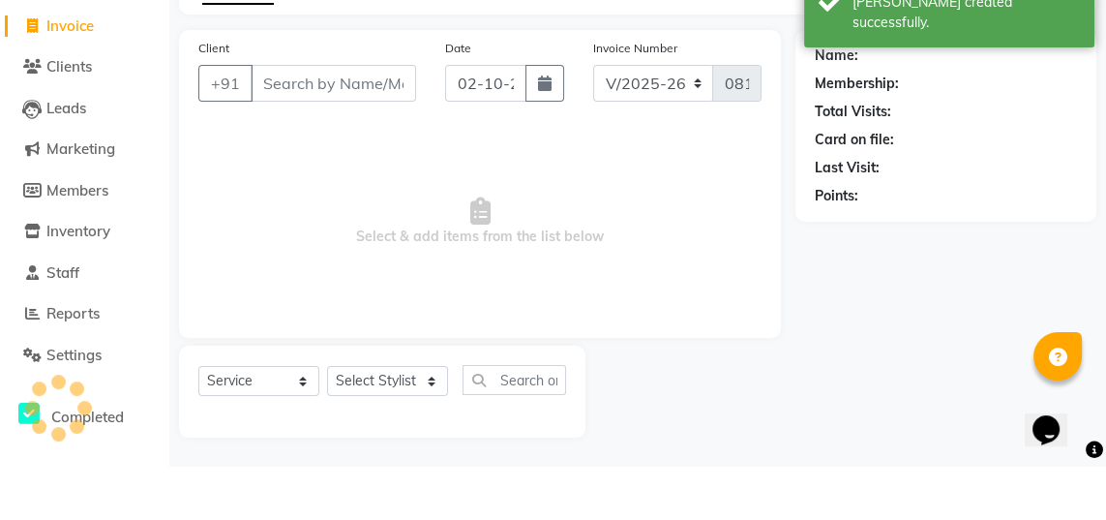
select select "membership"
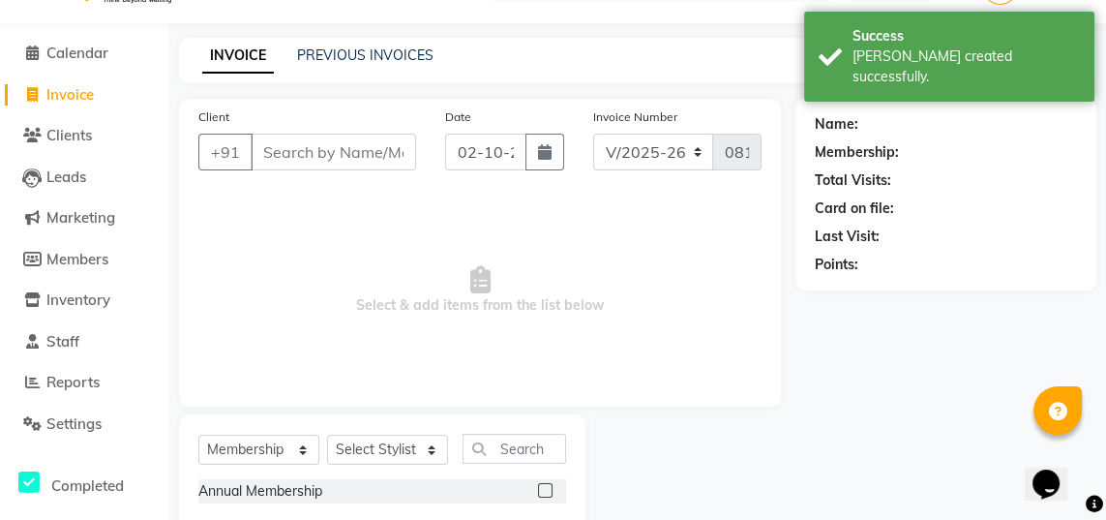
scroll to position [45, 0]
click at [354, 61] on link "PREVIOUS INVOICES" at bounding box center [365, 55] width 136 height 17
